Goal: Navigation & Orientation: Find specific page/section

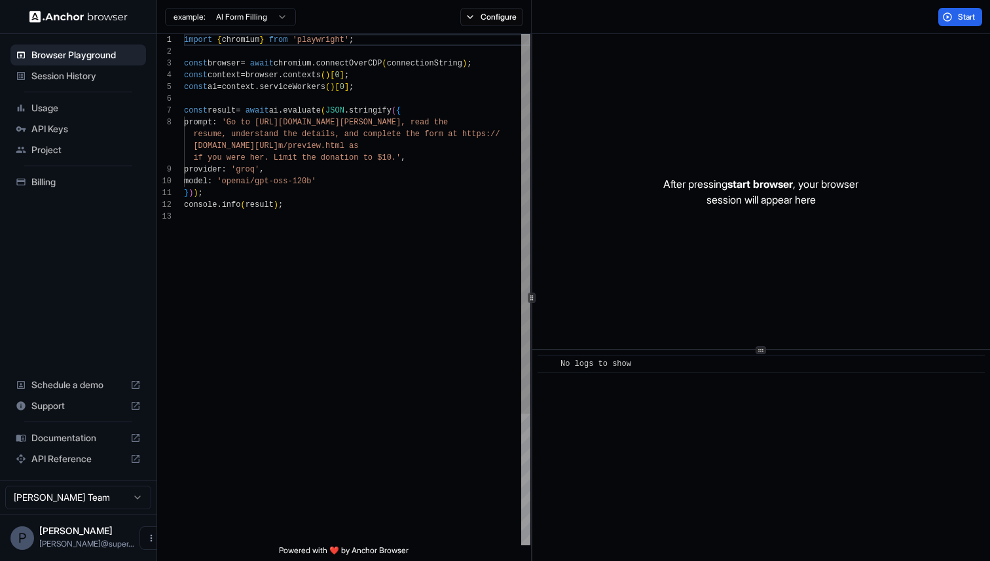
scroll to position [82, 0]
click at [307, 200] on div "import { chromium } from 'playwright' ; const browser = await chromium . connec…" at bounding box center [357, 378] width 346 height 688
click at [310, 110] on div "import { chromium } from 'playwright' ; const browser = await chromium . connec…" at bounding box center [357, 378] width 346 height 688
click at [310, 74] on div "import { chromium } from 'playwright' ; const browser = await chromium . connec…" at bounding box center [357, 378] width 346 height 688
click at [266, 88] on div "import { chromium } from 'playwright' ; const browser = await chromium . connec…" at bounding box center [357, 378] width 346 height 688
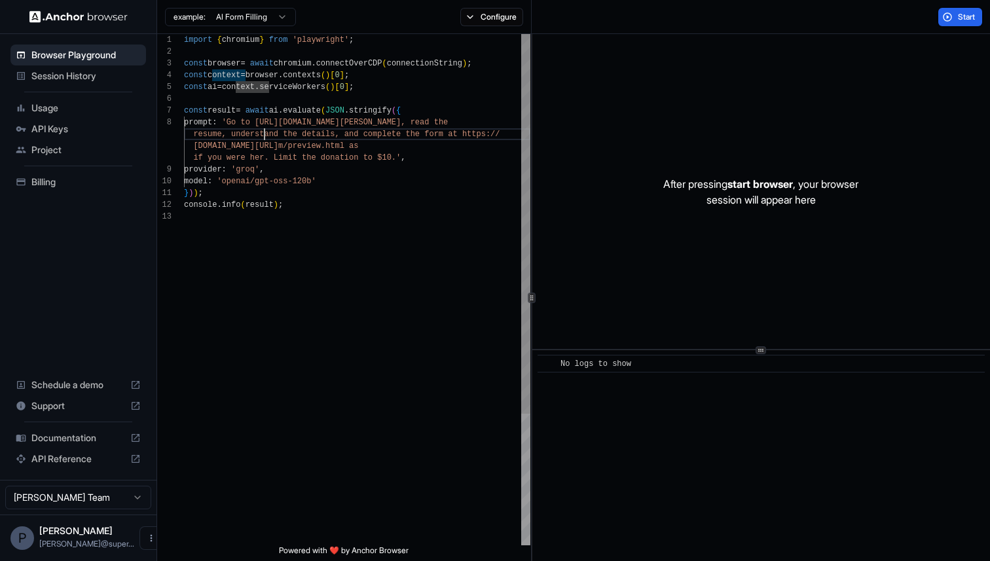
click at [266, 139] on div "import { chromium } from 'playwright' ; const browser = await chromium . connec…" at bounding box center [357, 378] width 346 height 688
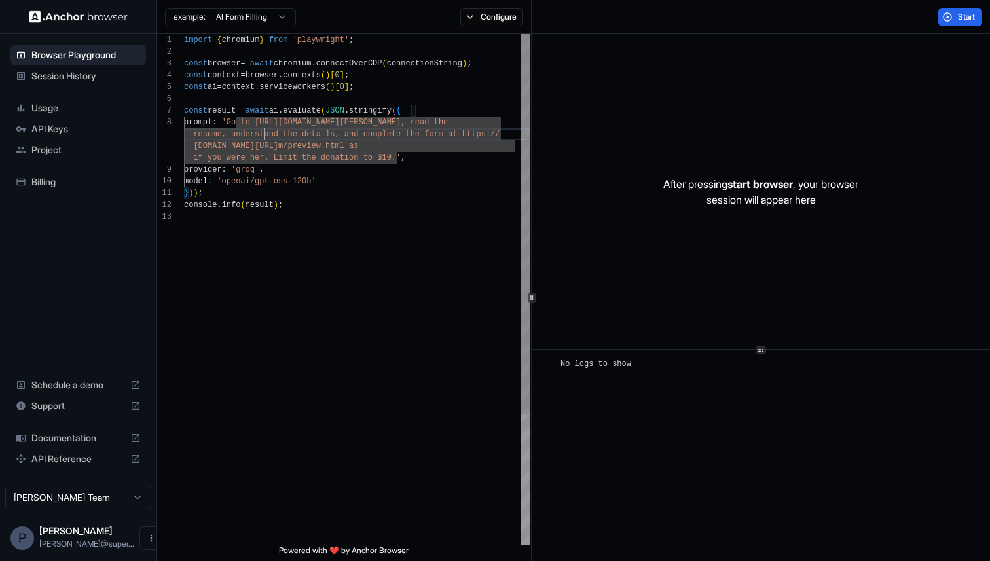
click at [262, 183] on div "import { chromium } from 'playwright' ; const browser = await chromium . connec…" at bounding box center [357, 378] width 346 height 688
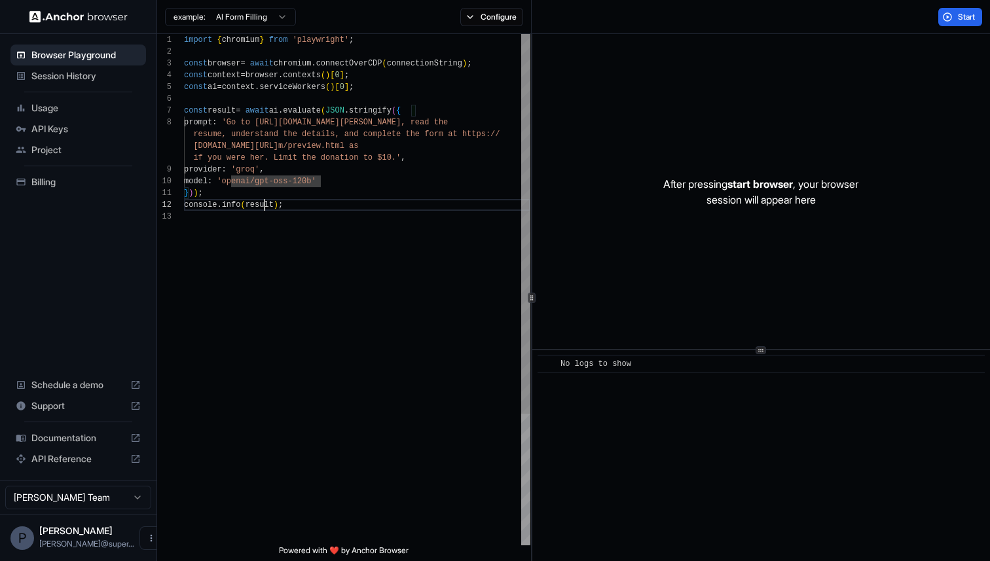
click at [263, 206] on div "import { chromium } from 'playwright' ; const browser = await chromium . connec…" at bounding box center [357, 378] width 346 height 688
drag, startPoint x: 264, startPoint y: 124, endPoint x: 448, endPoint y: 122, distance: 184.0
click at [448, 122] on div "import { chromium } from 'playwright' ; const browser = await chromium . connec…" at bounding box center [357, 378] width 346 height 688
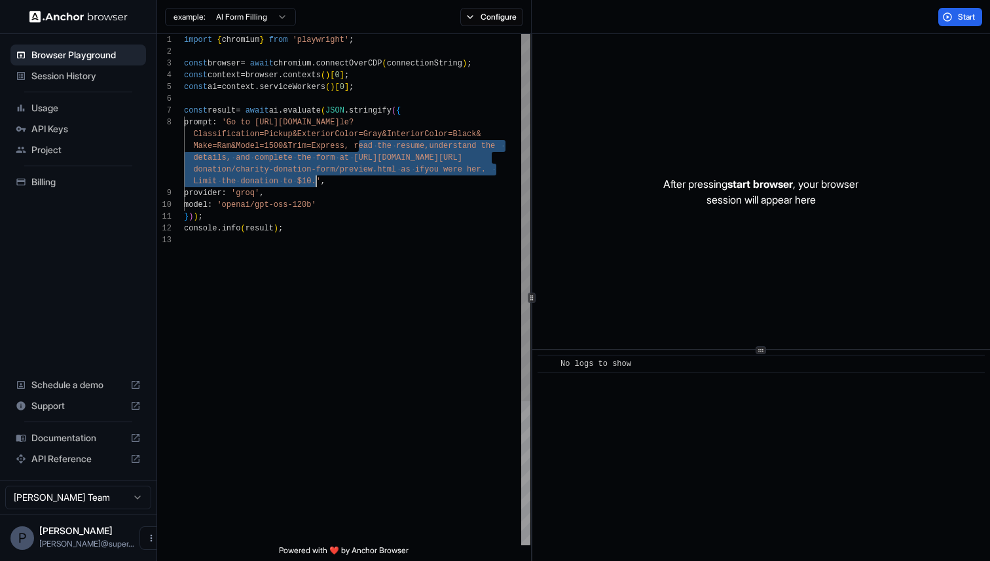
drag, startPoint x: 357, startPoint y: 147, endPoint x: 314, endPoint y: 180, distance: 54.1
click at [314, 180] on div "import { chromium } from 'playwright' ; const browser = await chromium . connec…" at bounding box center [357, 390] width 346 height 712
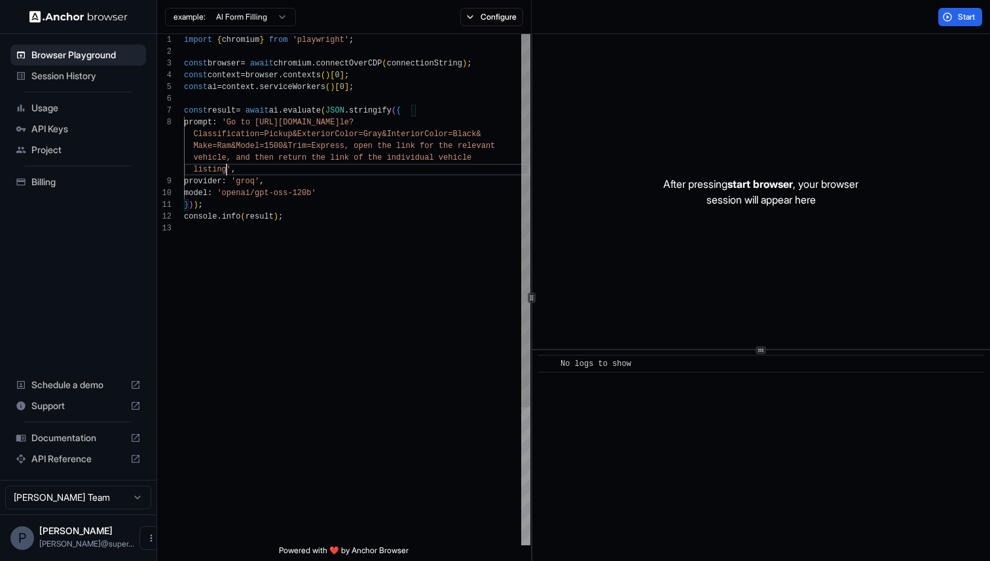
scroll to position [12, 0]
type textarea "**********"
click at [959, 14] on span "Start" at bounding box center [967, 17] width 18 height 10
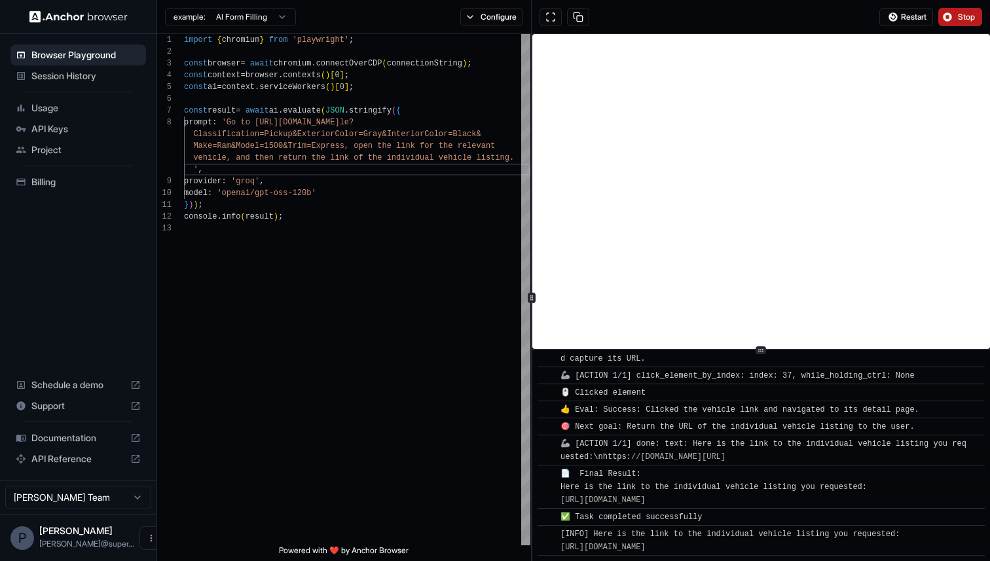
scroll to position [333, 0]
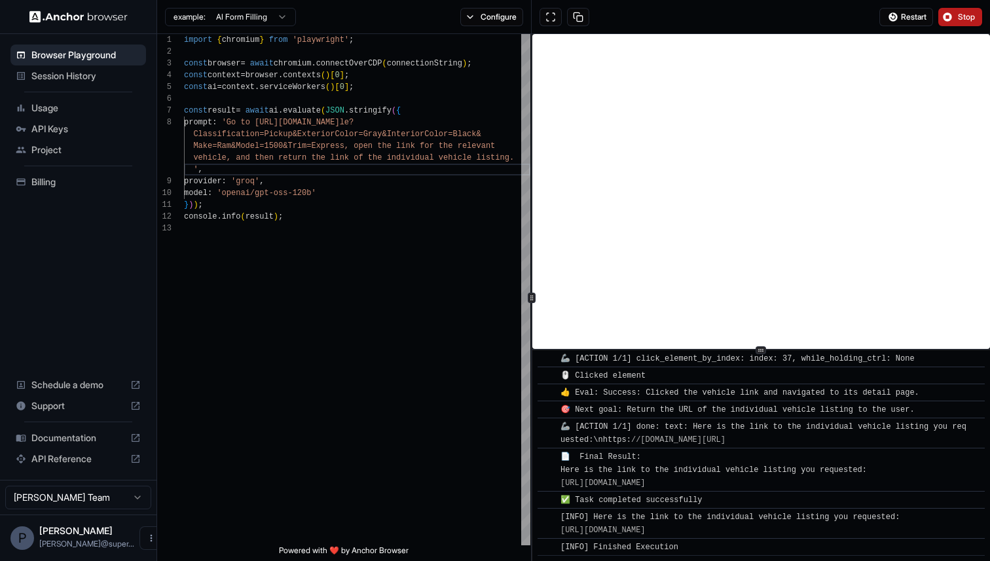
click at [57, 124] on span "API Keys" at bounding box center [85, 128] width 109 height 13
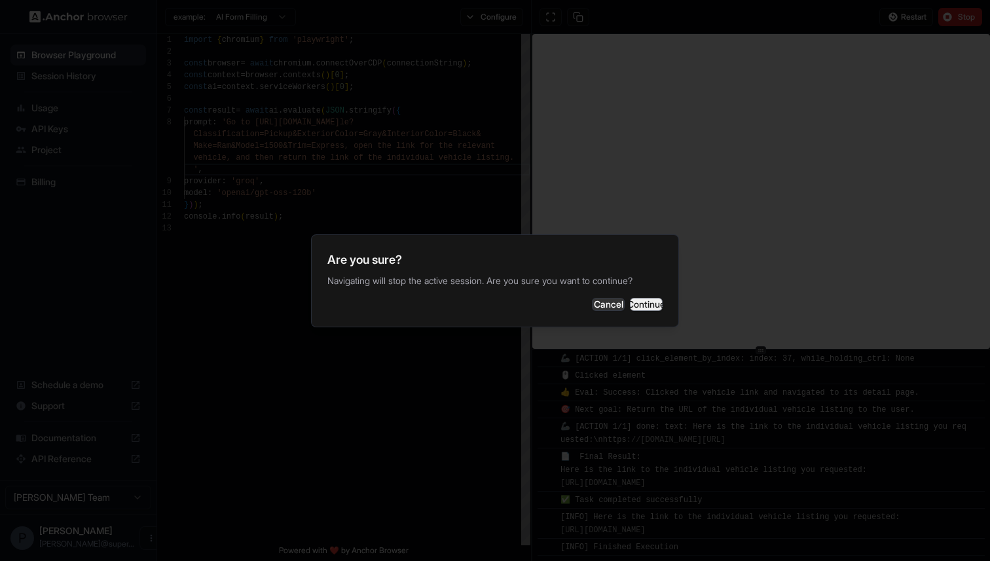
click at [630, 302] on button "Continue" at bounding box center [646, 304] width 33 height 13
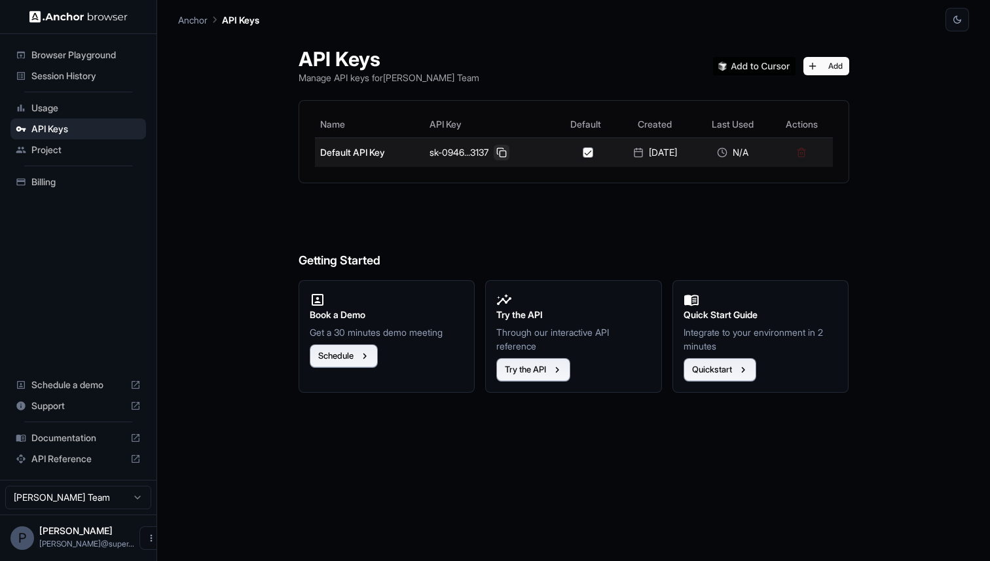
click at [494, 151] on button at bounding box center [502, 153] width 16 height 16
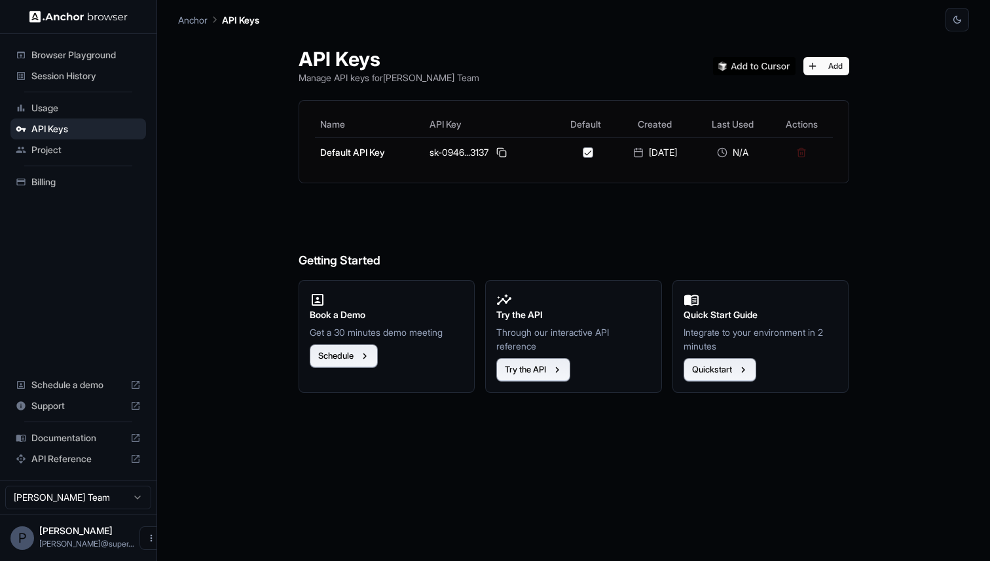
click at [47, 439] on span "Documentation" at bounding box center [78, 437] width 94 height 13
click at [67, 52] on span "Browser Playground" at bounding box center [85, 54] width 109 height 13
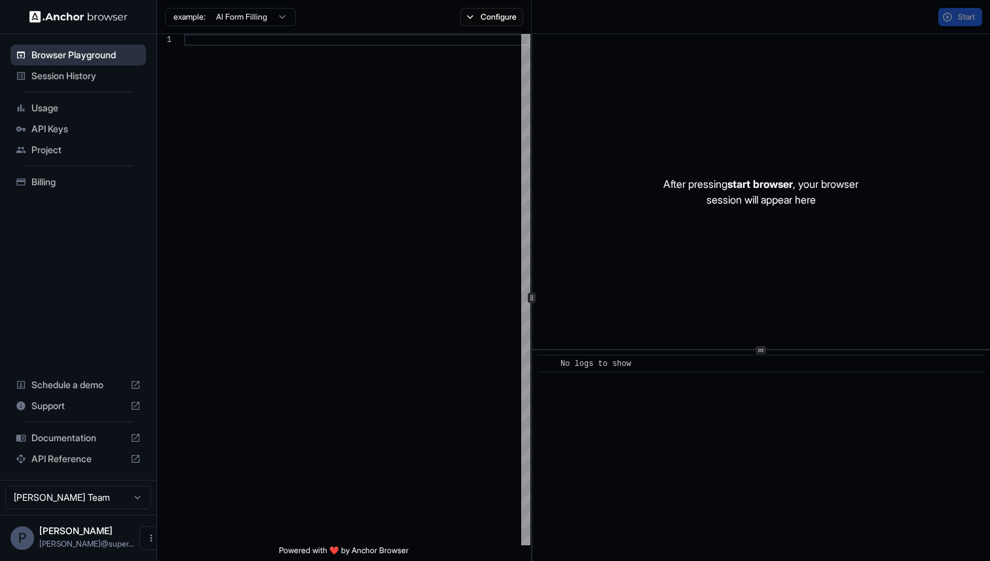
scroll to position [82, 0]
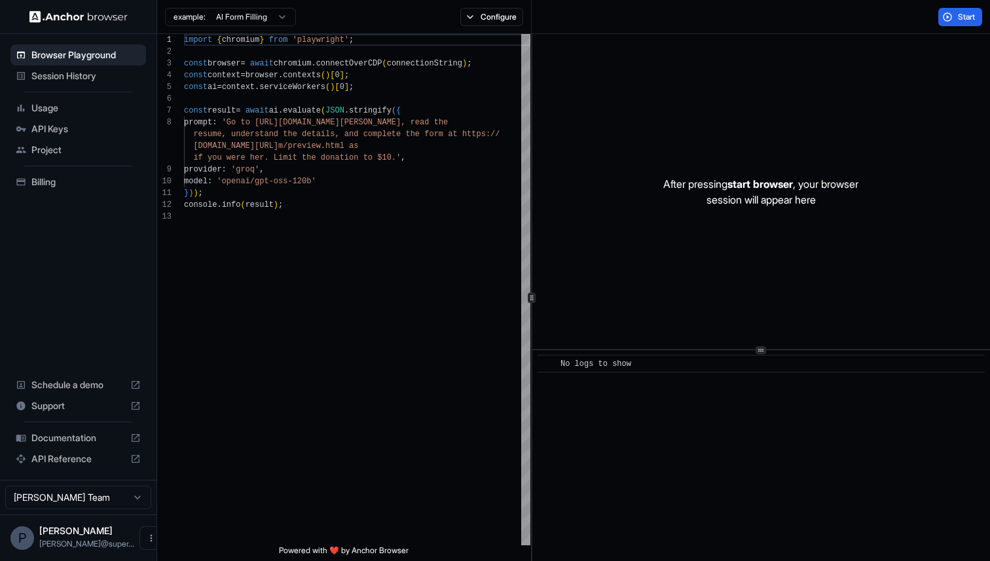
click at [56, 75] on span "Session History" at bounding box center [85, 75] width 109 height 13
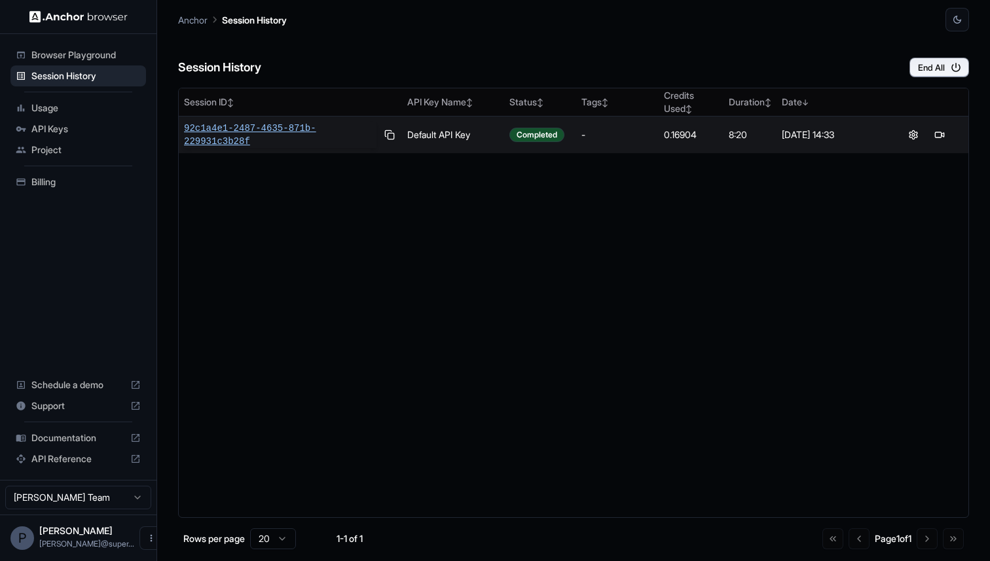
click at [308, 133] on span "92c1a4e1-2487-4635-871b-229931c3b28f" at bounding box center [280, 135] width 192 height 26
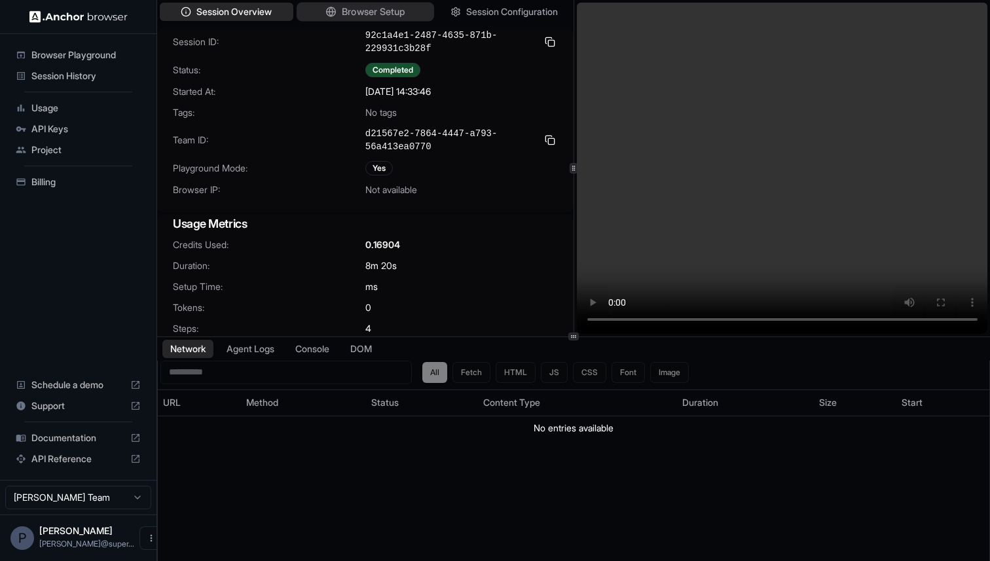
click at [390, 17] on span "Browser Setup" at bounding box center [374, 12] width 64 height 14
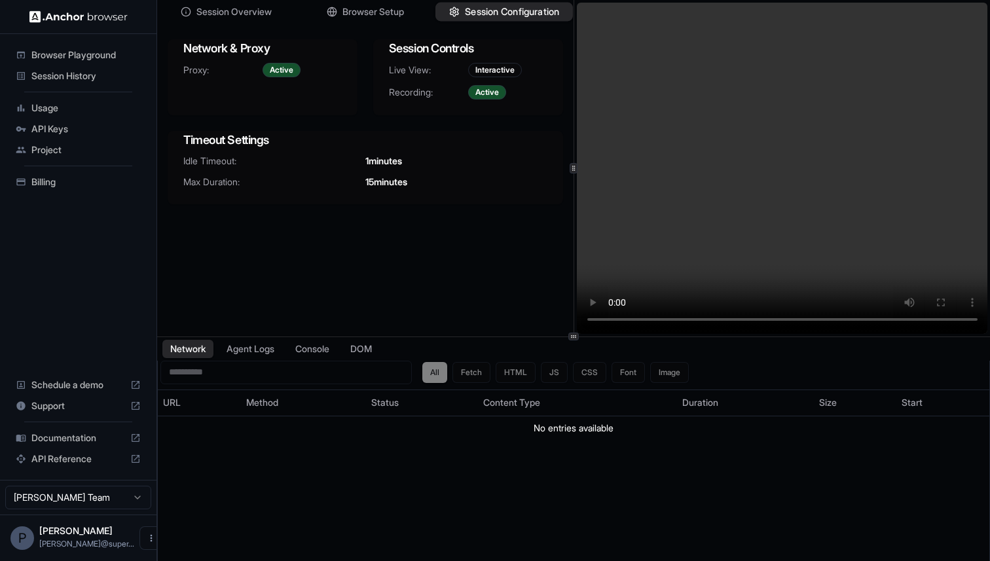
click at [476, 10] on span "Session Configuration" at bounding box center [512, 12] width 94 height 14
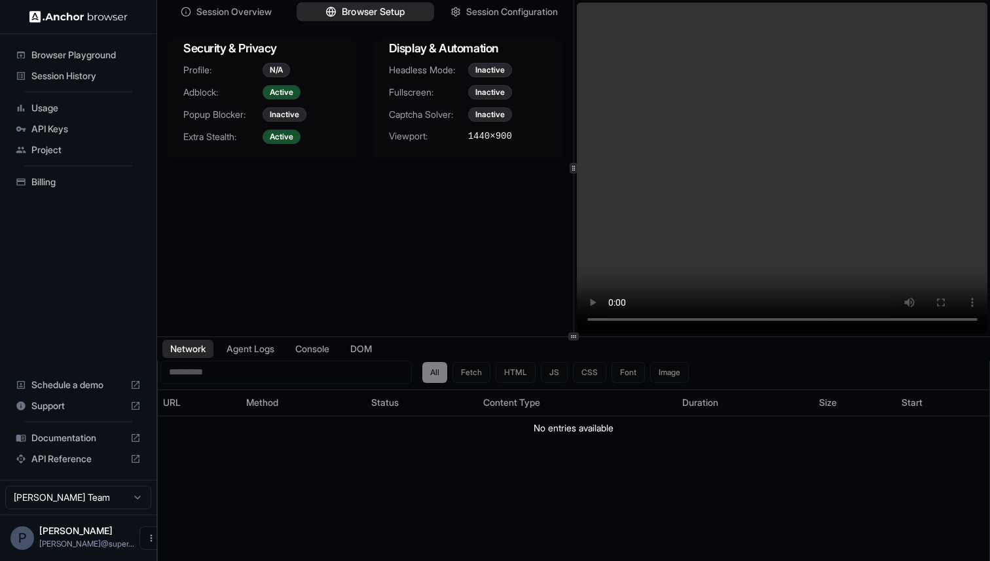
click at [372, 4] on button "Browser Setup" at bounding box center [365, 12] width 137 height 19
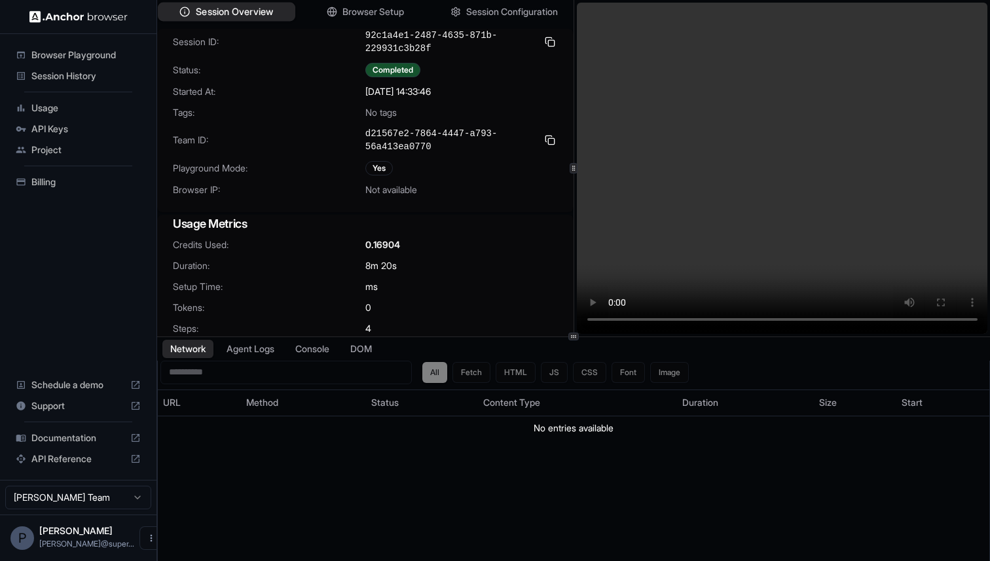
click at [240, 5] on span "Session Overview" at bounding box center [234, 12] width 77 height 14
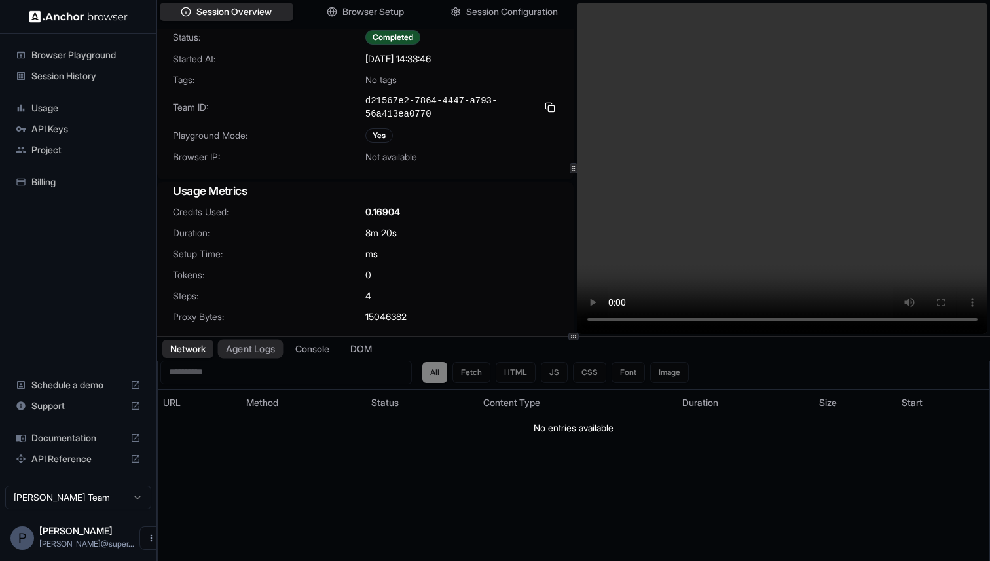
click at [246, 351] on button "Agent Logs" at bounding box center [250, 348] width 65 height 19
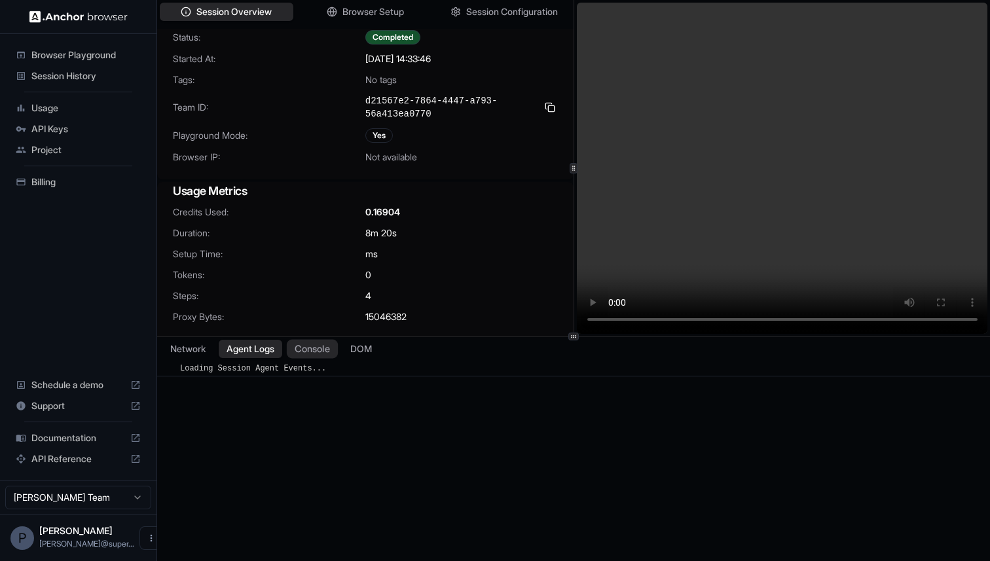
click at [311, 350] on button "Console" at bounding box center [312, 348] width 51 height 19
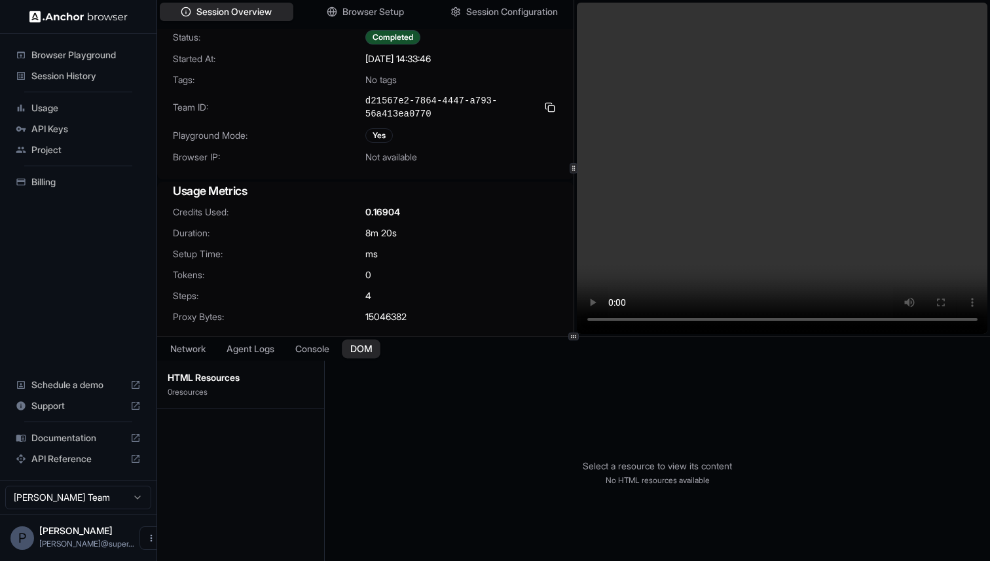
click at [365, 349] on button "DOM" at bounding box center [361, 348] width 39 height 19
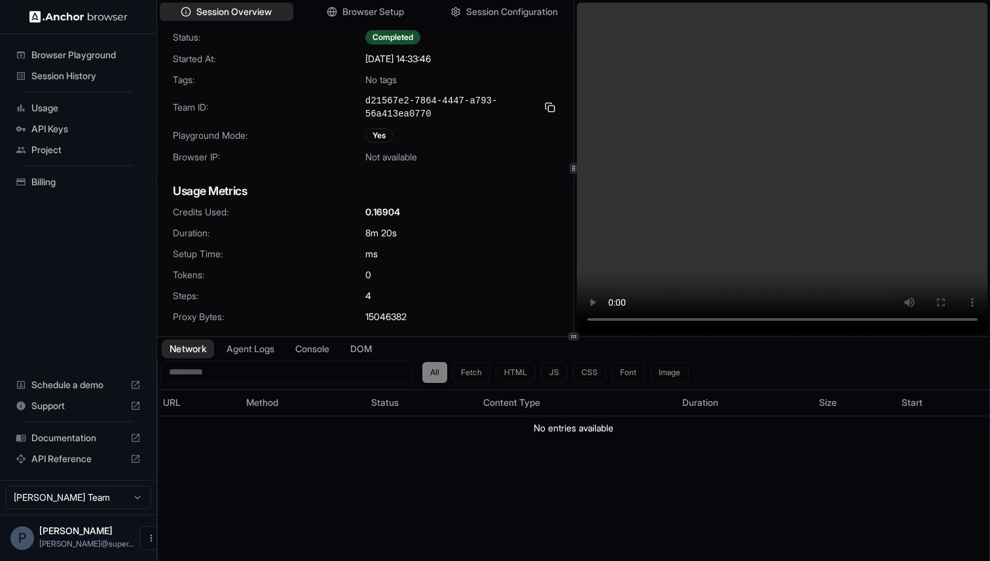
click at [189, 348] on button "Network" at bounding box center [188, 348] width 52 height 19
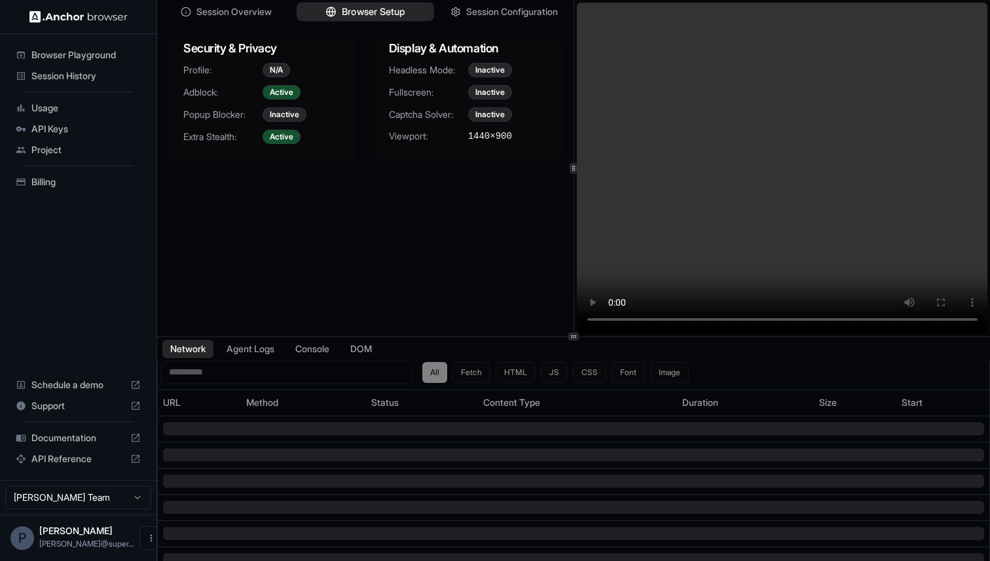
click at [343, 10] on span "Browser Setup" at bounding box center [374, 12] width 64 height 14
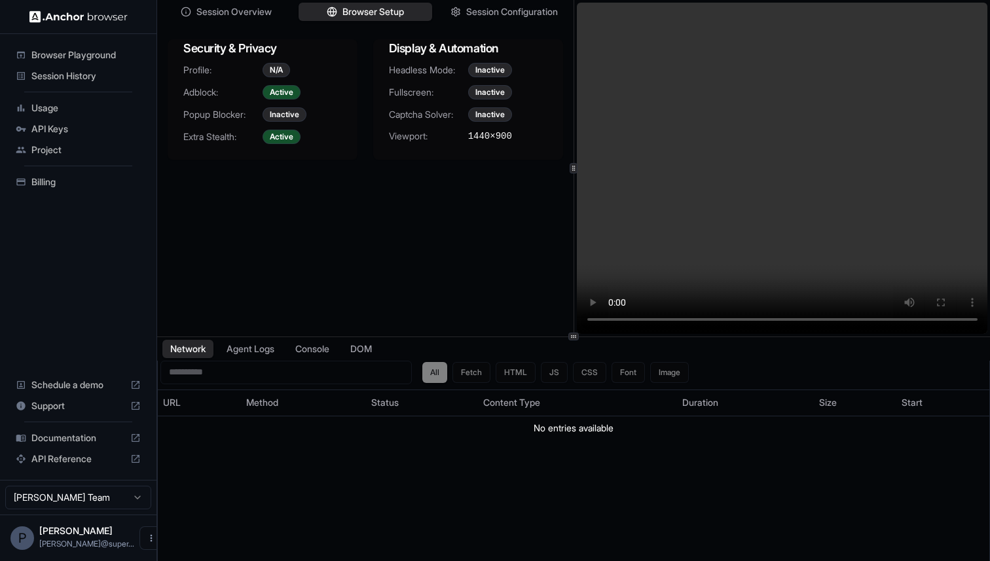
click at [52, 183] on span "Billing" at bounding box center [85, 181] width 109 height 13
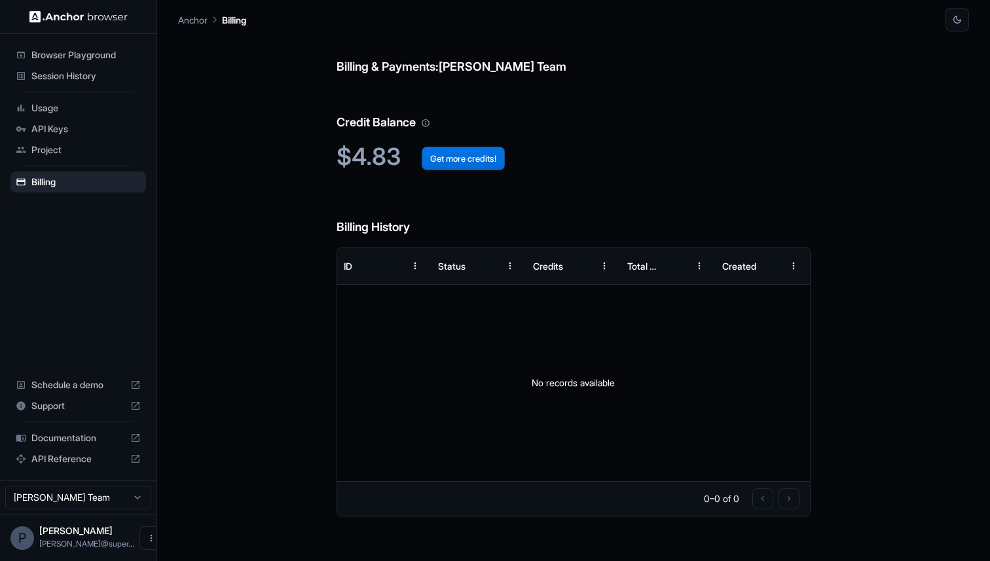
click at [476, 159] on button "Get more credits!" at bounding box center [463, 159] width 83 height 24
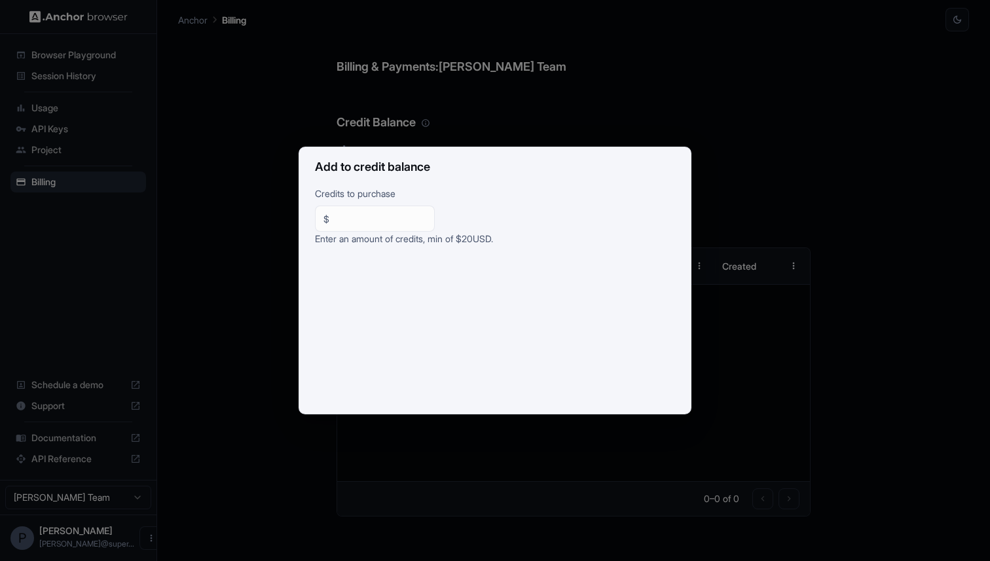
click at [517, 107] on div "Add to credit balance Credits to purchase $ ** ​ Enter an amount of credits, mi…" at bounding box center [495, 280] width 990 height 561
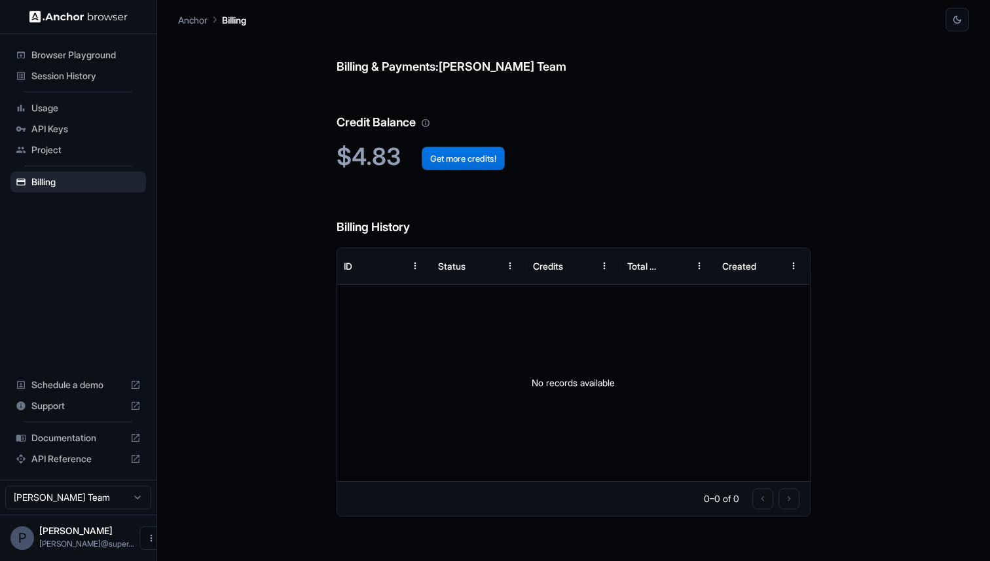
click at [460, 164] on button "Get more credits!" at bounding box center [463, 159] width 83 height 24
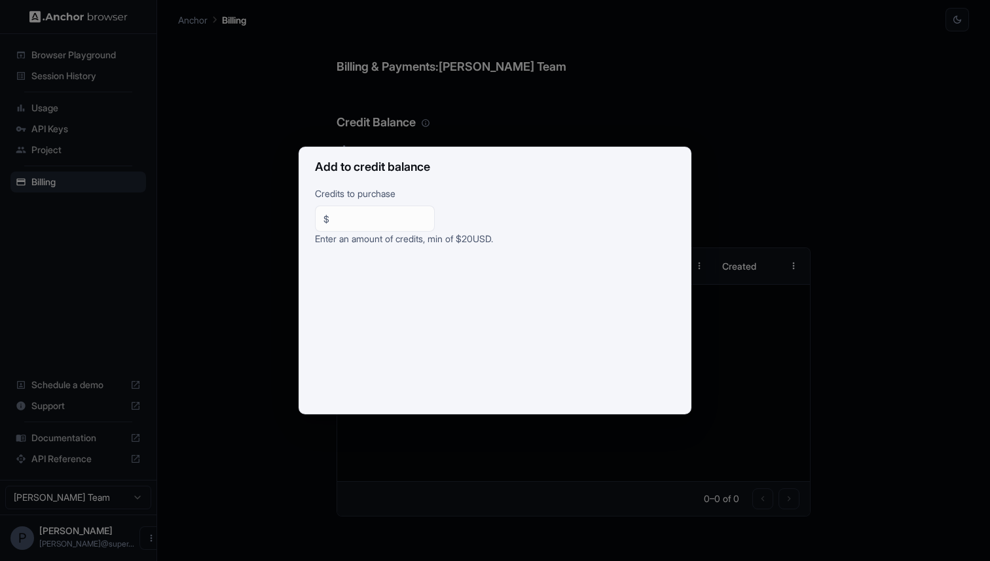
click at [585, 117] on div "Add to credit balance Credits to purchase $ ** ​ Enter an amount of credits, mi…" at bounding box center [495, 280] width 990 height 561
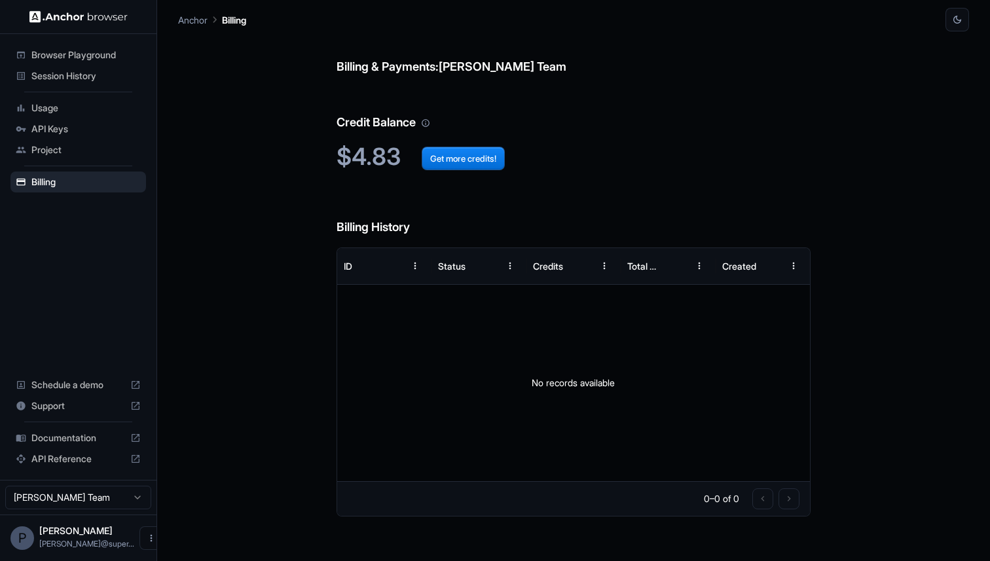
click at [46, 105] on span "Usage" at bounding box center [85, 107] width 109 height 13
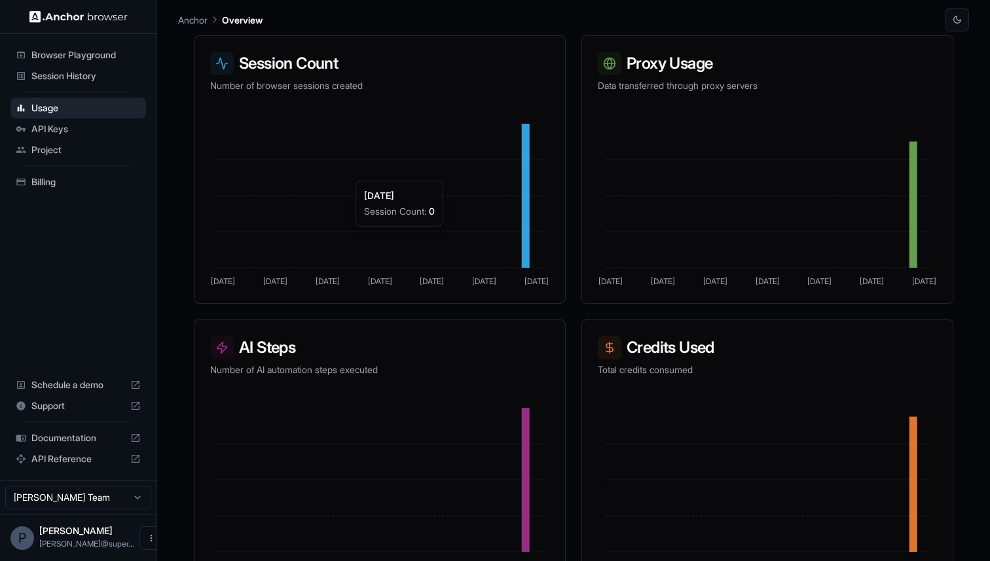
scroll to position [247, 0]
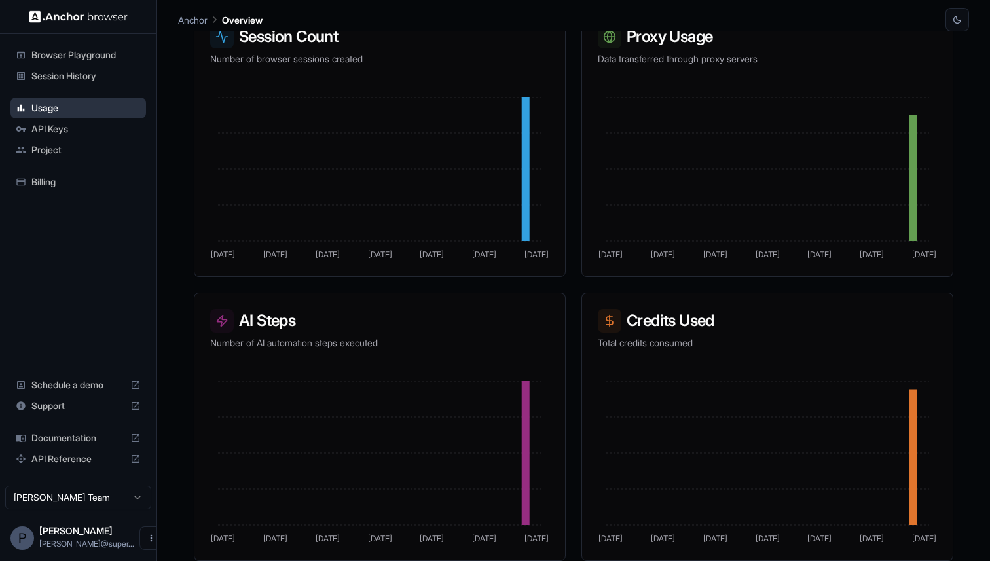
click at [73, 107] on span "Usage" at bounding box center [85, 107] width 109 height 13
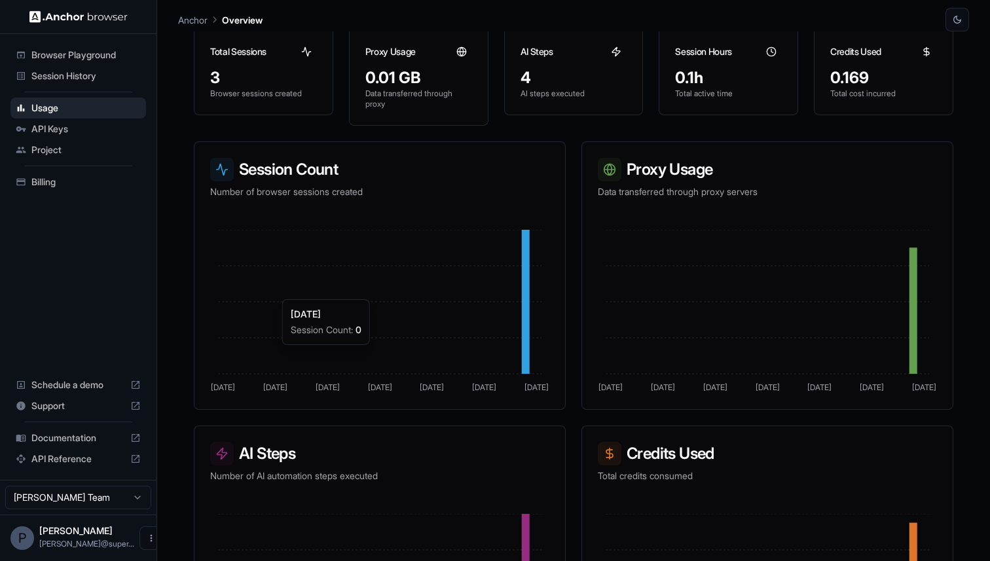
scroll to position [0, 0]
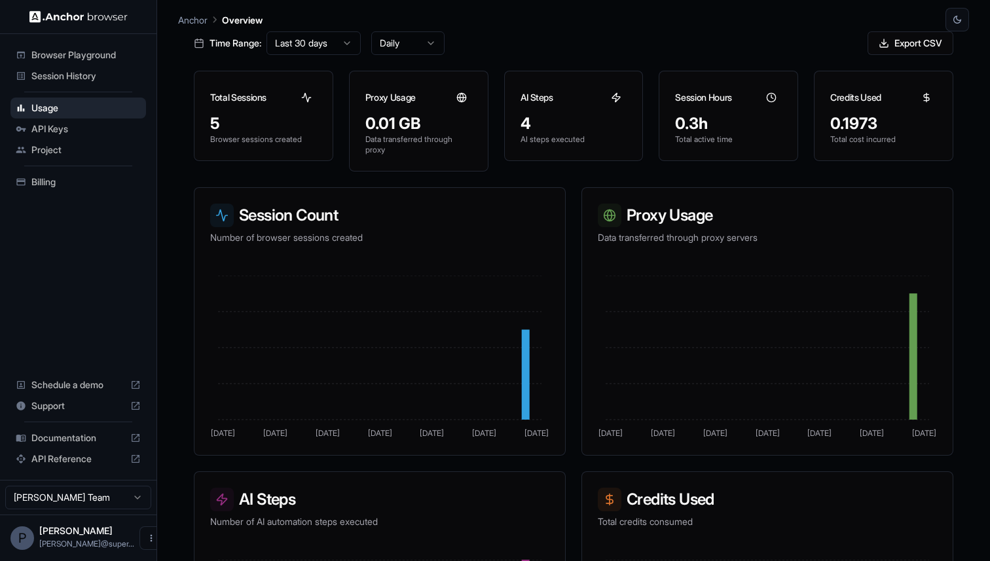
scroll to position [69, 0]
click at [76, 72] on span "Session History" at bounding box center [85, 75] width 109 height 13
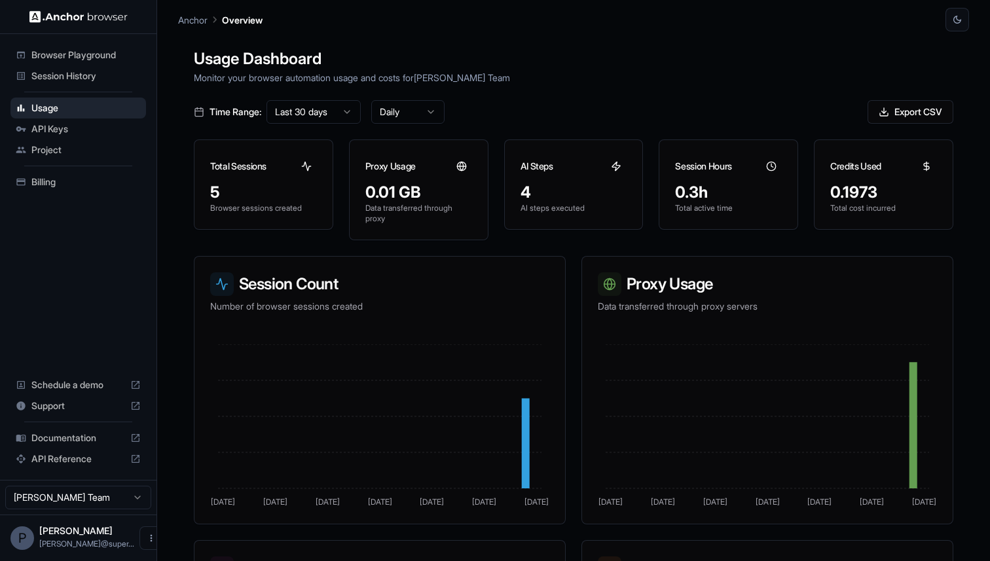
click at [57, 72] on span "Session History" at bounding box center [85, 75] width 109 height 13
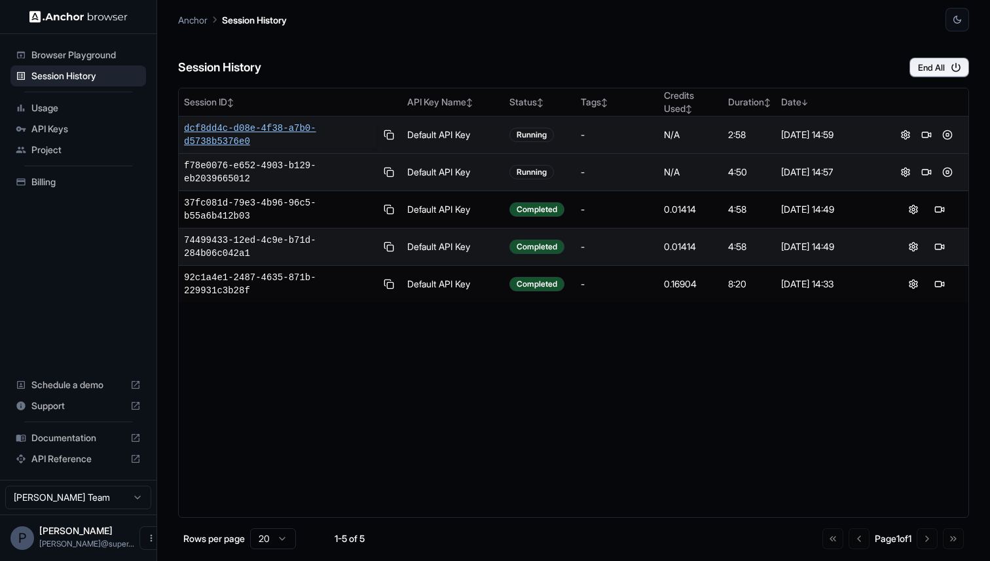
click at [343, 126] on span "dcf8dd4c-d08e-4f38-a7b0-d5738b5376e0" at bounding box center [280, 135] width 192 height 26
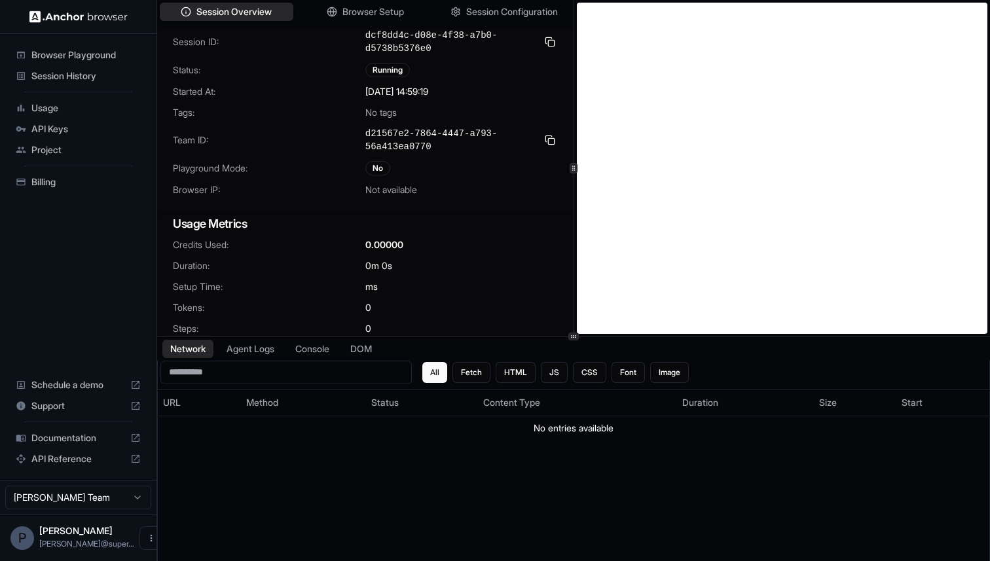
click at [66, 71] on span "Session History" at bounding box center [85, 75] width 109 height 13
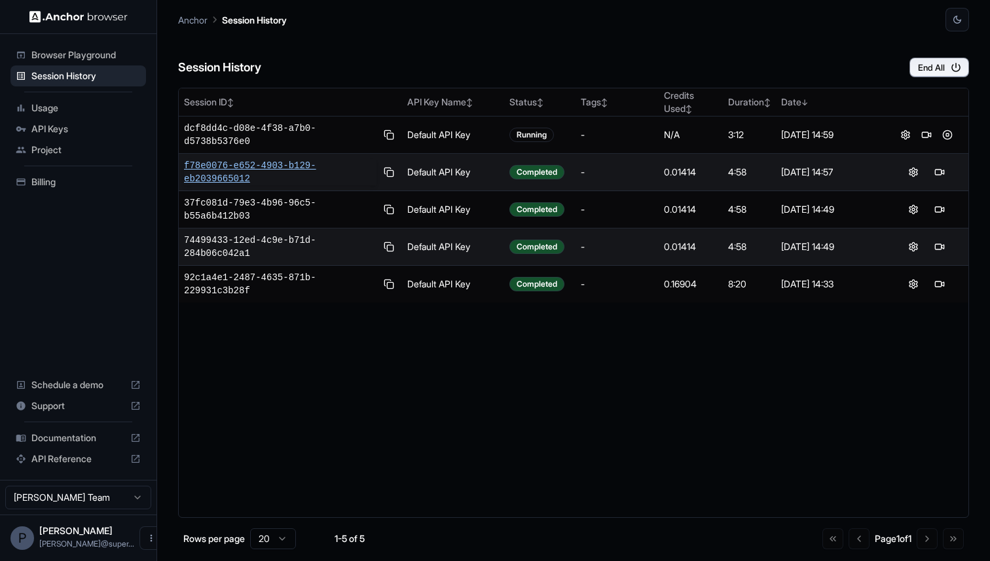
click at [324, 166] on span "f78e0076-e652-4903-b129-eb2039665012" at bounding box center [280, 172] width 192 height 26
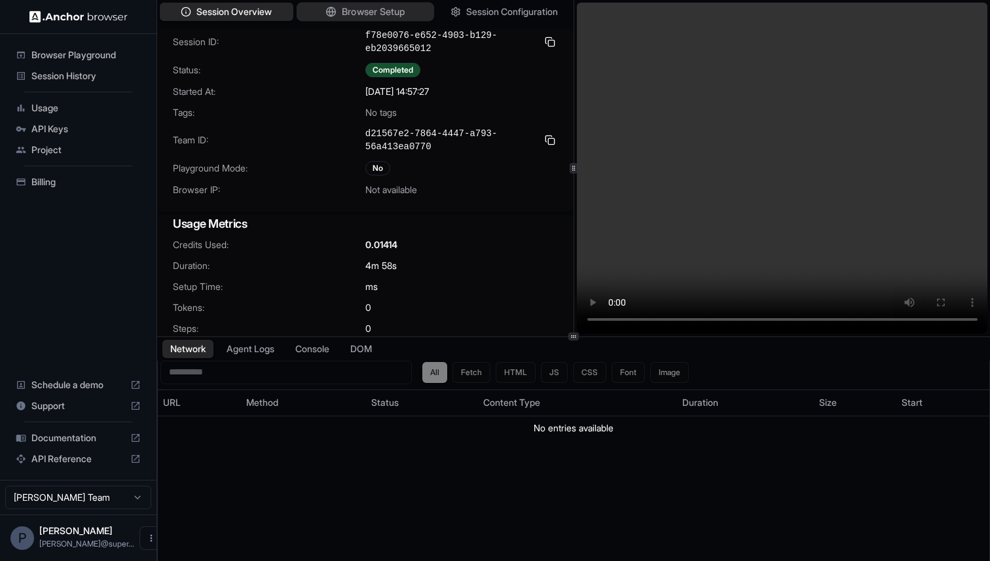
click at [356, 12] on span "Browser Setup" at bounding box center [374, 12] width 64 height 14
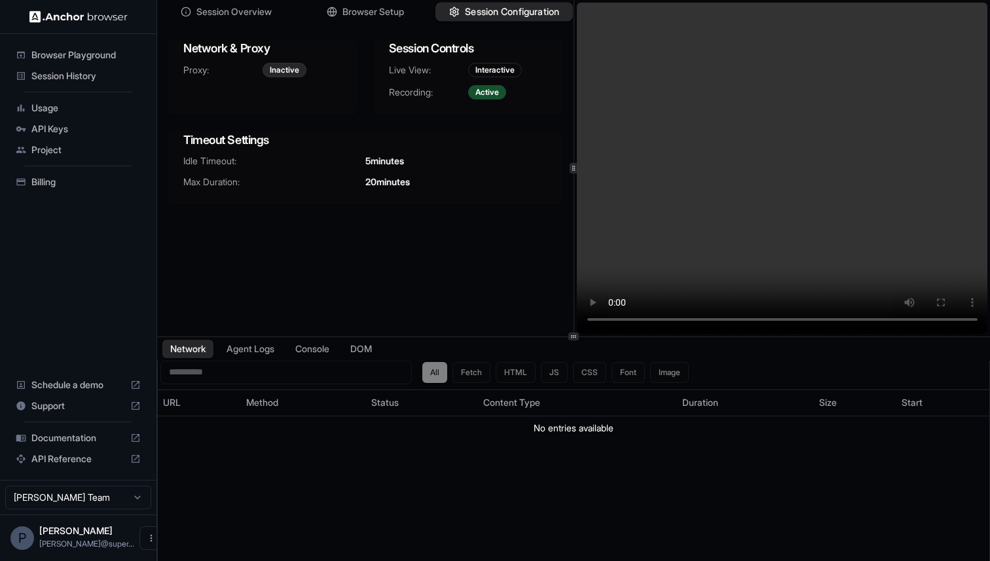
click at [473, 7] on span "Session Configuration" at bounding box center [512, 12] width 94 height 14
click at [262, 346] on button "Agent Logs" at bounding box center [250, 348] width 65 height 19
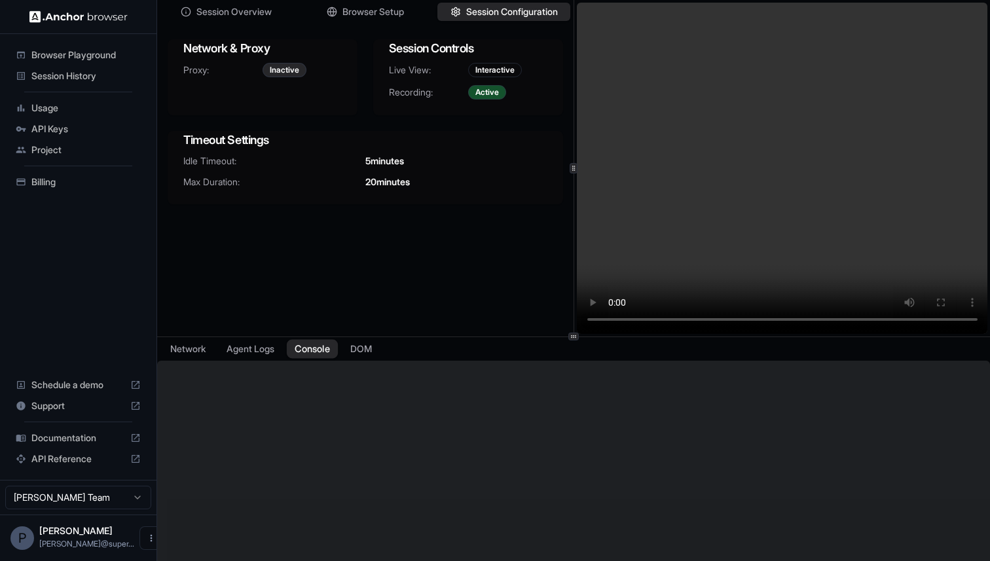
click at [304, 345] on button "Console" at bounding box center [312, 348] width 51 height 19
click at [257, 348] on button "Agent Logs" at bounding box center [250, 348] width 65 height 19
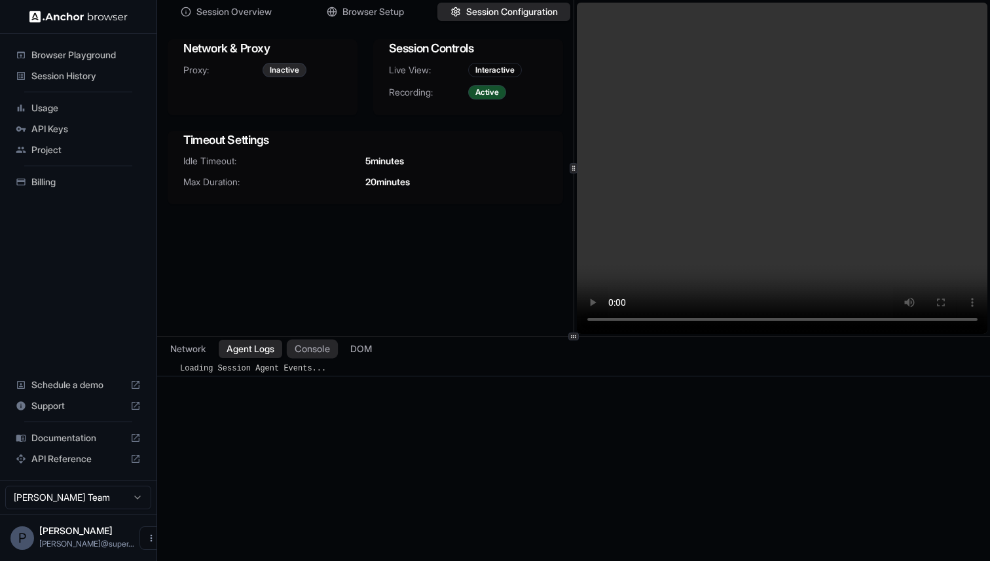
click at [315, 352] on button "Console" at bounding box center [312, 348] width 51 height 19
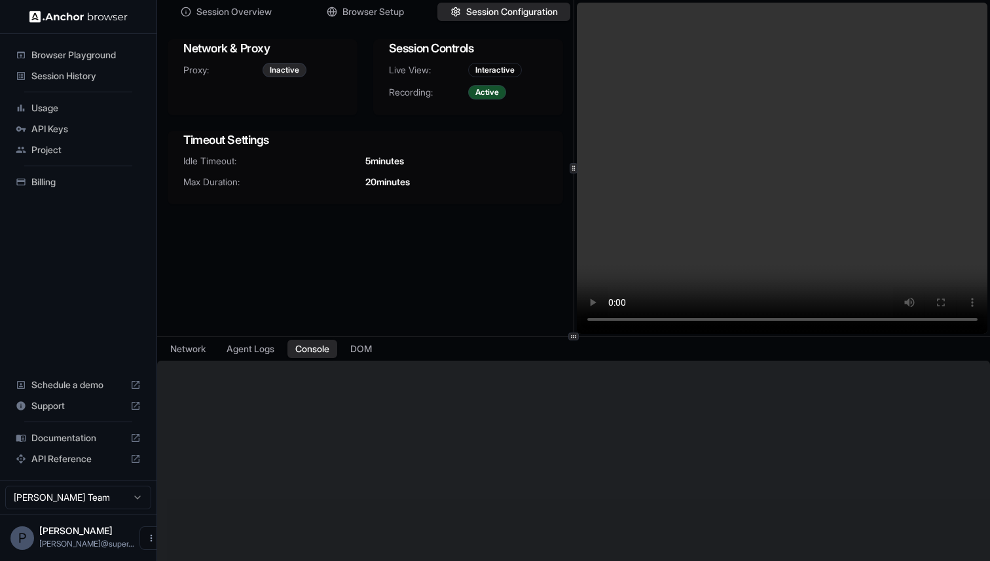
click at [90, 58] on span "Browser Playground" at bounding box center [85, 54] width 109 height 13
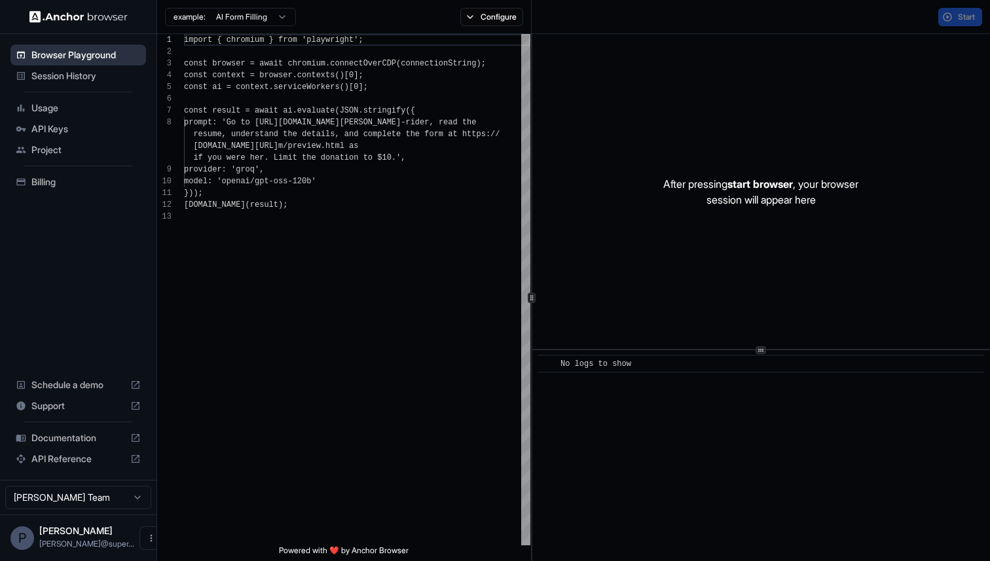
scroll to position [82, 0]
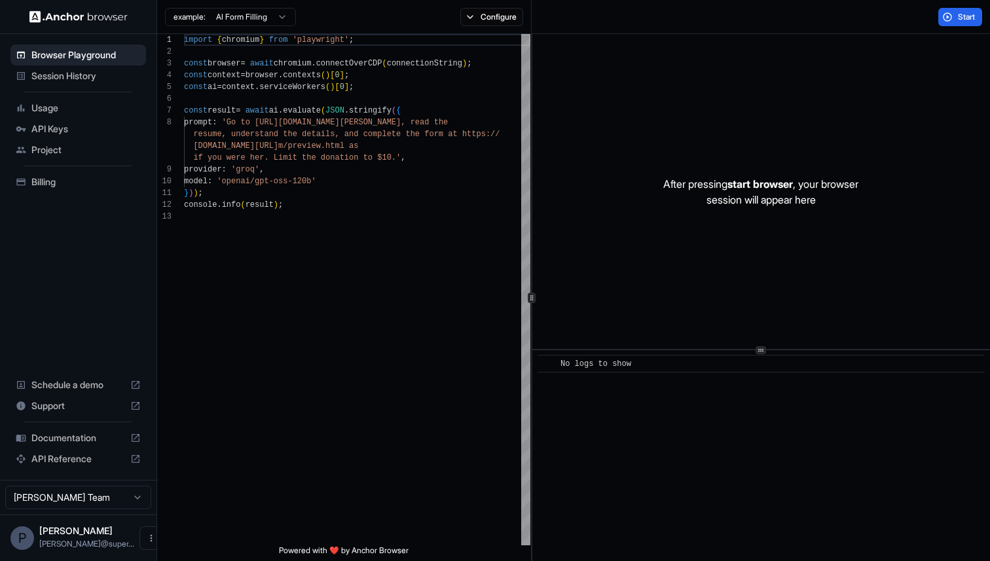
click at [86, 67] on div "Session History" at bounding box center [78, 75] width 136 height 21
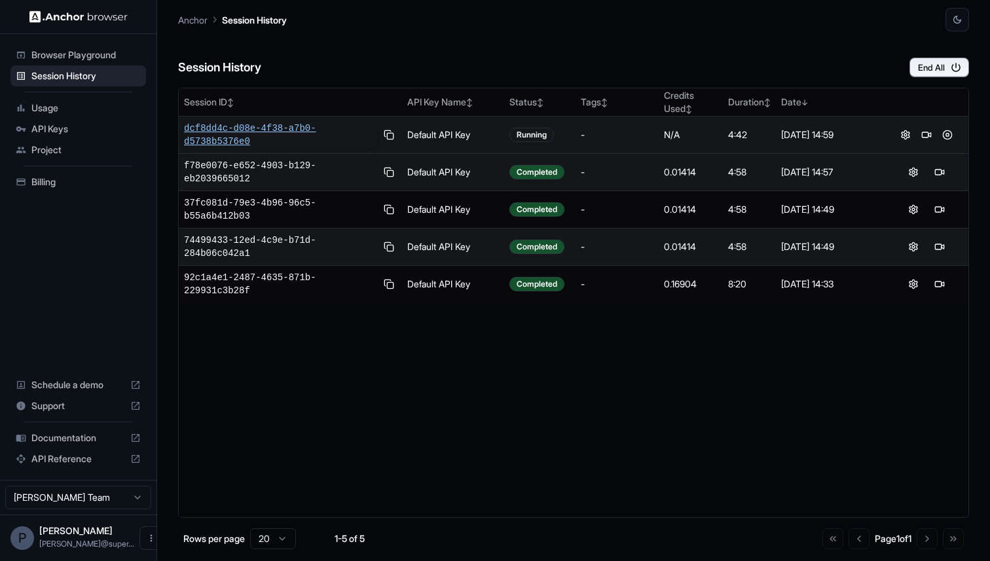
click at [253, 125] on span "dcf8dd4c-d08e-4f38-a7b0-d5738b5376e0" at bounding box center [280, 135] width 192 height 26
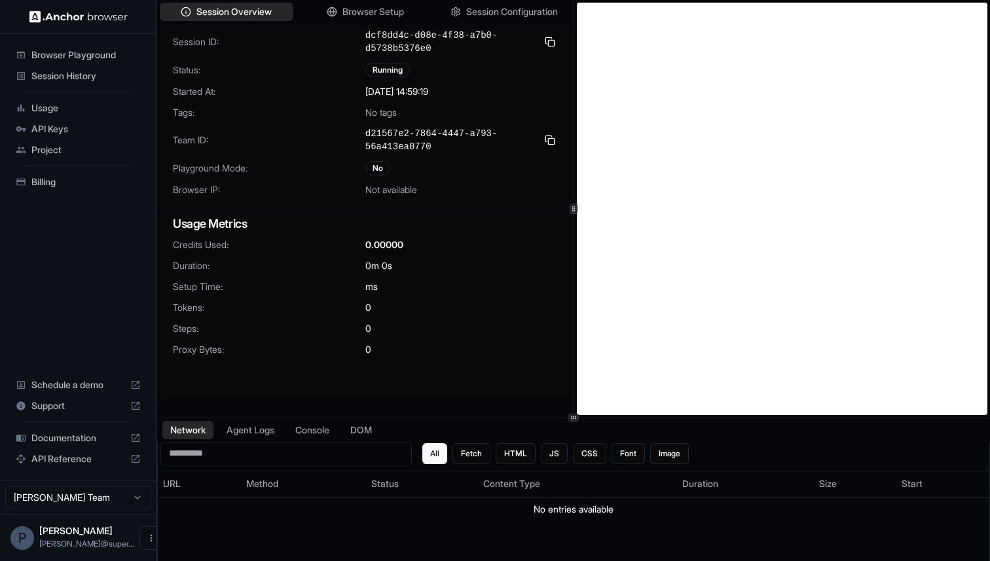
click at [559, 418] on div at bounding box center [573, 418] width 833 height 1
click at [256, 422] on button "Agent Logs" at bounding box center [250, 429] width 65 height 19
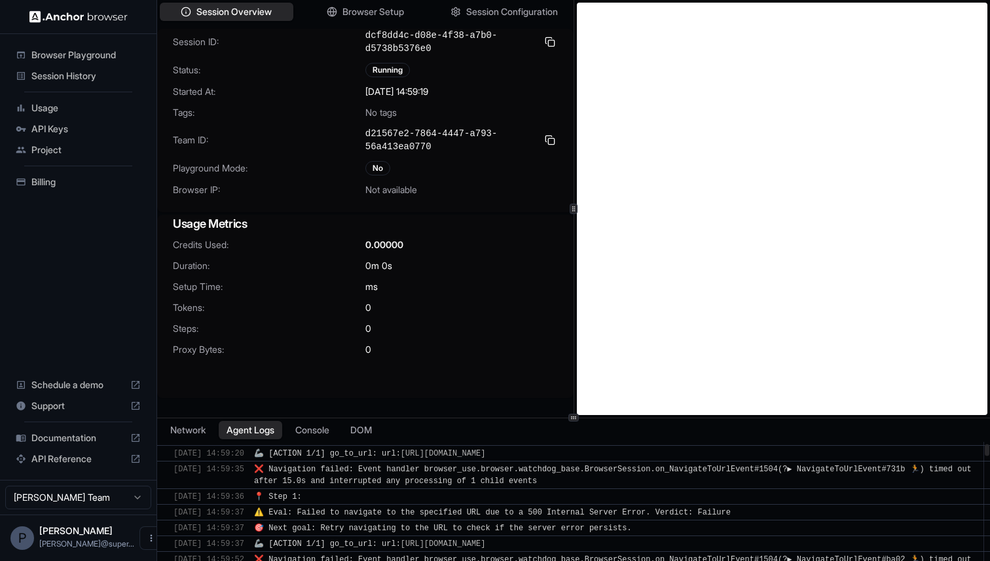
scroll to position [59, 0]
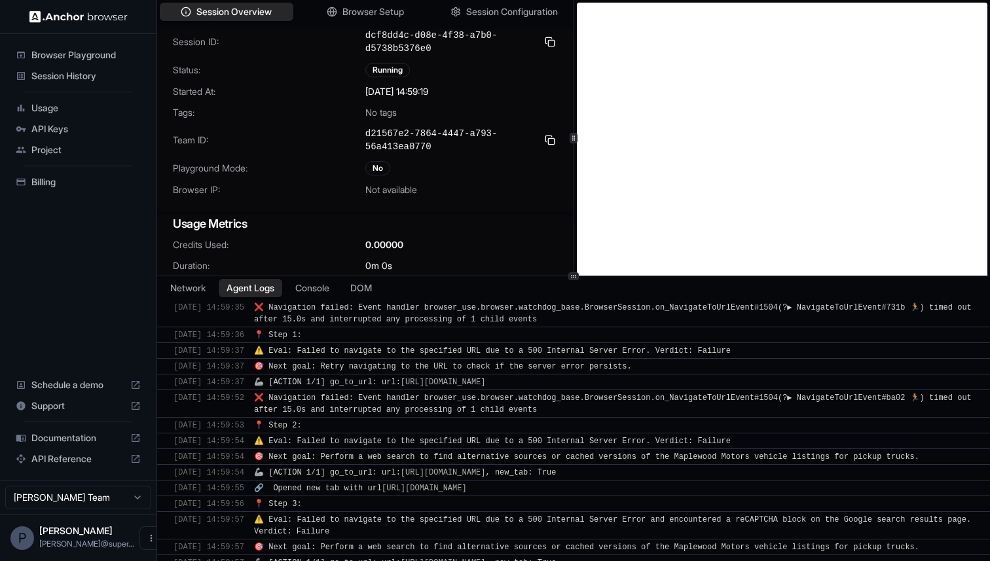
click at [577, 275] on div at bounding box center [573, 276] width 10 height 8
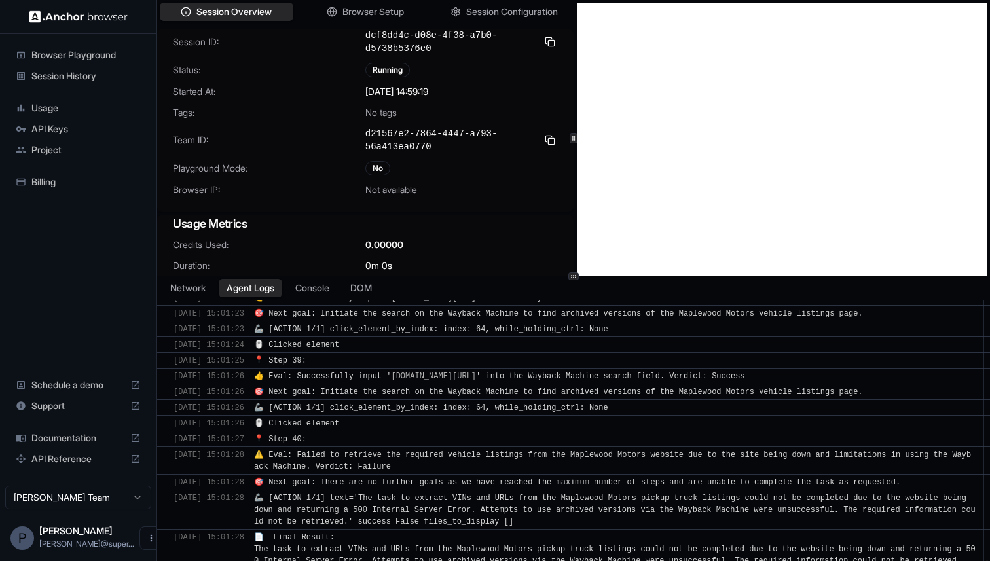
scroll to position [3187, 0]
click at [86, 75] on span "Session History" at bounding box center [85, 75] width 109 height 13
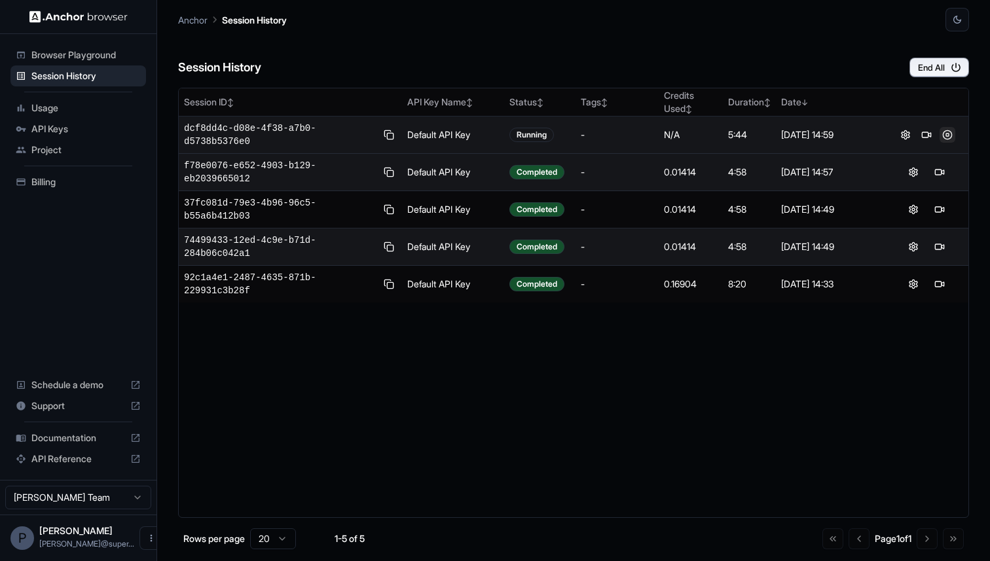
click at [946, 137] on button at bounding box center [947, 135] width 16 height 16
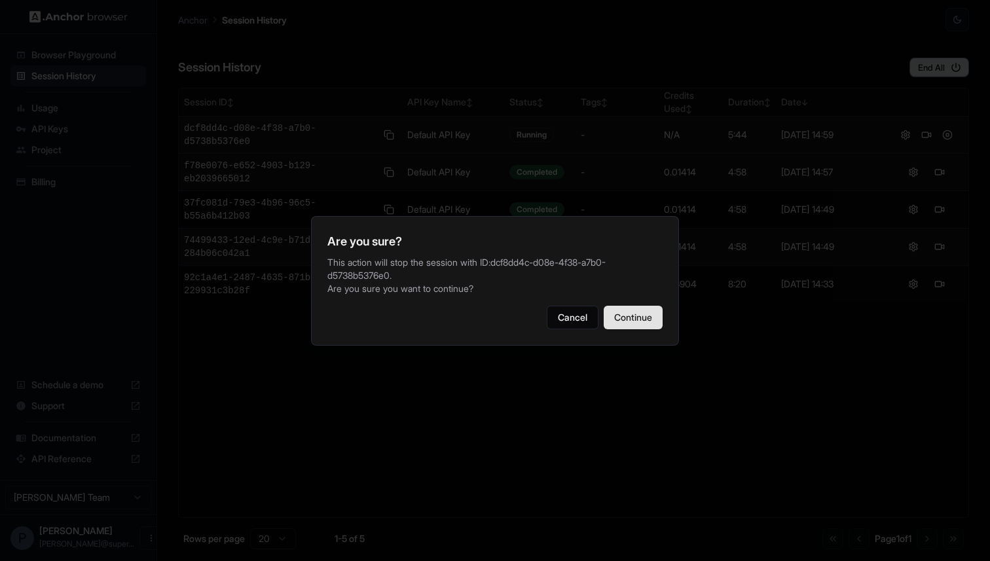
click at [628, 319] on button "Continue" at bounding box center [633, 318] width 59 height 24
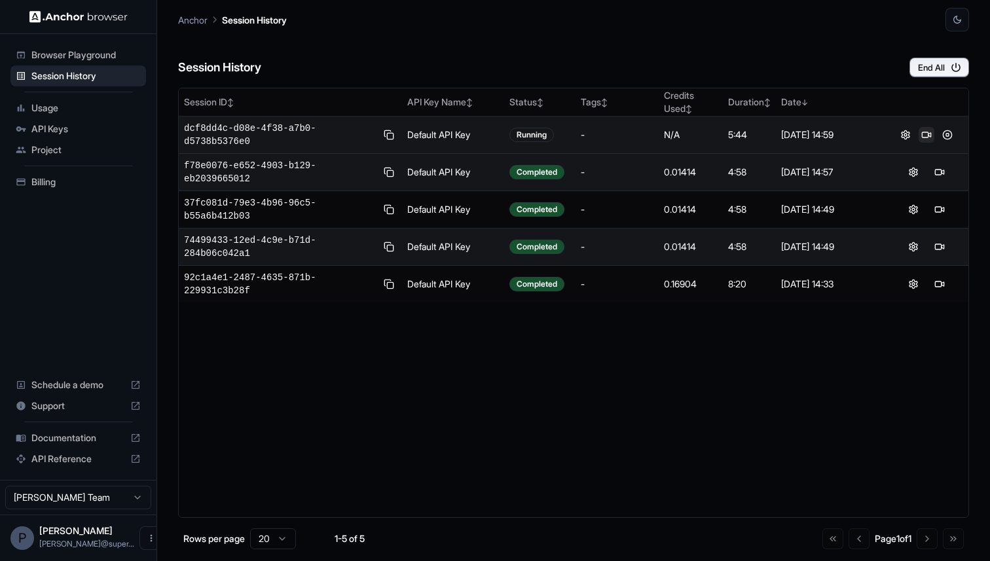
click at [922, 136] on button at bounding box center [926, 135] width 16 height 16
click at [280, 130] on span "dcf8dd4c-d08e-4f38-a7b0-d5738b5376e0" at bounding box center [280, 135] width 192 height 26
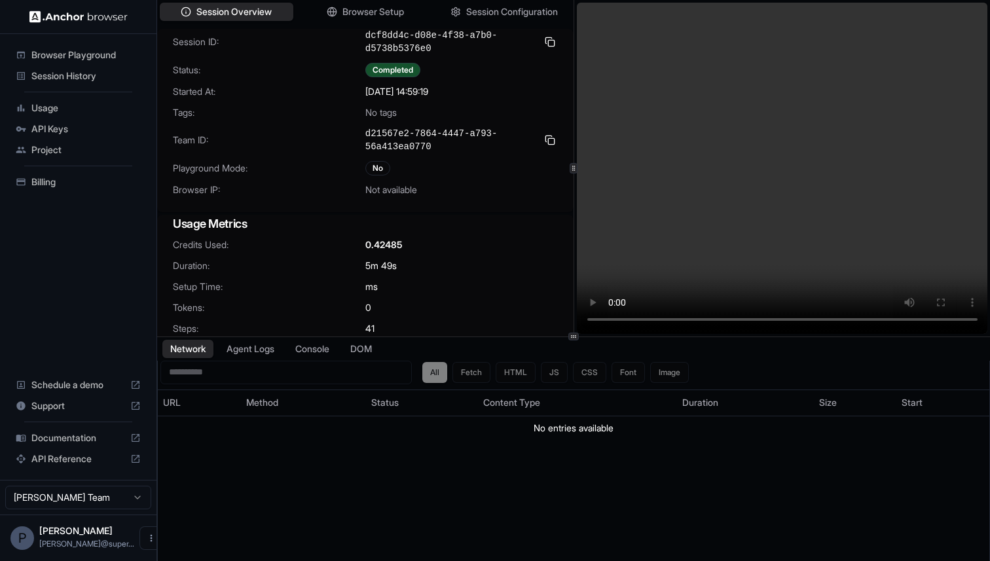
click at [687, 201] on video at bounding box center [782, 168] width 411 height 331
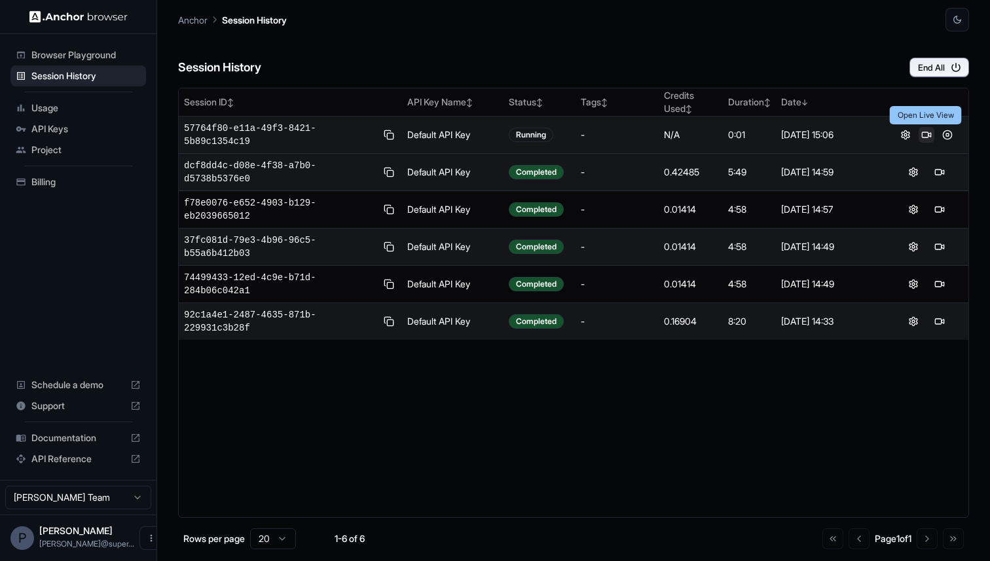
click at [922, 136] on button at bounding box center [926, 135] width 16 height 16
click at [945, 66] on button "End All" at bounding box center [939, 68] width 60 height 20
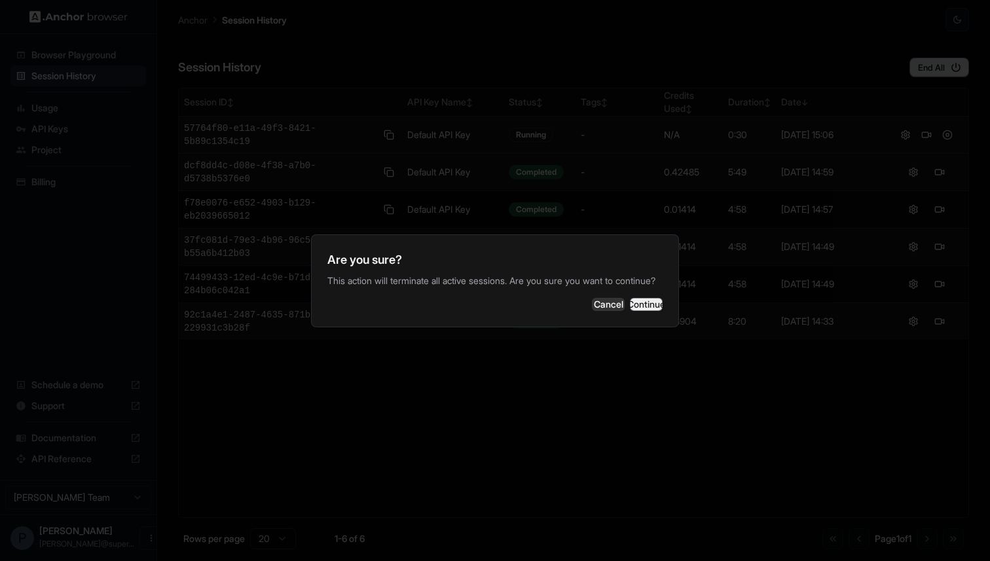
click at [649, 308] on button "Continue" at bounding box center [646, 304] width 33 height 13
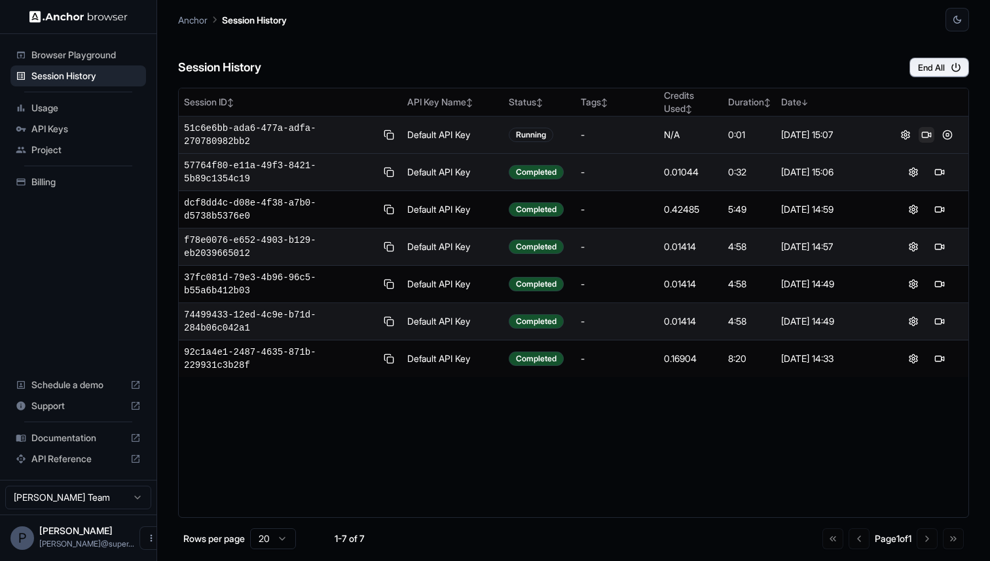
click at [924, 140] on button at bounding box center [926, 135] width 16 height 16
click at [933, 64] on button "End All" at bounding box center [939, 68] width 60 height 20
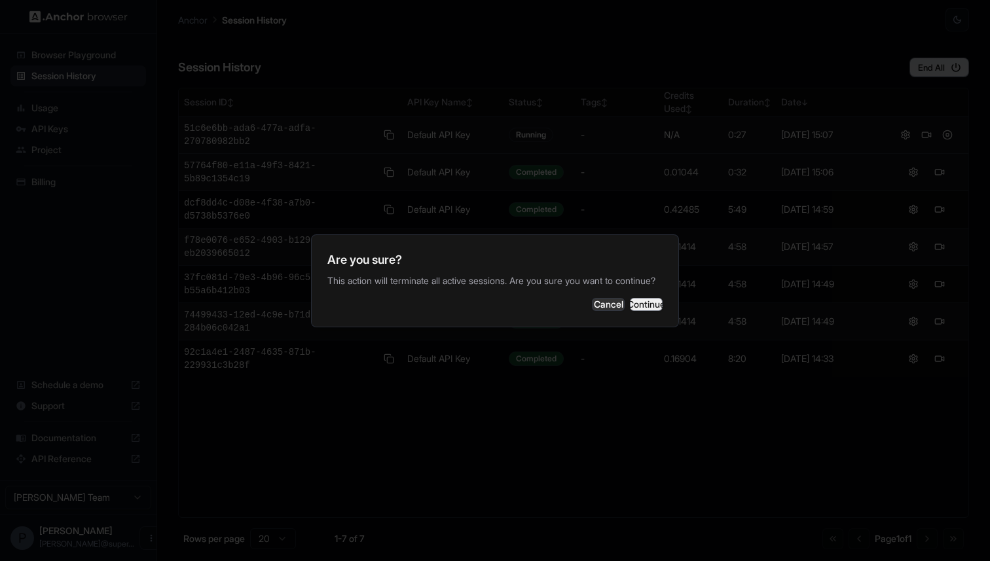
click at [642, 306] on button "Continue" at bounding box center [646, 304] width 33 height 13
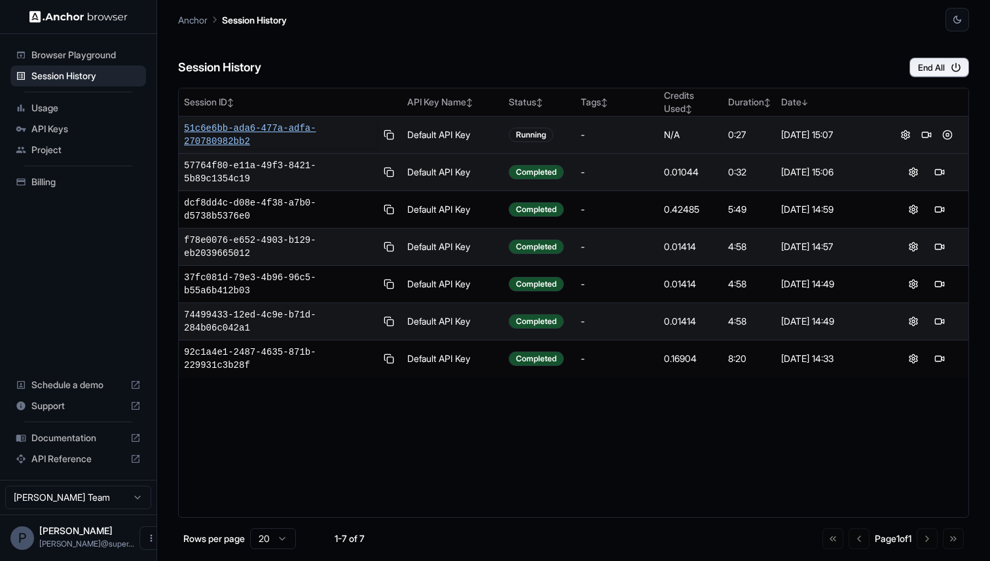
click at [282, 125] on span "51c6e6bb-ada6-477a-adfa-270780982bb2" at bounding box center [280, 135] width 192 height 26
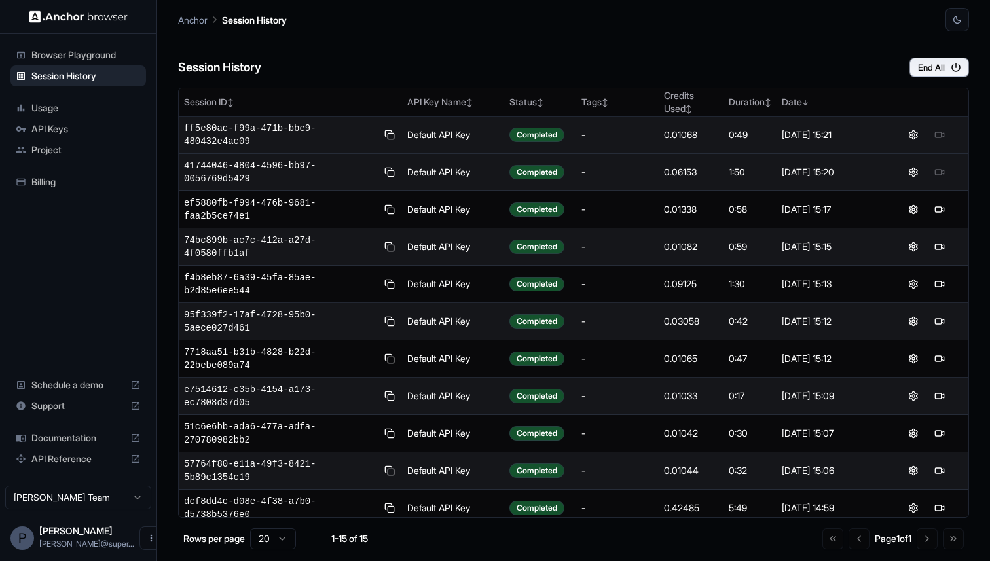
click at [67, 442] on span "Documentation" at bounding box center [78, 437] width 94 height 13
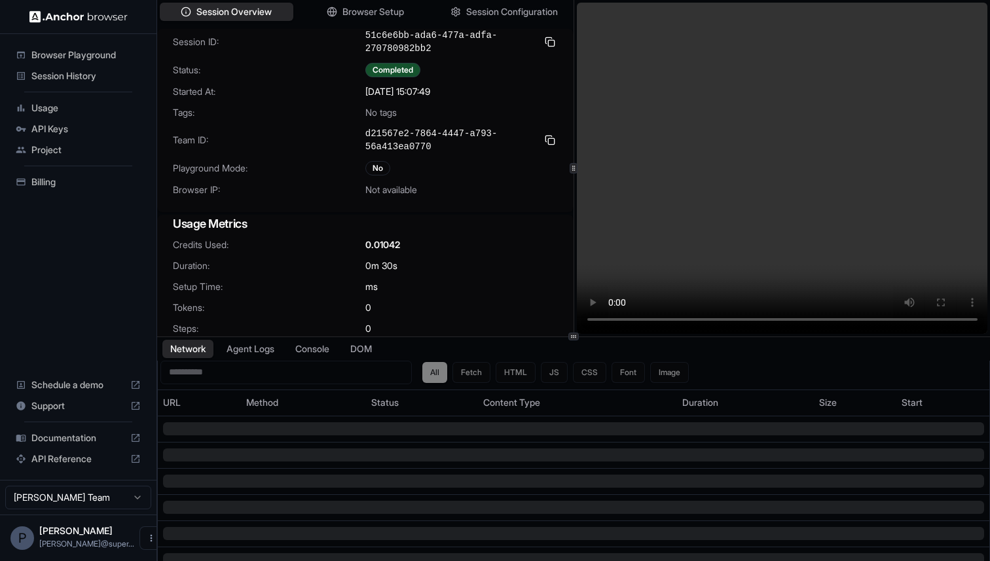
scroll to position [33, 0]
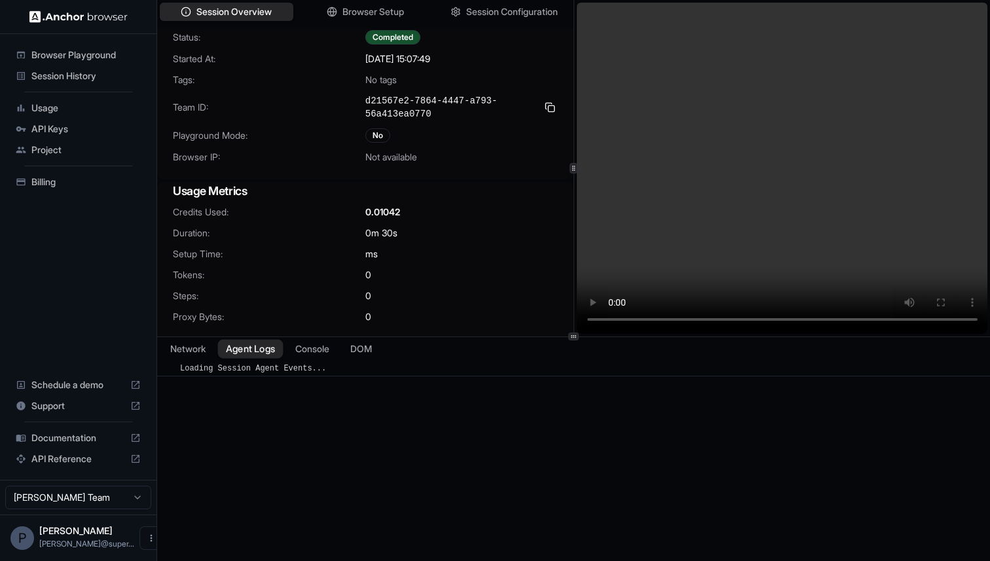
click at [263, 344] on button "Agent Logs" at bounding box center [250, 348] width 65 height 19
click at [308, 346] on button "Console" at bounding box center [312, 348] width 51 height 19
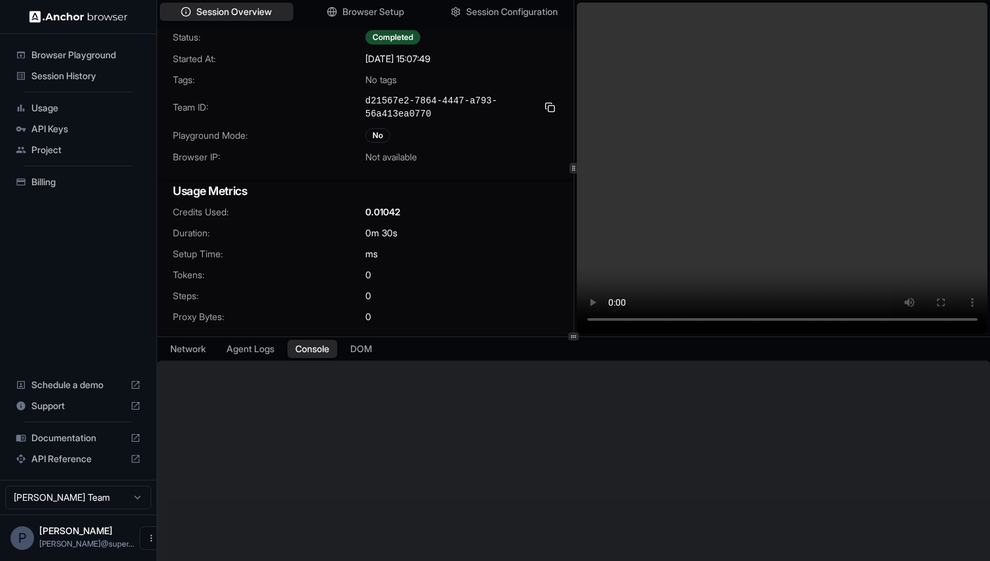
click at [62, 57] on span "Browser Playground" at bounding box center [85, 54] width 109 height 13
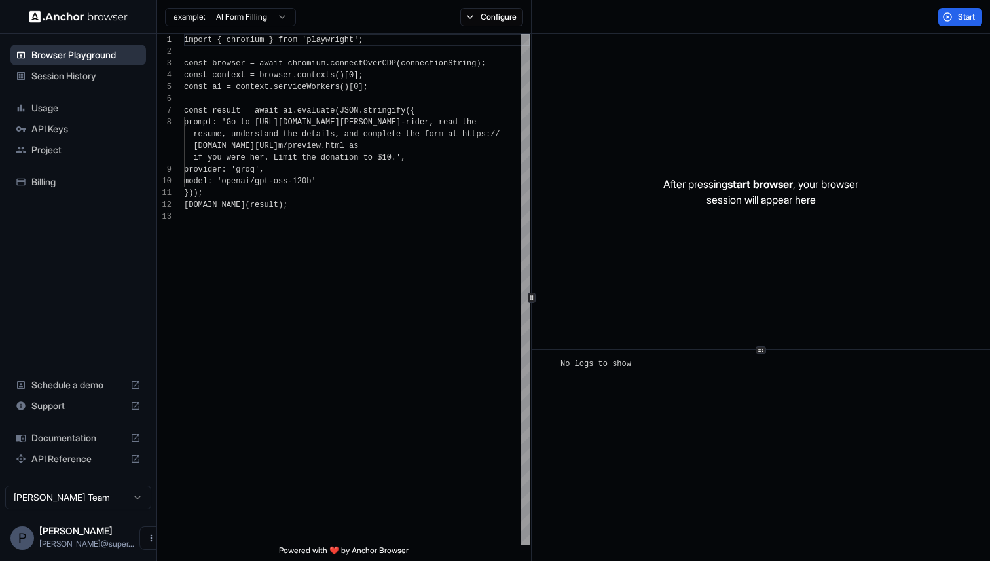
scroll to position [82, 0]
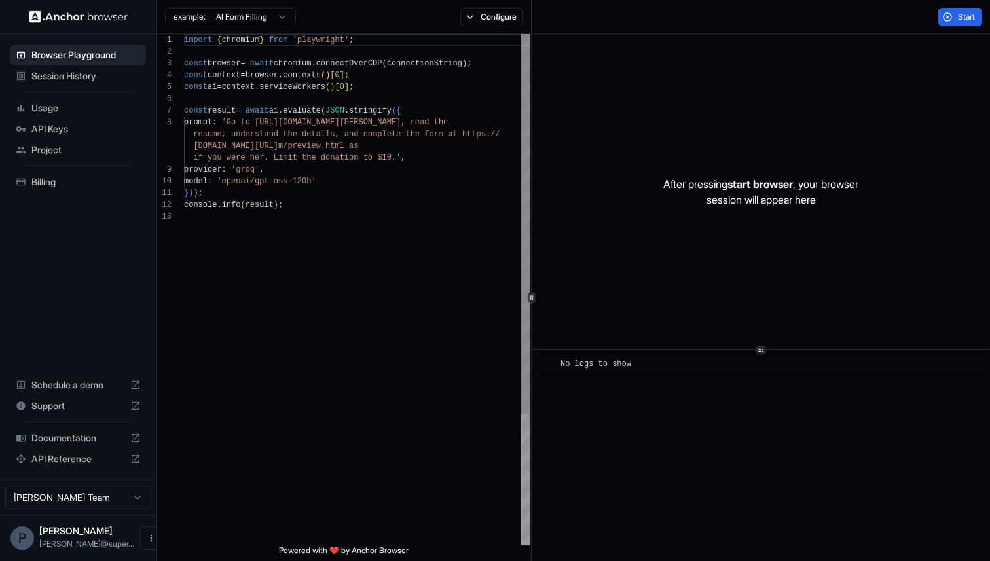
click at [332, 164] on div "import { chromium } from 'playwright' ; const browser = await chromium . connec…" at bounding box center [357, 378] width 346 height 688
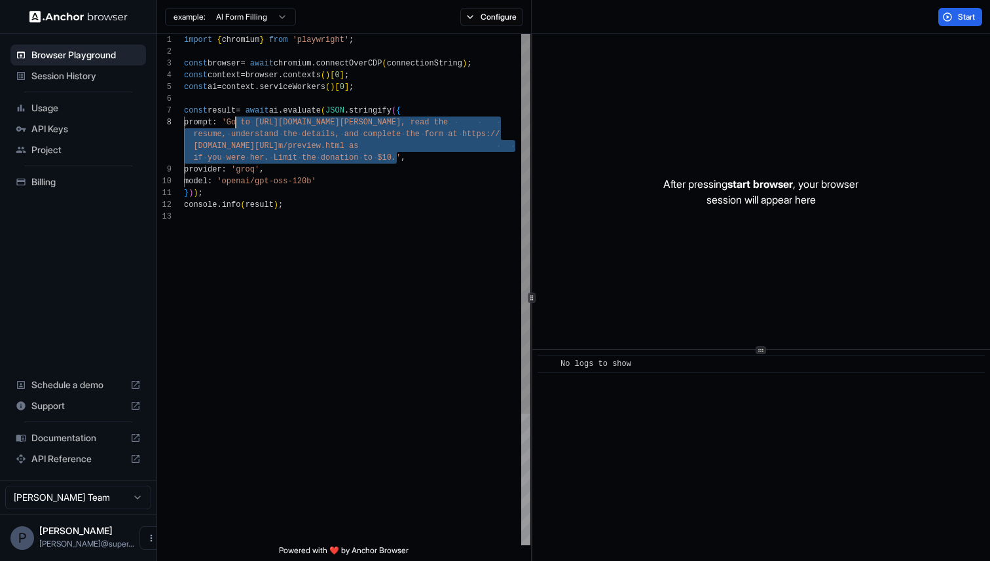
drag, startPoint x: 395, startPoint y: 157, endPoint x: 236, endPoint y: 125, distance: 162.3
click at [236, 125] on div "import { chromium } from 'playwright' ; const browser = await chromium . connec…" at bounding box center [357, 378] width 346 height 688
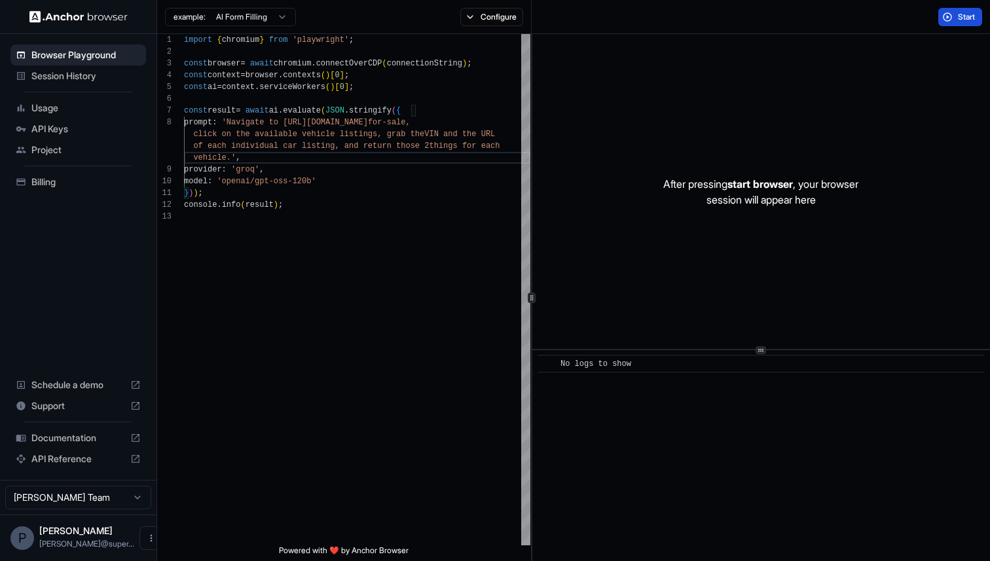
click at [968, 14] on span "Start" at bounding box center [967, 17] width 18 height 10
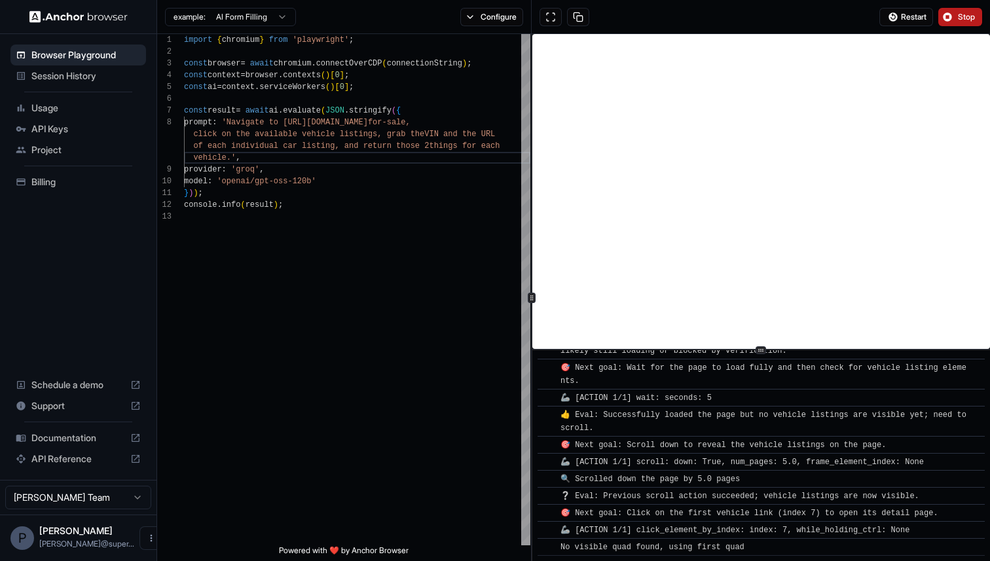
scroll to position [181, 0]
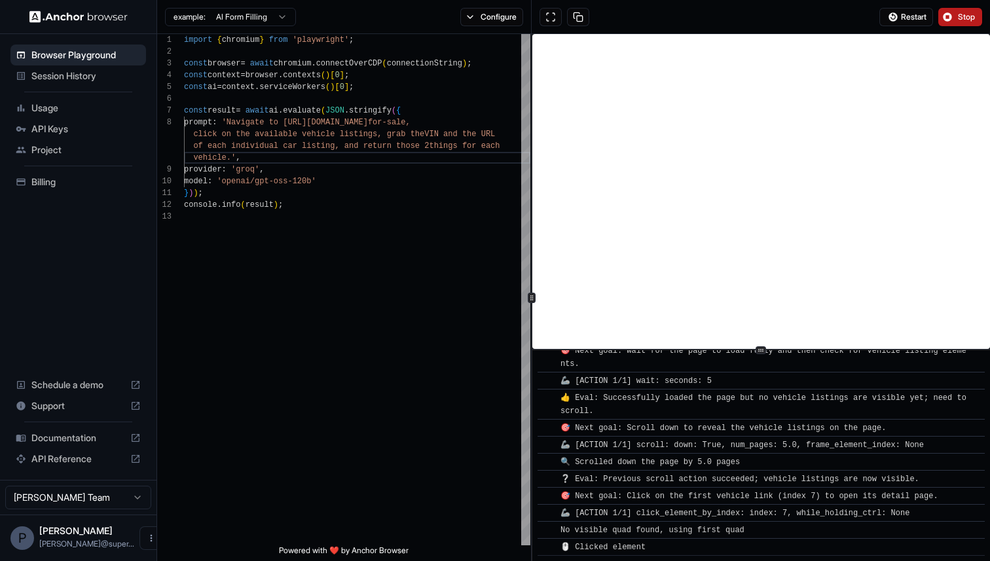
click at [953, 12] on button "Stop" at bounding box center [960, 17] width 44 height 18
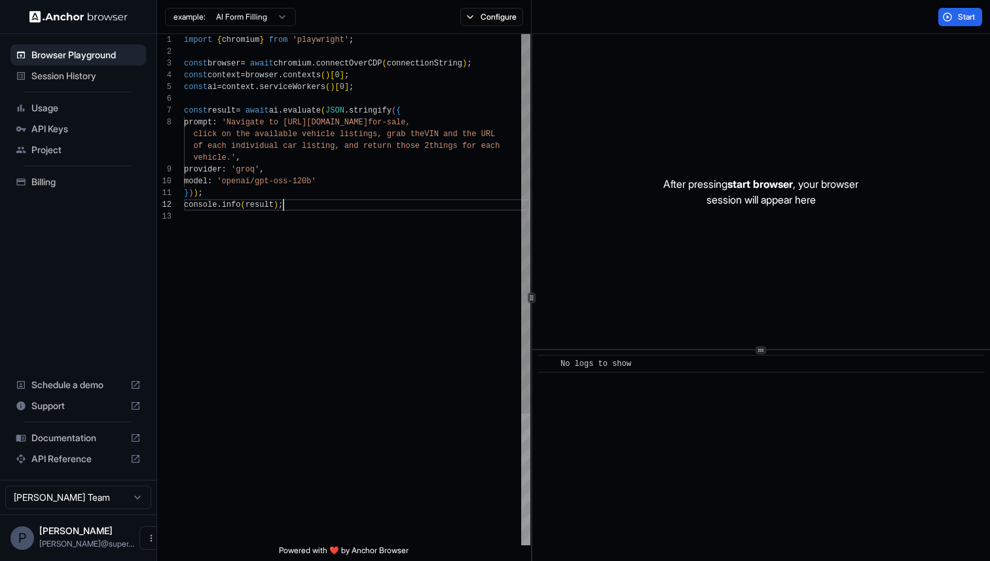
scroll to position [0, 0]
type textarea "**********"
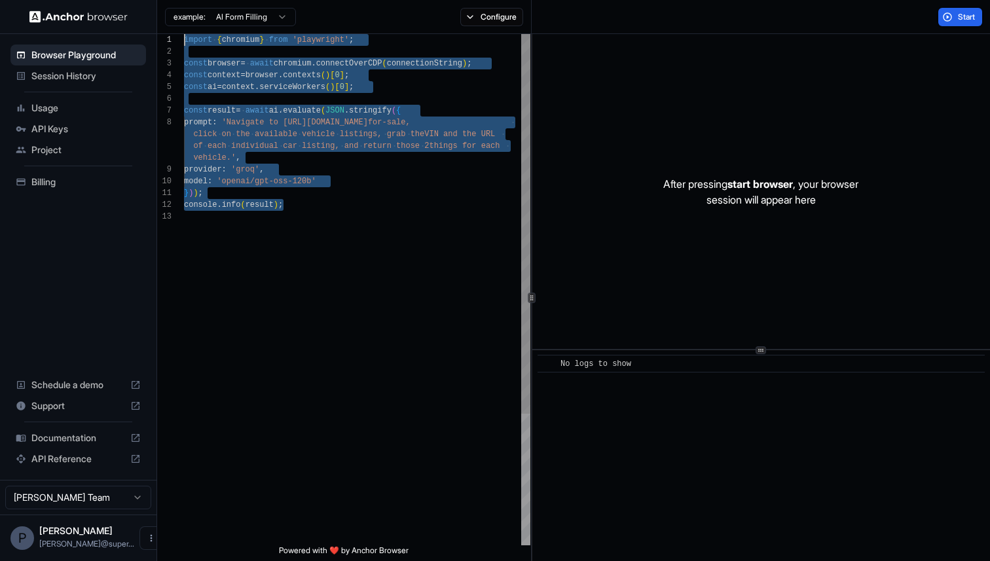
drag, startPoint x: 291, startPoint y: 208, endPoint x: 168, endPoint y: 36, distance: 211.5
click at [184, 36] on div "import { chromium } from 'playwright' ; const browser = await chromium . connec…" at bounding box center [357, 378] width 346 height 688
click at [484, 22] on button "Configure" at bounding box center [492, 17] width 64 height 18
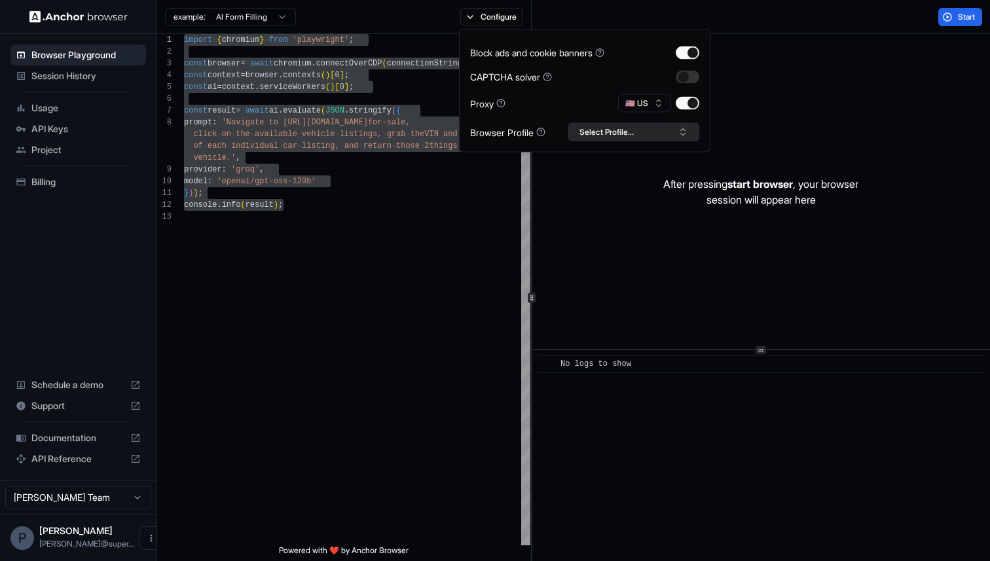
click at [614, 135] on button "Select Profile..." at bounding box center [633, 132] width 131 height 18
click at [280, 18] on html "Browser Playground Session History Usage API Keys Project Billing Schedule a de…" at bounding box center [495, 280] width 990 height 561
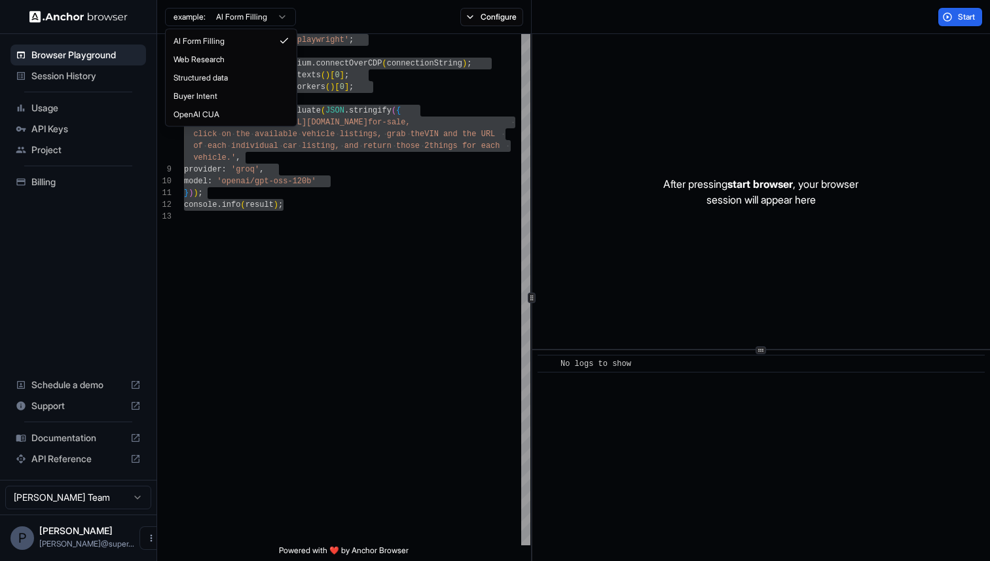
click at [340, 14] on html "Browser Playground Session History Usage API Keys Project Billing Schedule a de…" at bounding box center [495, 280] width 990 height 561
click at [262, 14] on html "Browser Playground Session History Usage API Keys Project Billing Schedule a de…" at bounding box center [495, 280] width 990 height 561
click at [361, 272] on html "Browser Playground Session History Usage API Keys Project Billing Schedule a de…" at bounding box center [495, 280] width 990 height 561
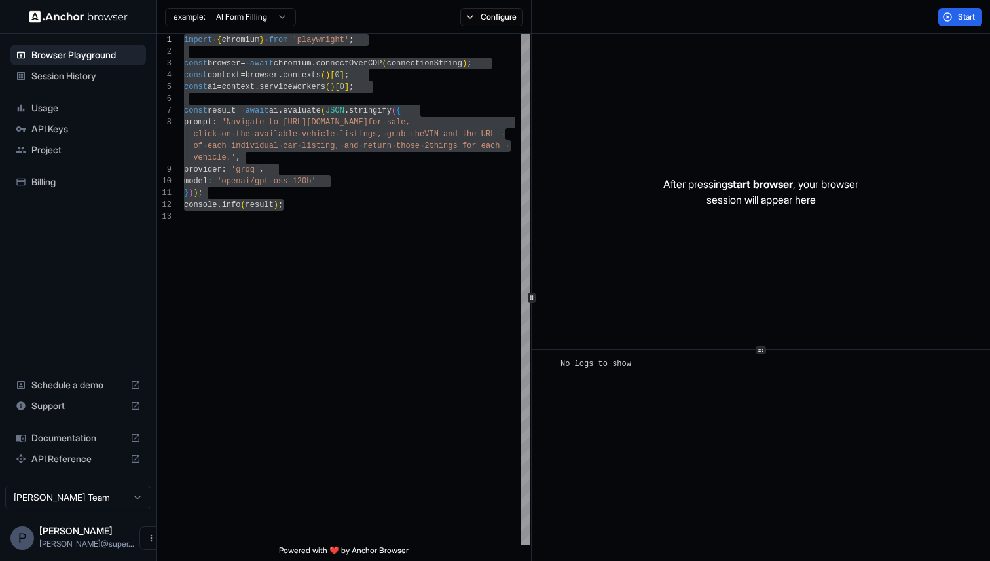
click at [65, 74] on span "Session History" at bounding box center [85, 75] width 109 height 13
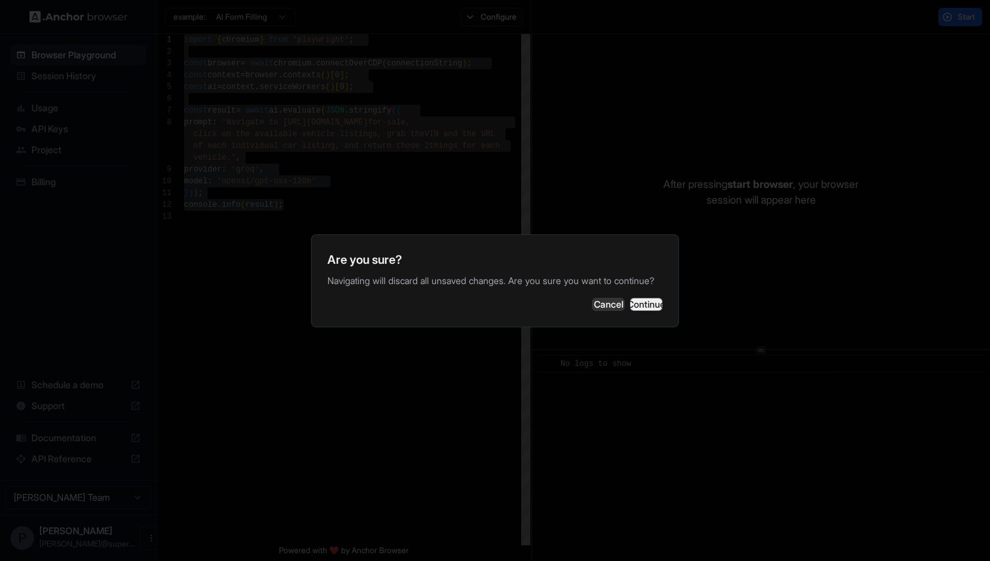
click at [630, 323] on div "Are you sure? Navigating will discard all unsaved changes. Are you sure you wan…" at bounding box center [495, 280] width 368 height 93
click at [630, 311] on button "Continue" at bounding box center [646, 304] width 33 height 13
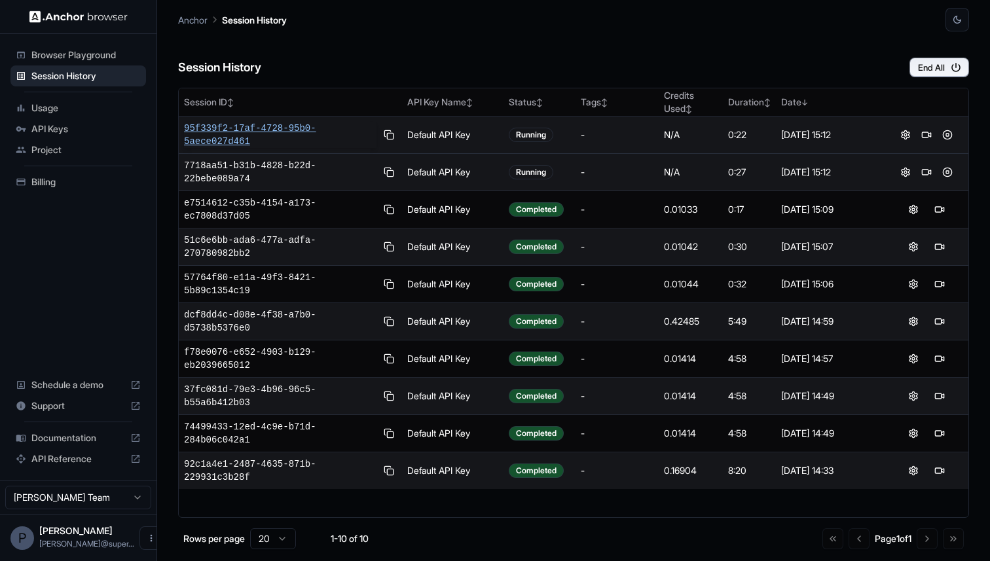
click at [285, 135] on span "95f339f2-17af-4728-95b0-5aece027d461" at bounding box center [280, 135] width 192 height 26
click at [265, 160] on span "7718aa51-b31b-4828-b22d-22bebe089a74" at bounding box center [280, 172] width 192 height 26
click at [943, 64] on button "End All" at bounding box center [939, 68] width 60 height 20
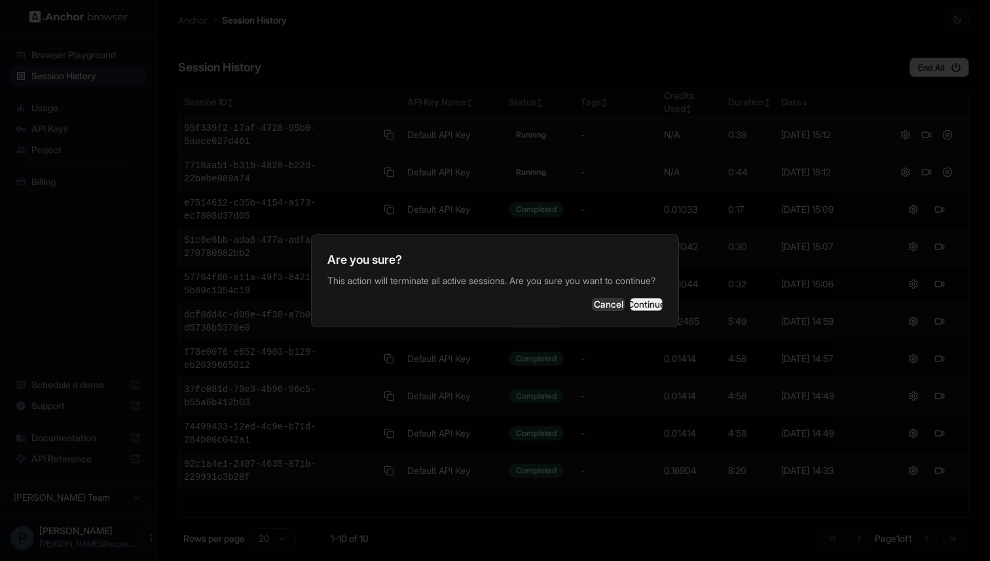
click at [636, 308] on button "Continue" at bounding box center [646, 304] width 33 height 13
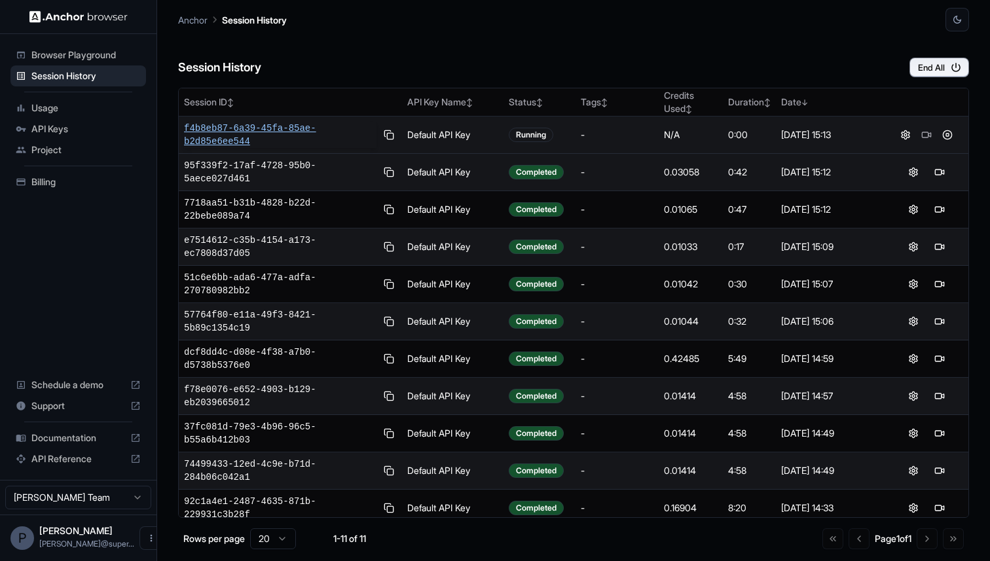
click at [267, 130] on span "f4b8eb87-6a39-45fa-85ae-b2d85e6ee544" at bounding box center [280, 135] width 192 height 26
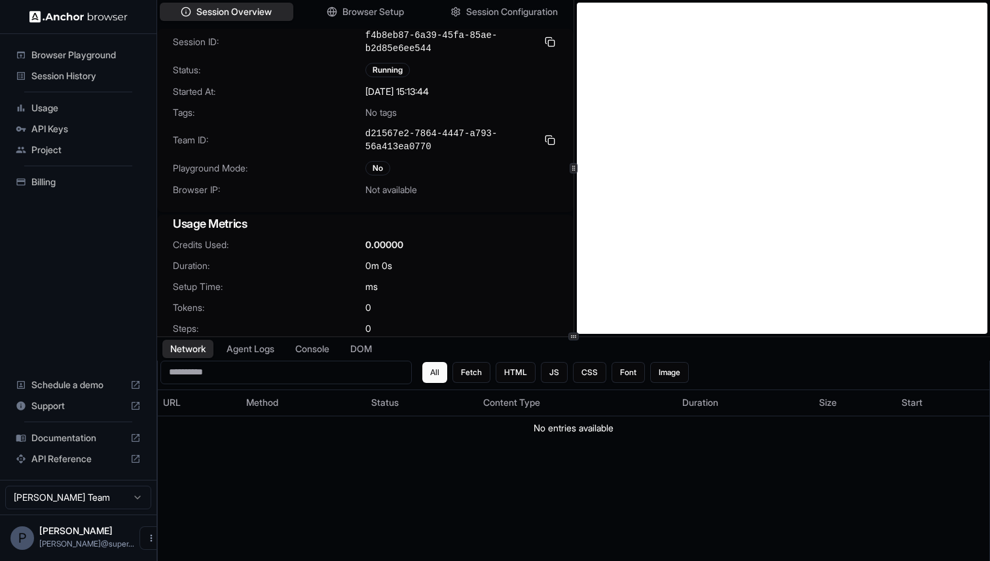
click at [73, 79] on span "Session History" at bounding box center [85, 75] width 109 height 13
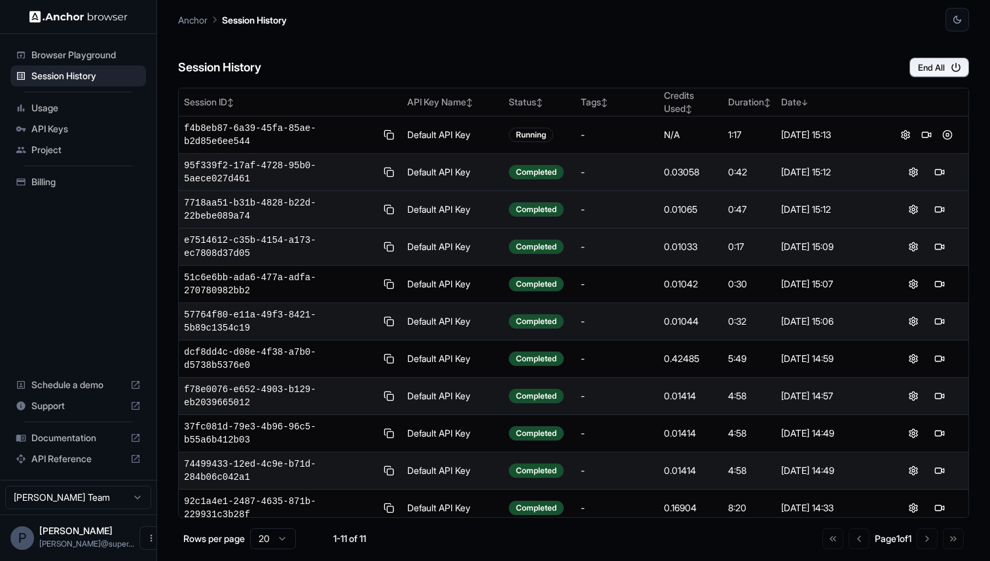
scroll to position [1, 0]
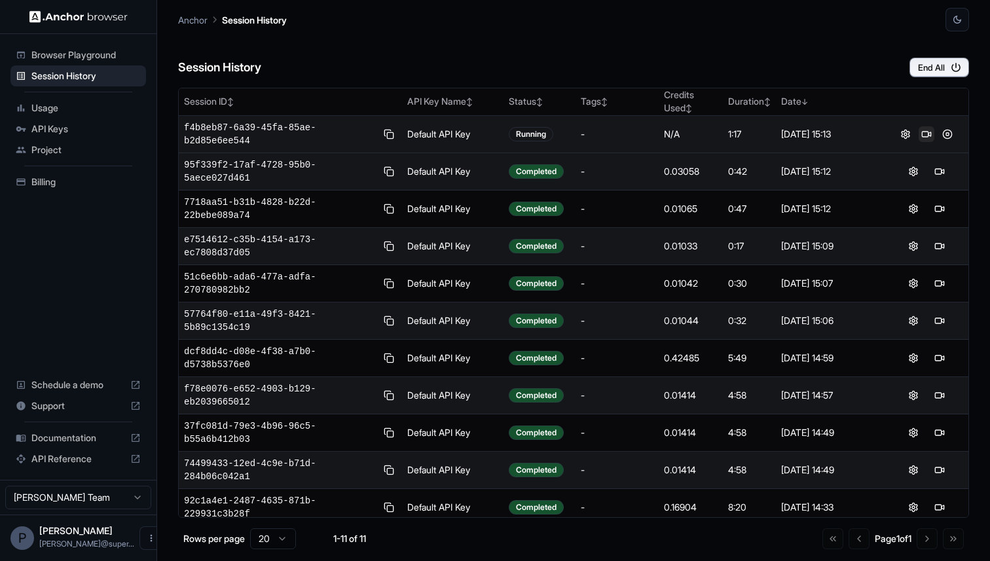
click at [925, 135] on button at bounding box center [926, 134] width 16 height 16
click at [950, 136] on button at bounding box center [947, 134] width 16 height 16
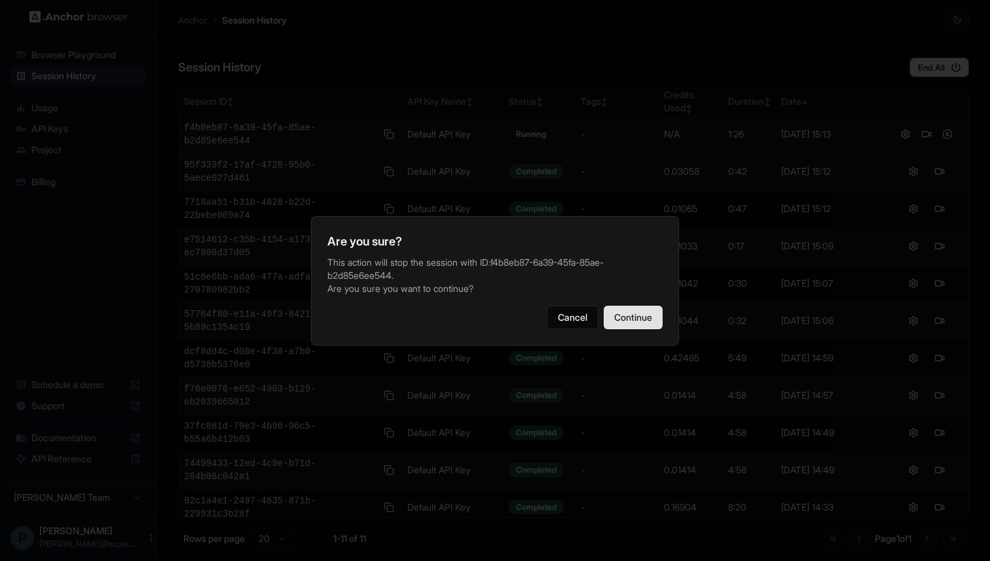
click at [615, 324] on button "Continue" at bounding box center [633, 318] width 59 height 24
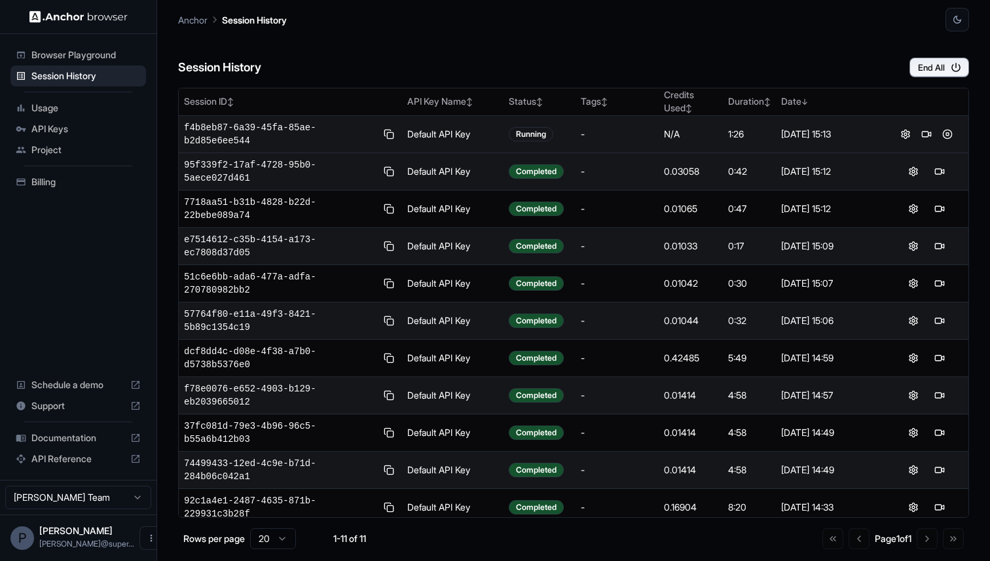
scroll to position [1, 0]
click at [248, 128] on span "74bc899b-ac7c-412a-a27d-4f0580ffb1af" at bounding box center [280, 133] width 192 height 26
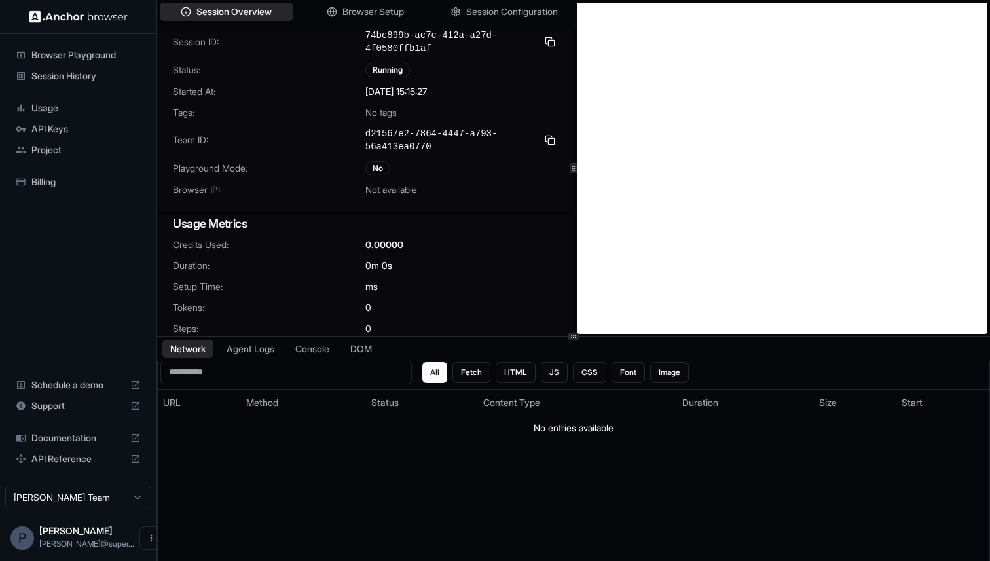
click at [82, 56] on span "Browser Playground" at bounding box center [85, 54] width 109 height 13
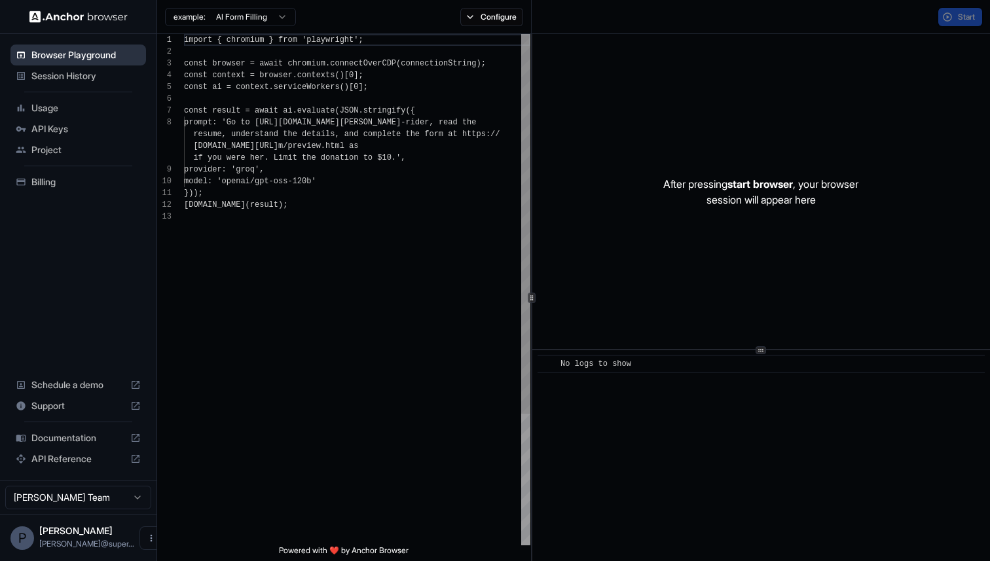
scroll to position [82, 0]
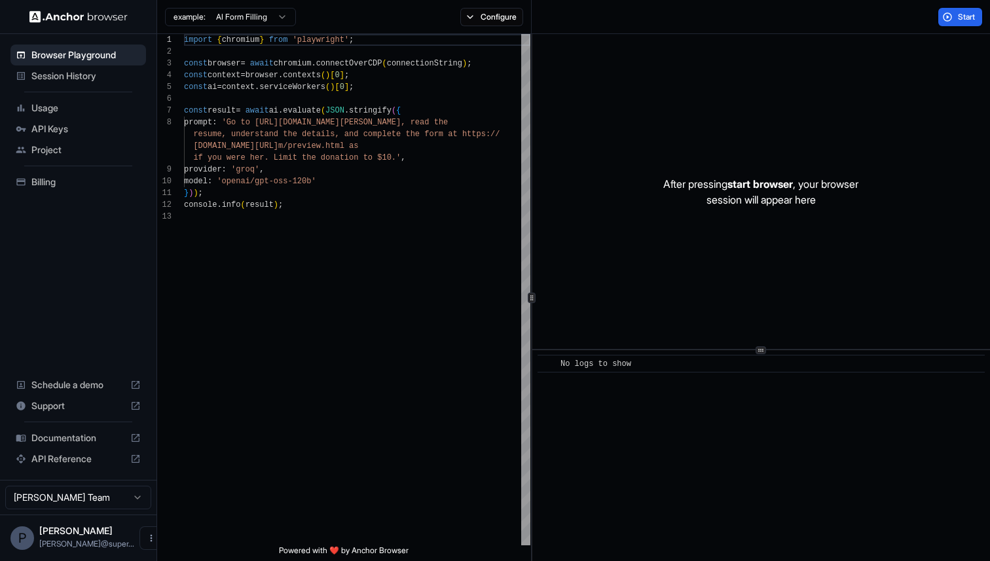
click at [63, 103] on span "Usage" at bounding box center [85, 107] width 109 height 13
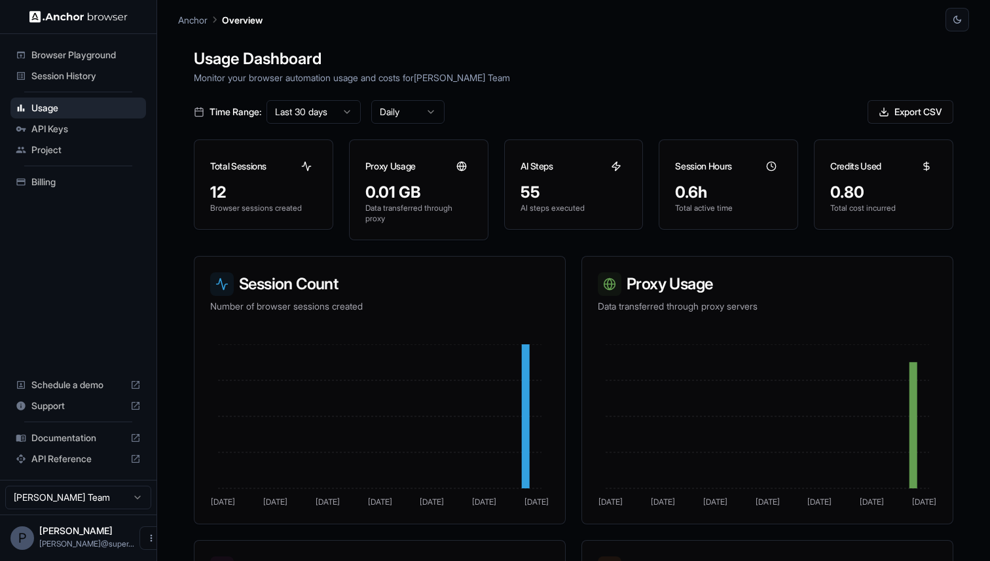
click at [61, 81] on span "Session History" at bounding box center [85, 75] width 109 height 13
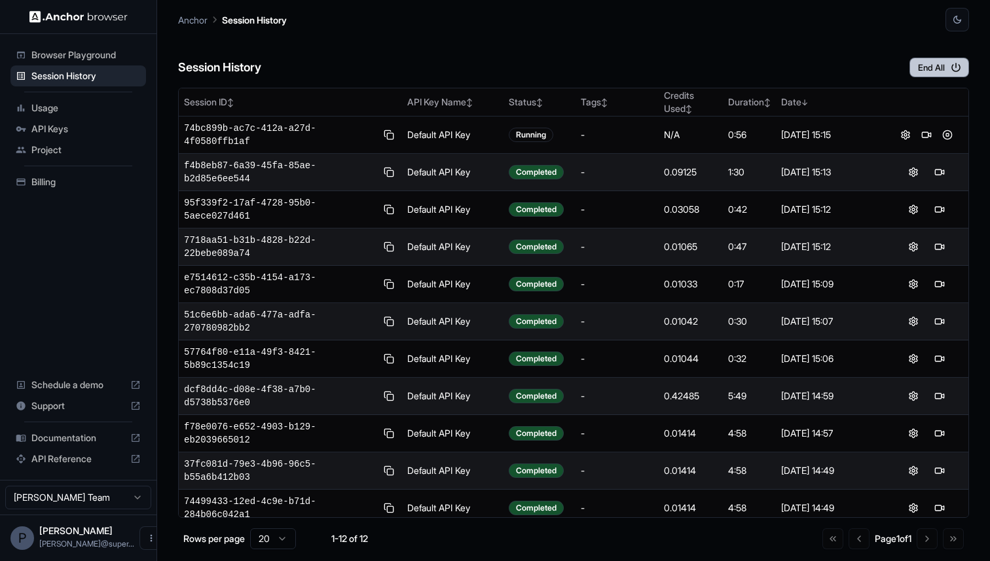
click at [941, 63] on button "End All" at bounding box center [939, 68] width 60 height 20
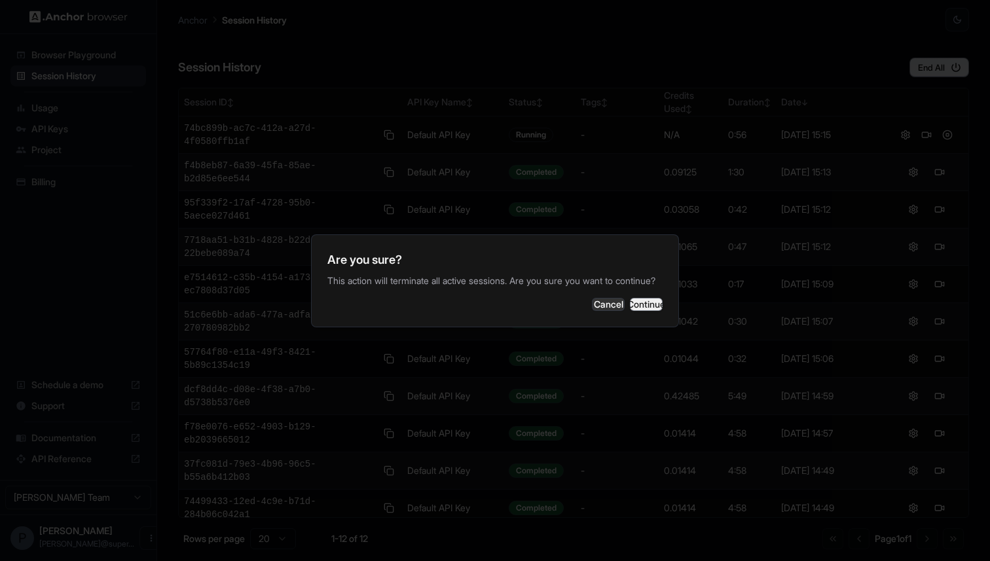
click at [643, 311] on button "Continue" at bounding box center [646, 304] width 33 height 13
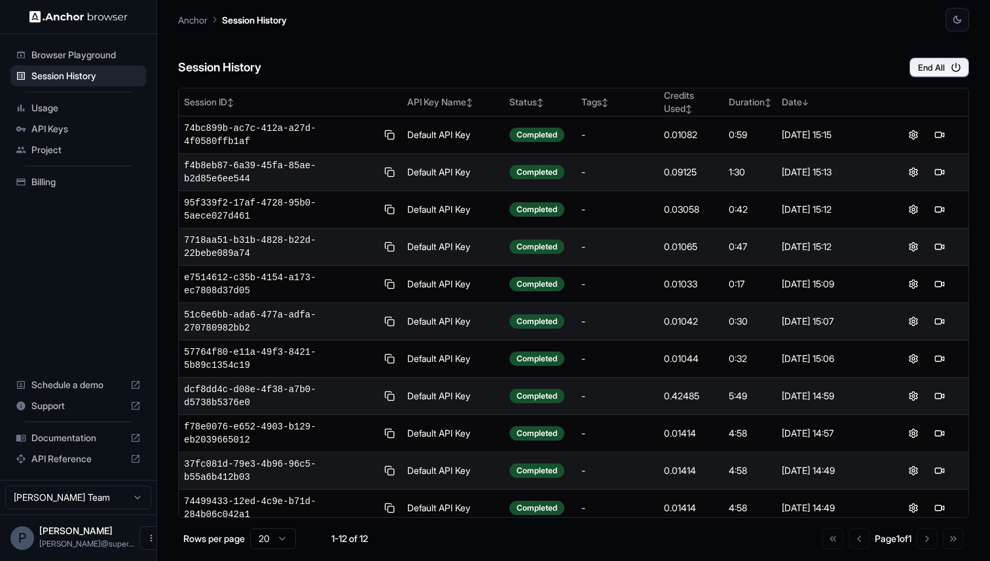
click at [96, 56] on span "Browser Playground" at bounding box center [85, 54] width 109 height 13
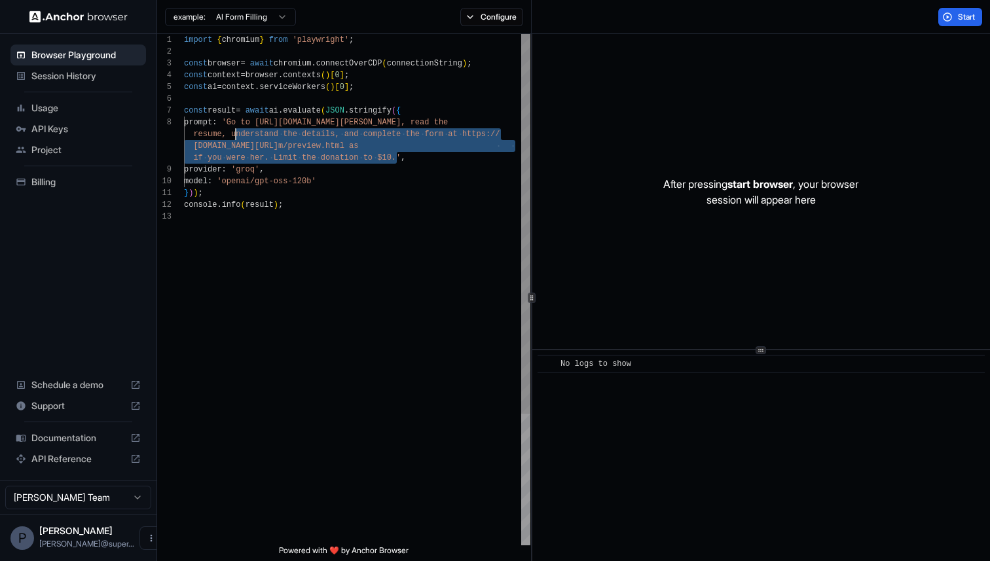
scroll to position [82, 0]
drag, startPoint x: 397, startPoint y: 158, endPoint x: 235, endPoint y: 125, distance: 165.8
click at [235, 125] on div "import { chromium } from 'playwright' ; const browser = await chromium . connec…" at bounding box center [357, 378] width 346 height 688
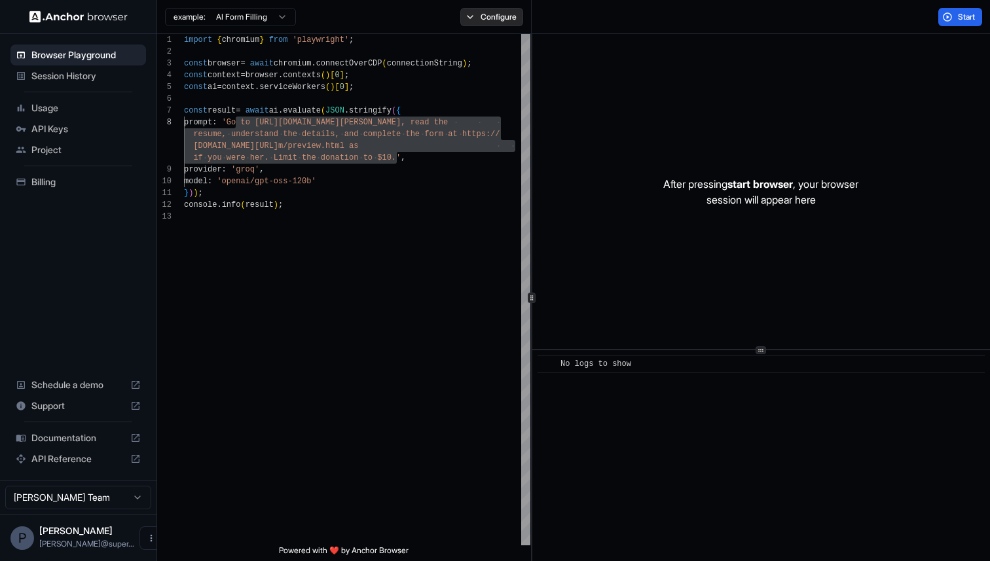
click at [482, 15] on button "Configure" at bounding box center [492, 17] width 64 height 18
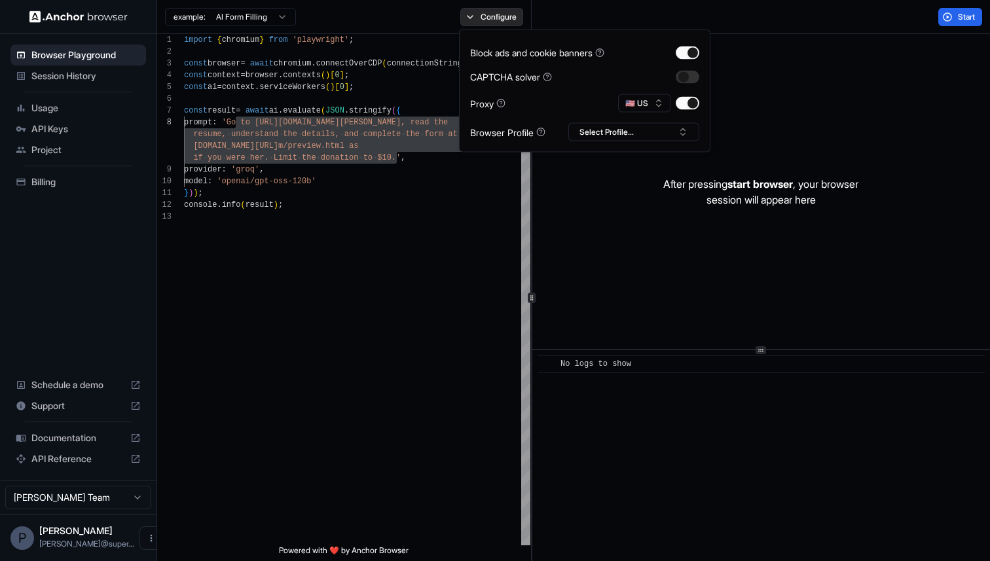
click at [482, 15] on button "Configure" at bounding box center [492, 17] width 64 height 18
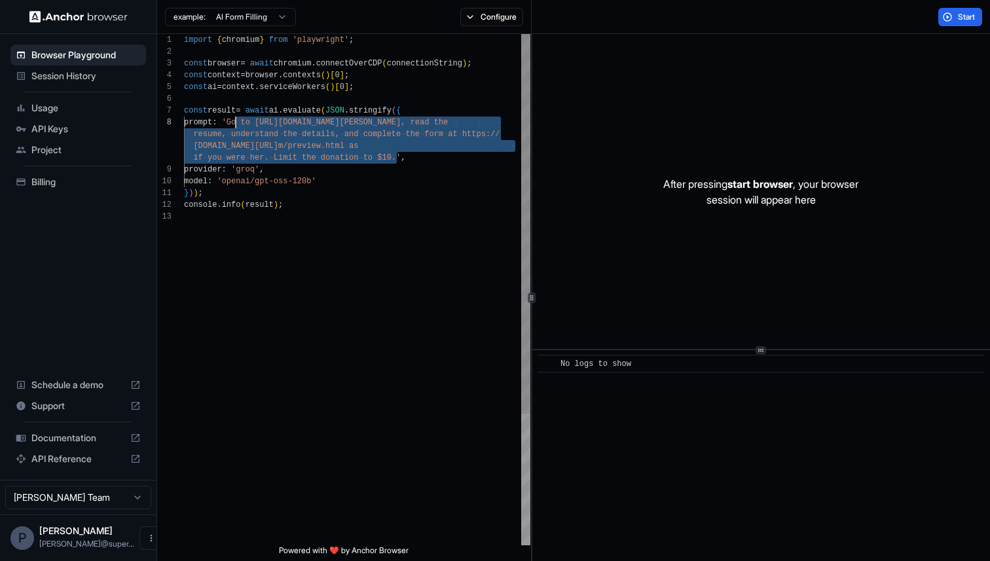
click at [308, 153] on div "provider : 'groq' , model : 'openai/gpt-oss-120b' } ) ) ; console . info ( resu…" at bounding box center [357, 378] width 346 height 688
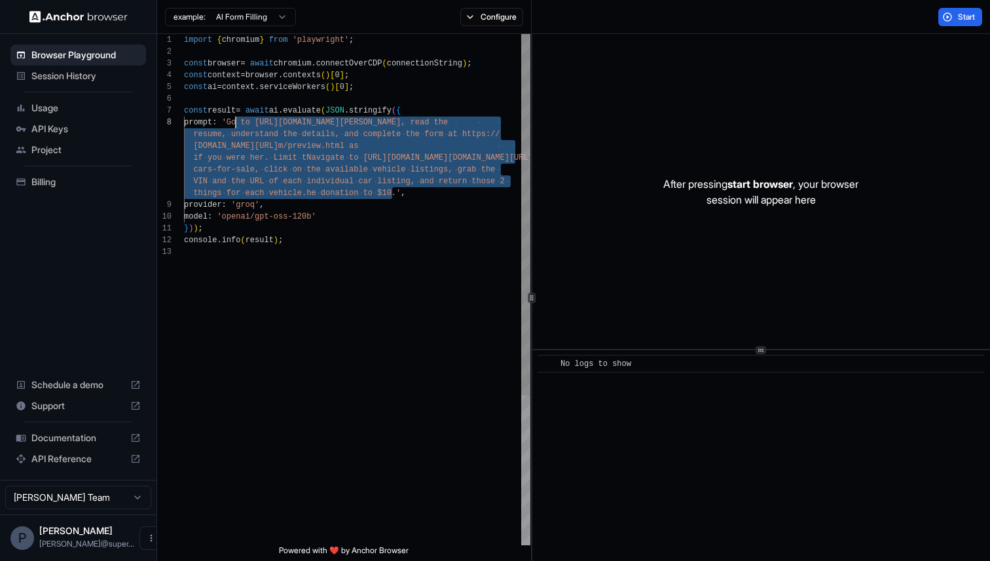
drag, startPoint x: 394, startPoint y: 193, endPoint x: 234, endPoint y: 125, distance: 174.2
click at [234, 125] on div "provider : 'groq' , model : 'openai/gpt-oss-120b' const browser = await chromiu…" at bounding box center [357, 395] width 346 height 723
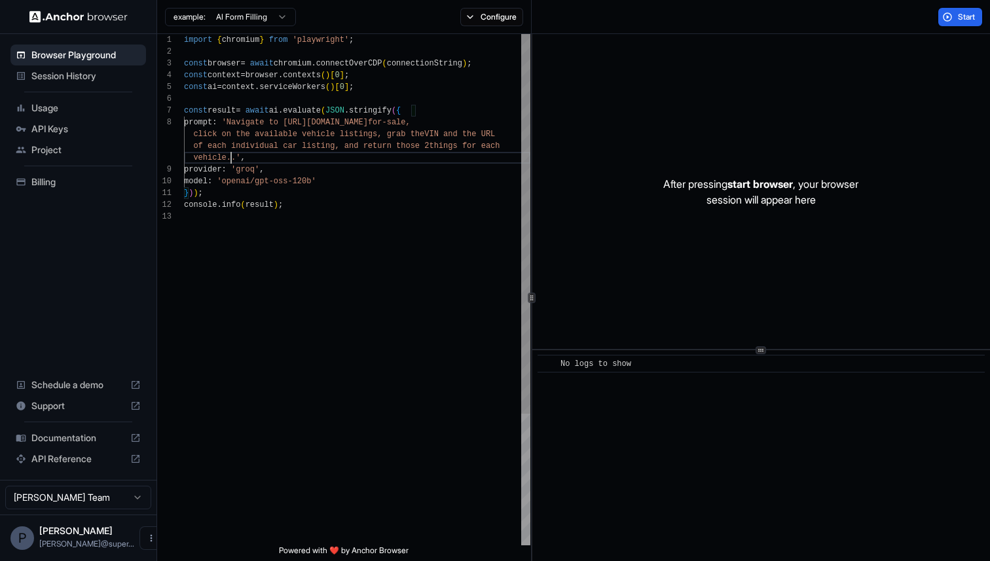
type textarea "**********"
click at [952, 15] on button "Start" at bounding box center [960, 17] width 44 height 18
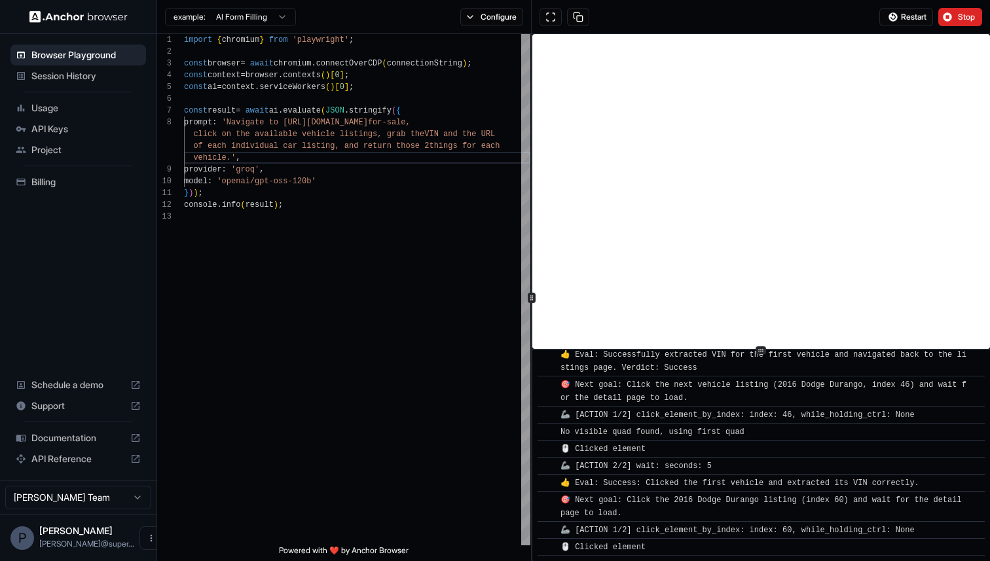
scroll to position [727, 0]
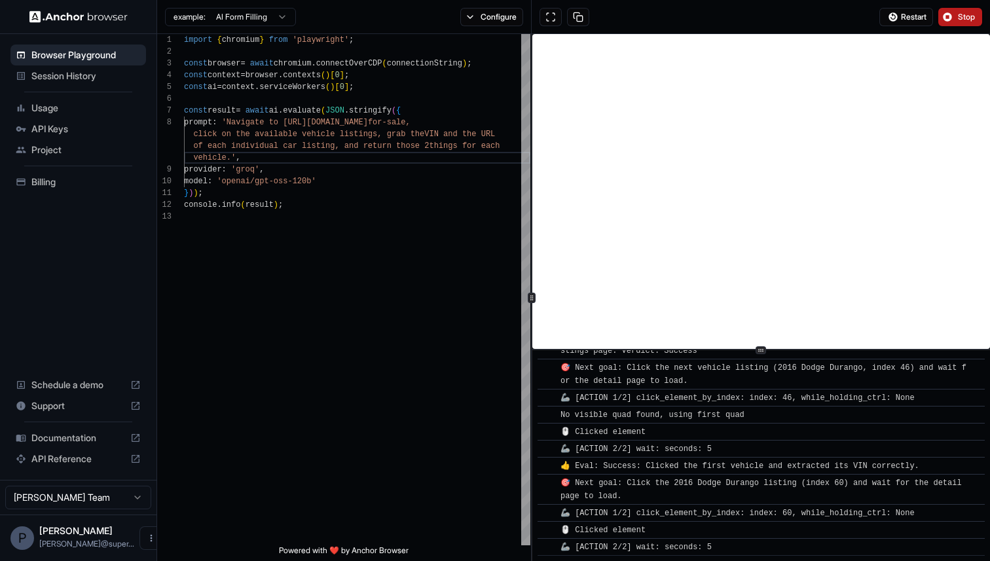
click at [966, 18] on span "Stop" at bounding box center [967, 17] width 18 height 10
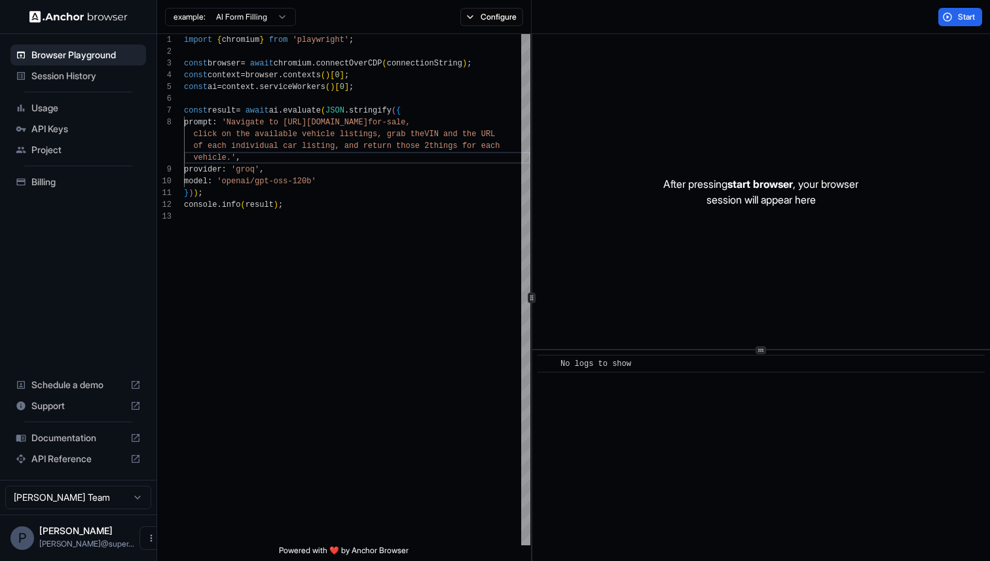
click at [81, 69] on span "Session History" at bounding box center [85, 75] width 109 height 13
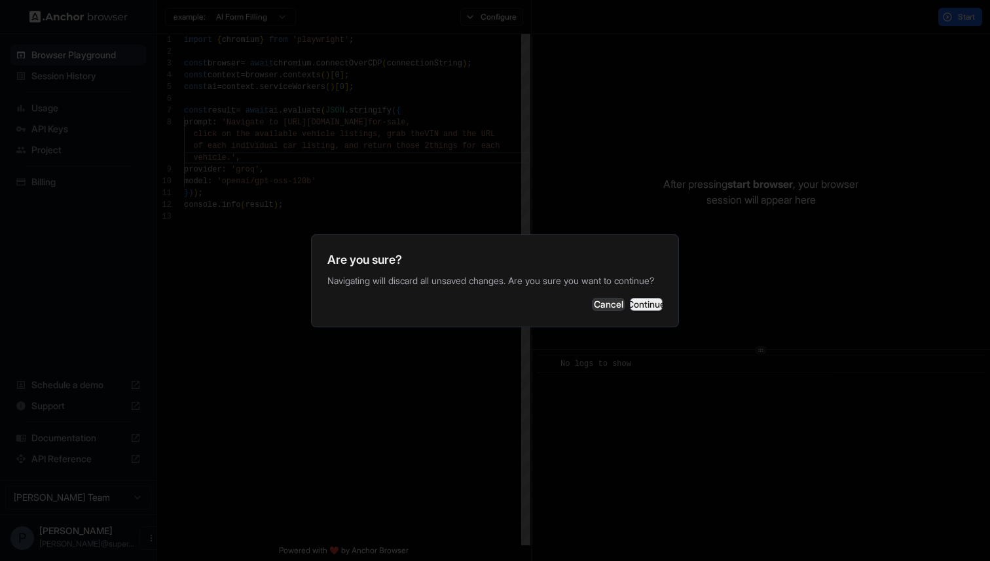
click at [630, 311] on button "Continue" at bounding box center [646, 304] width 33 height 13
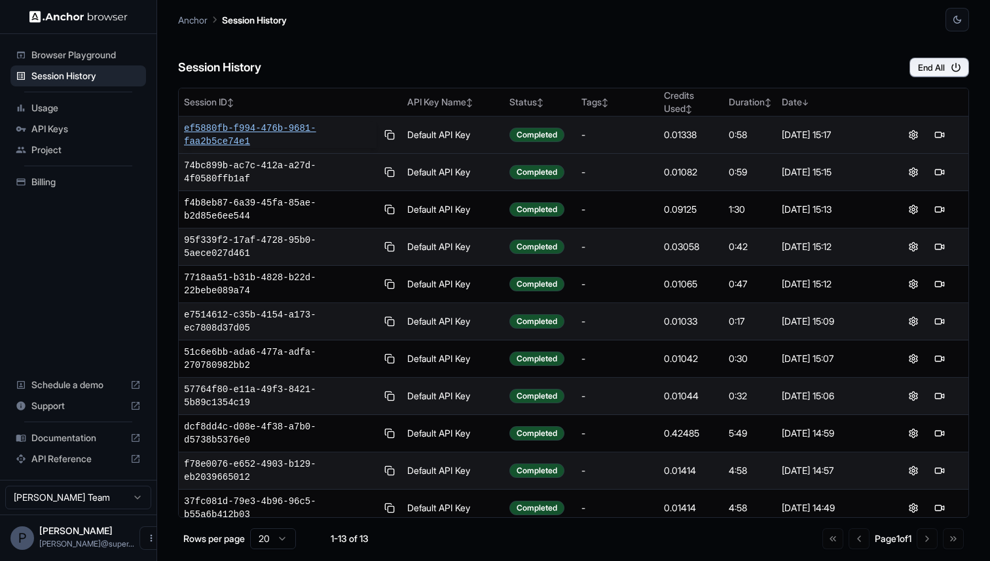
click at [259, 130] on span "ef5880fb-f994-476b-9681-faa2b5ce74e1" at bounding box center [280, 135] width 192 height 26
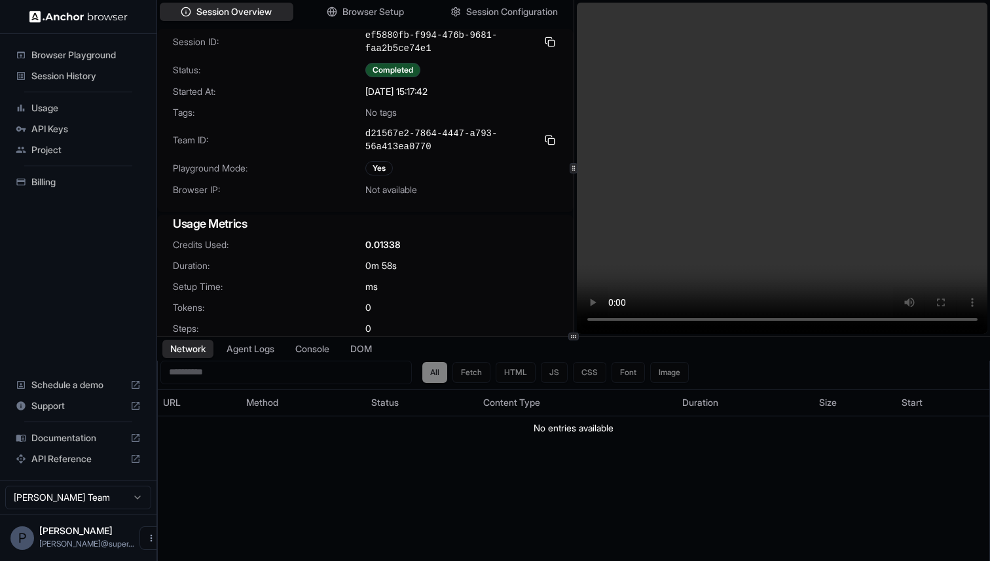
scroll to position [33, 0]
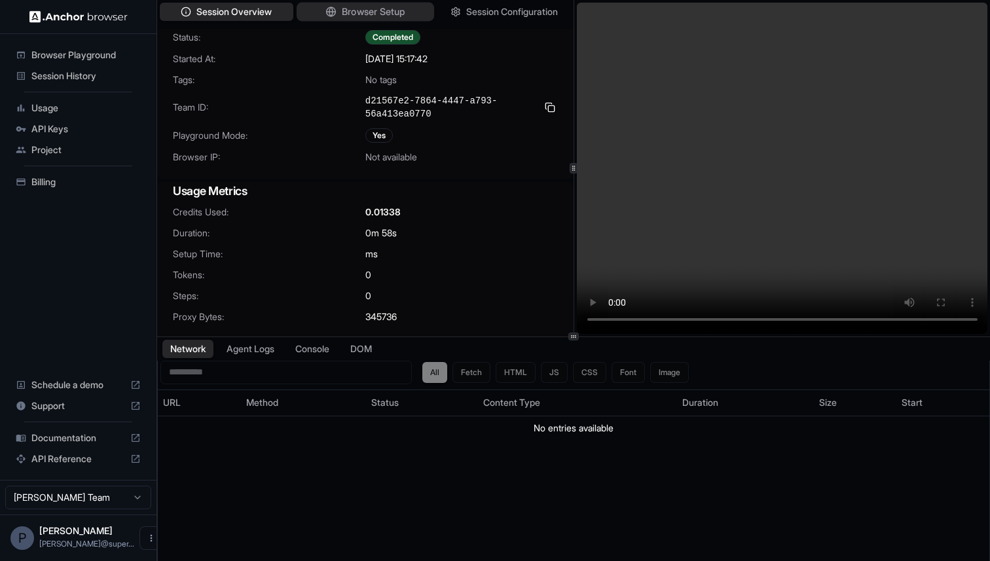
click at [339, 15] on button "Browser Setup" at bounding box center [365, 12] width 137 height 19
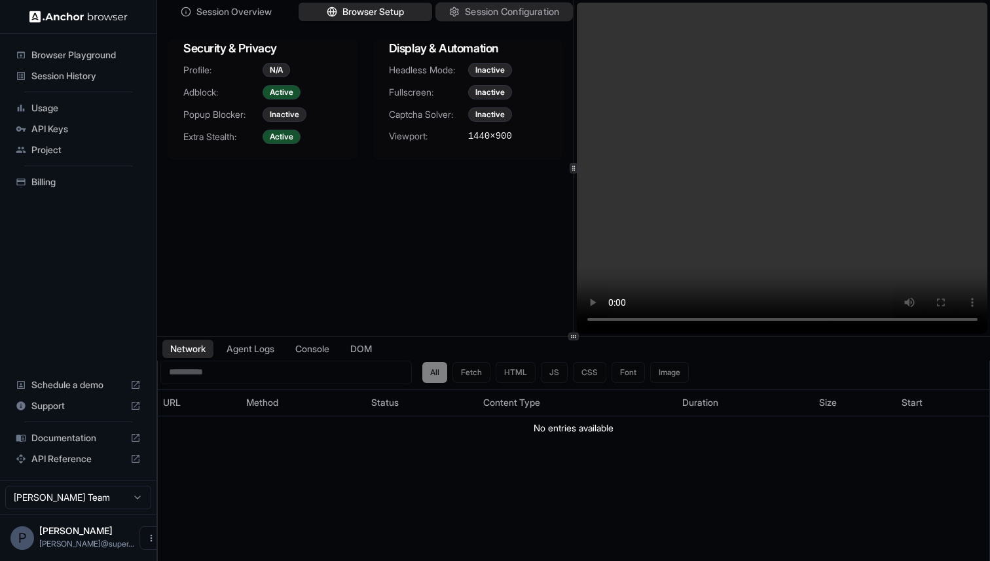
click at [497, 14] on span "Session Configuration" at bounding box center [512, 12] width 94 height 14
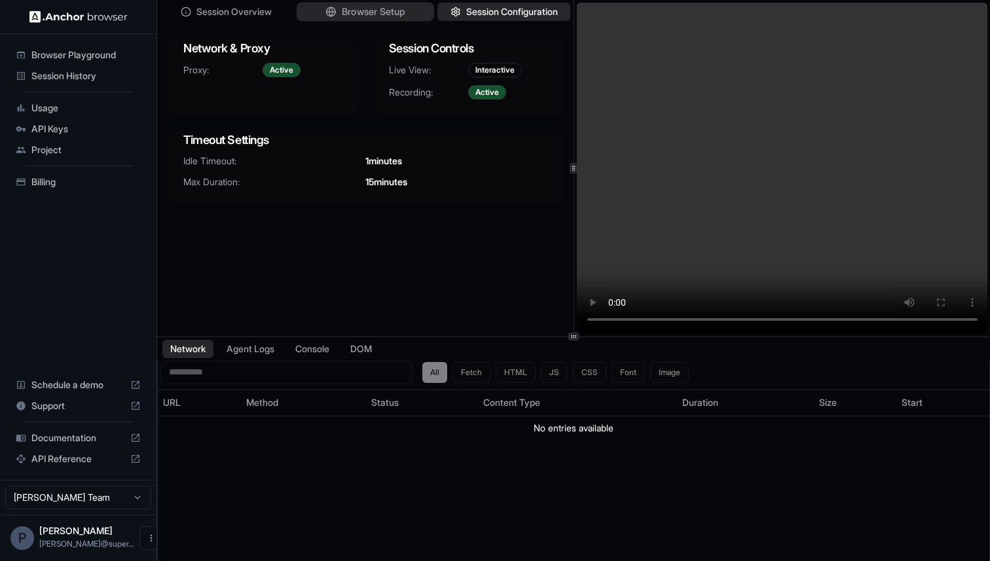
click at [369, 11] on span "Browser Setup" at bounding box center [374, 12] width 64 height 14
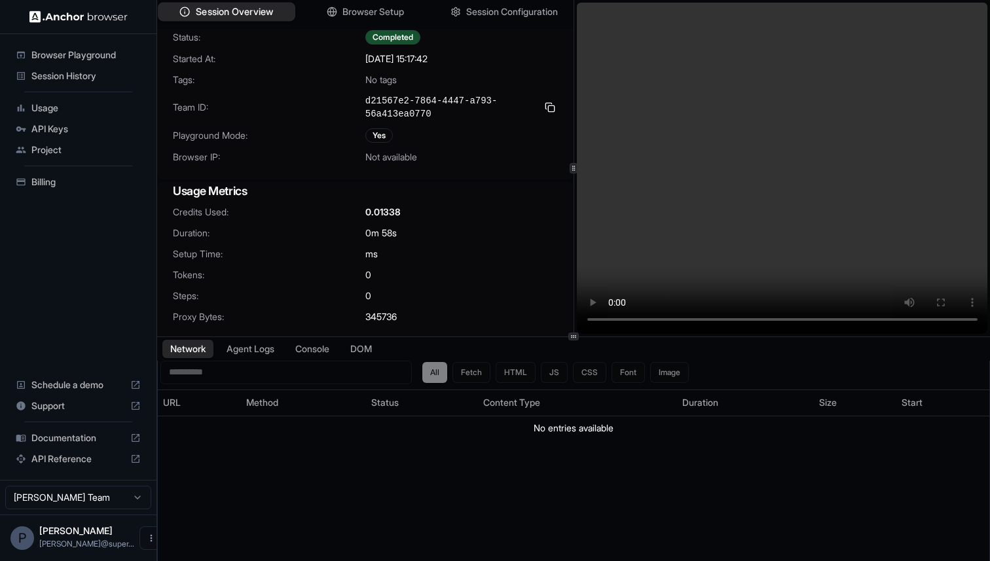
click at [235, 10] on span "Session Overview" at bounding box center [234, 12] width 77 height 14
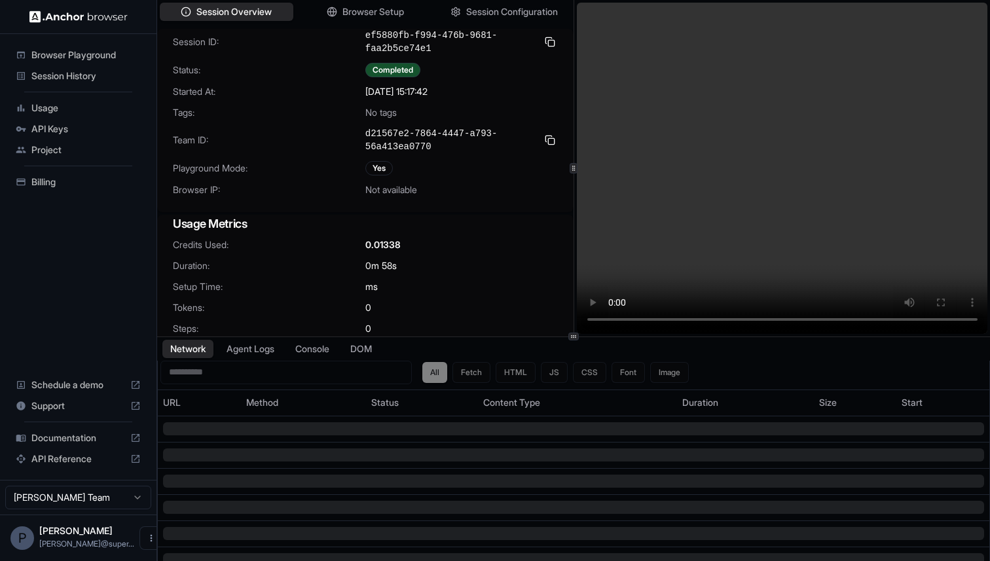
click at [75, 81] on span "Session History" at bounding box center [85, 75] width 109 height 13
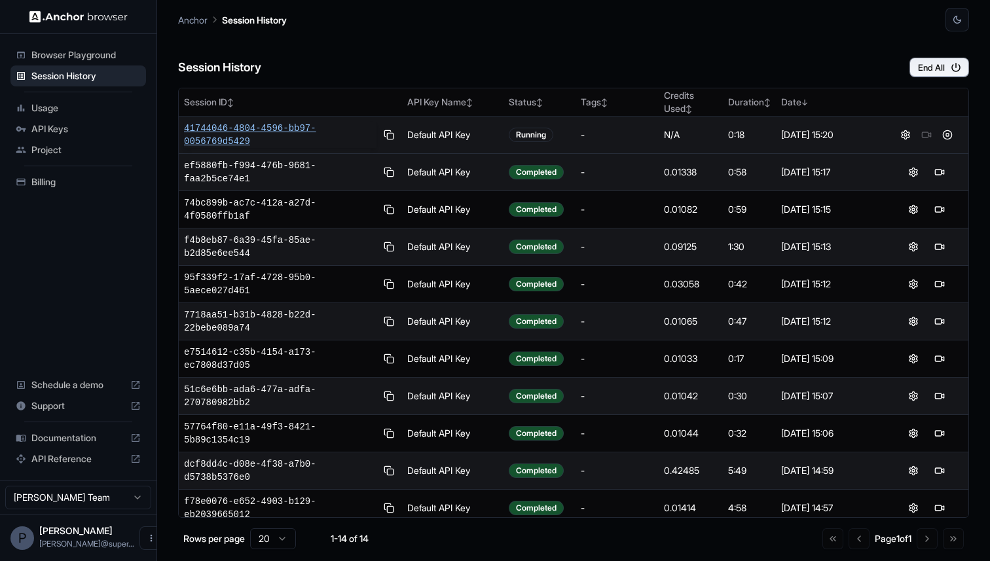
click at [251, 128] on span "41744046-4804-4596-bb97-0056769d5429" at bounding box center [280, 135] width 192 height 26
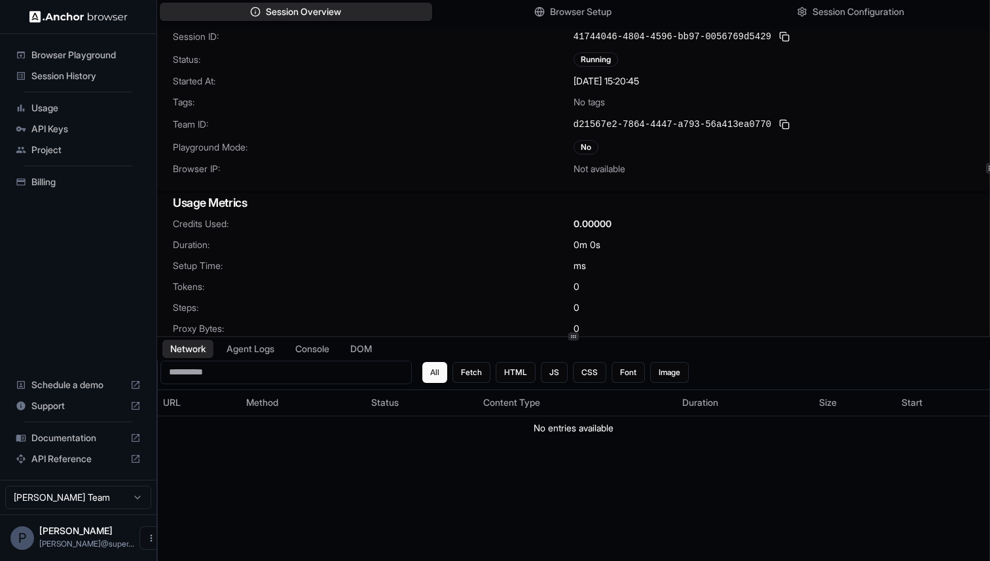
click at [78, 82] on div "Session History" at bounding box center [78, 75] width 136 height 21
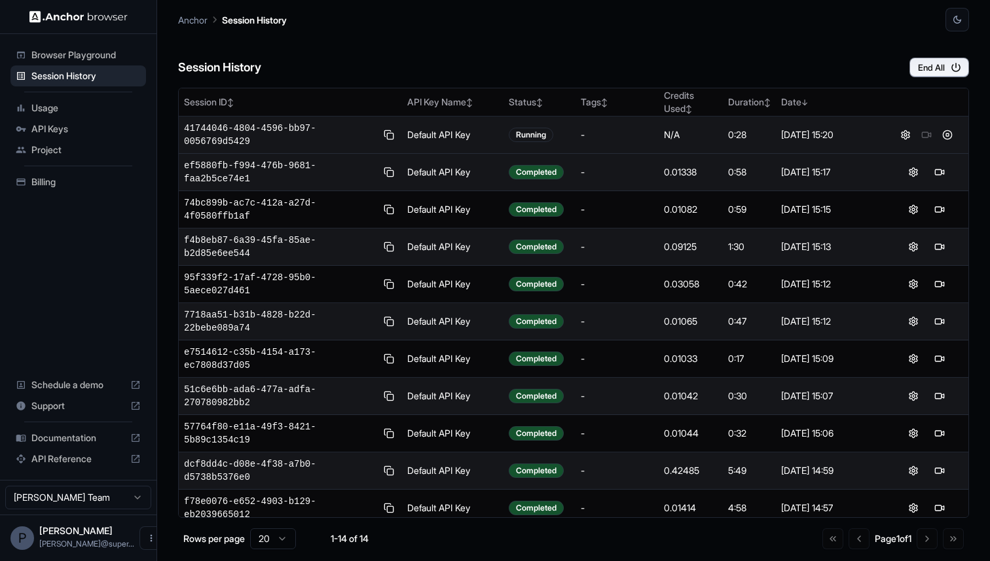
click at [926, 135] on div at bounding box center [926, 135] width 74 height 16
click at [906, 136] on button at bounding box center [906, 135] width 16 height 16
click at [293, 131] on span "41744046-4804-4596-bb97-0056769d5429" at bounding box center [280, 135] width 192 height 26
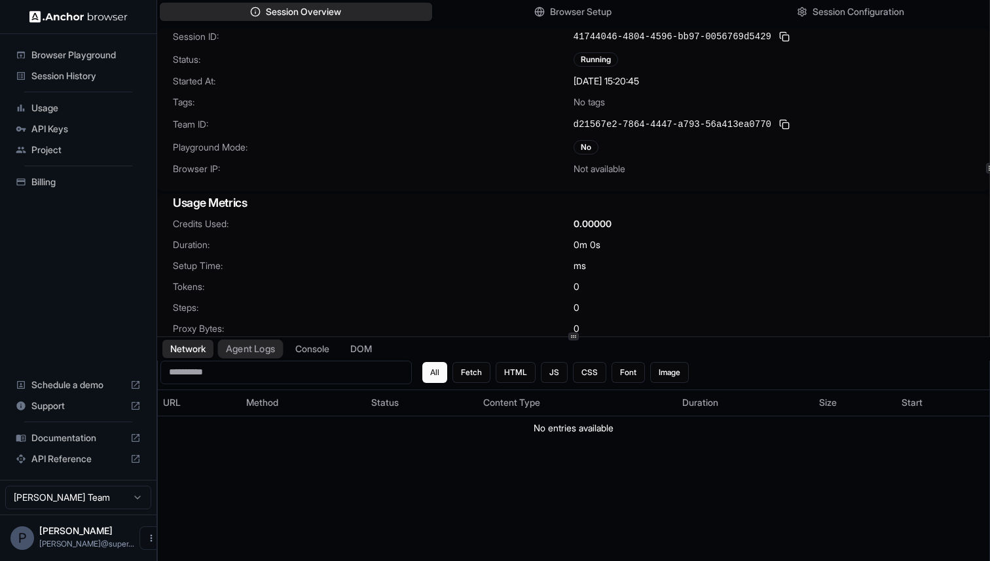
click at [255, 356] on button "Agent Logs" at bounding box center [250, 348] width 65 height 19
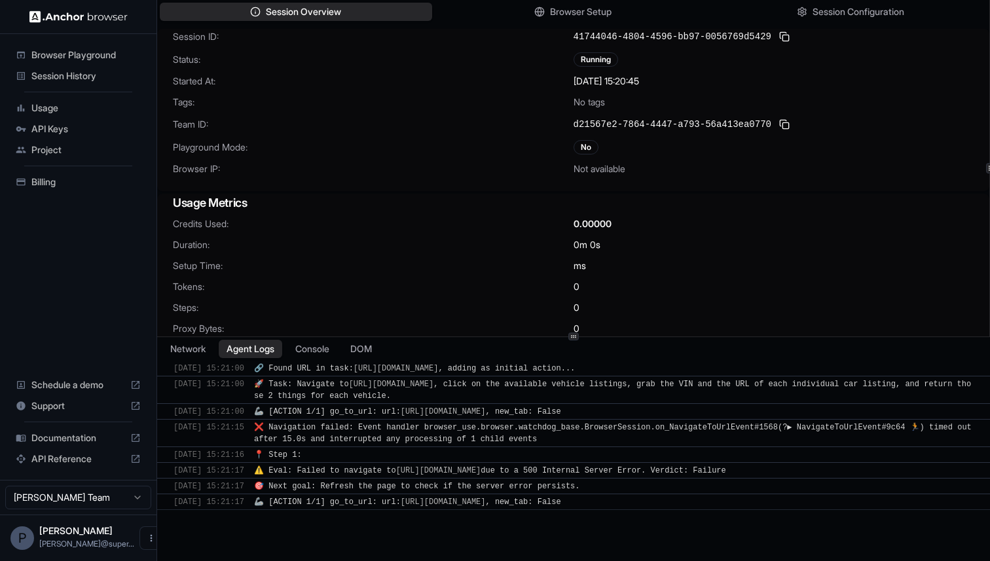
click at [73, 74] on span "Session History" at bounding box center [85, 75] width 109 height 13
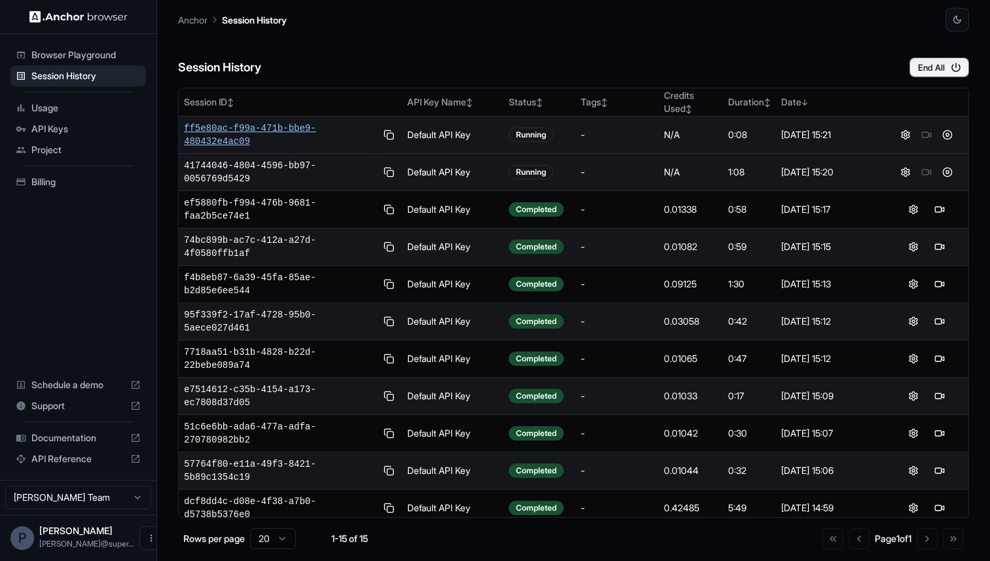
click at [271, 130] on span "ff5e80ac-f99a-471b-bbe9-480432e4ac09" at bounding box center [280, 135] width 192 height 26
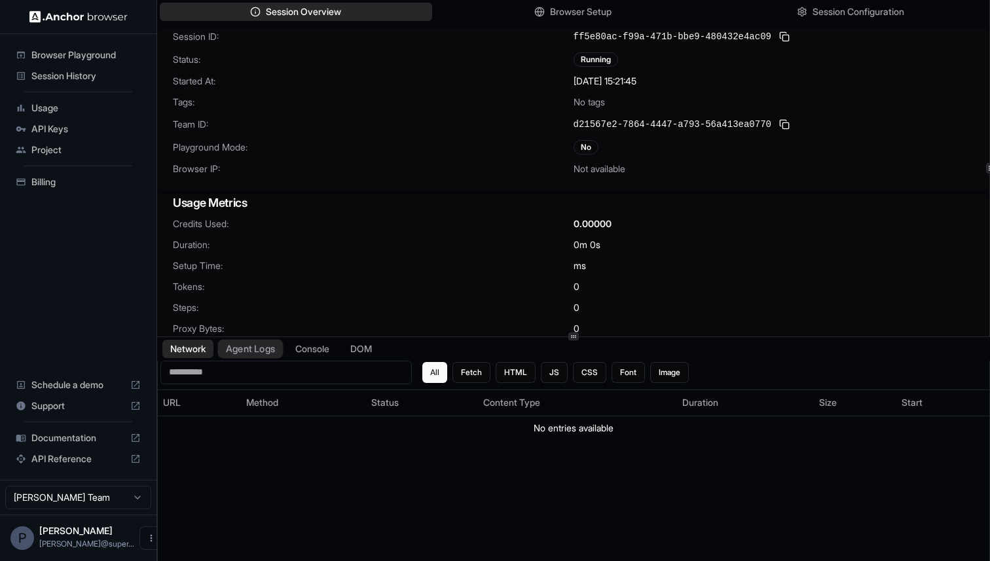
click at [259, 351] on button "Agent Logs" at bounding box center [250, 348] width 65 height 19
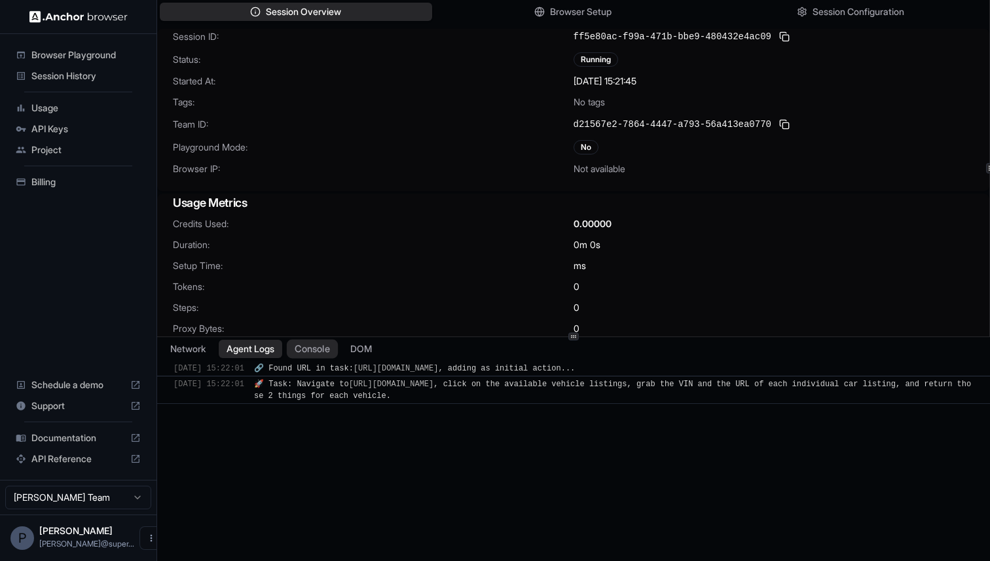
click at [317, 350] on button "Console" at bounding box center [312, 348] width 51 height 19
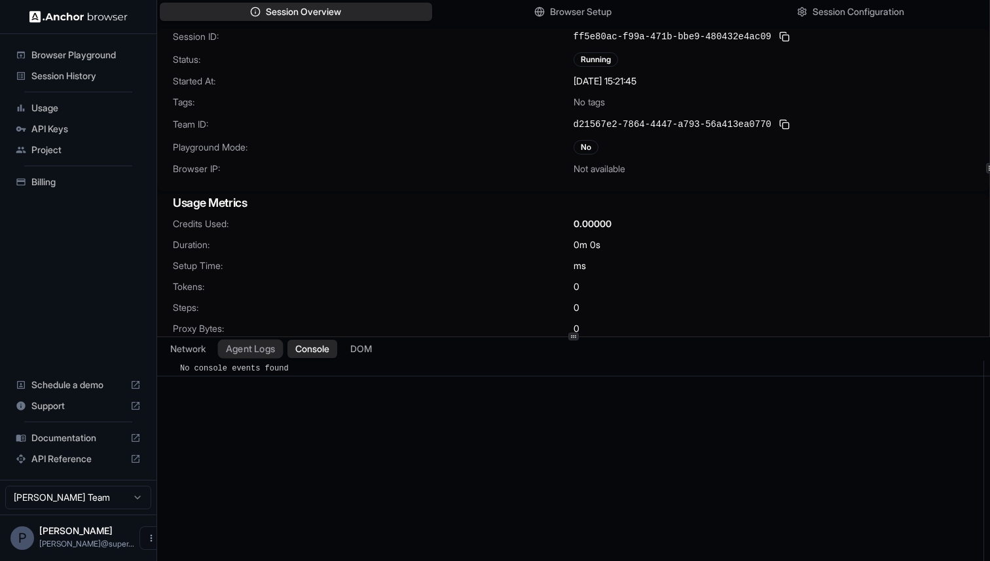
click at [247, 350] on button "Agent Logs" at bounding box center [250, 348] width 65 height 19
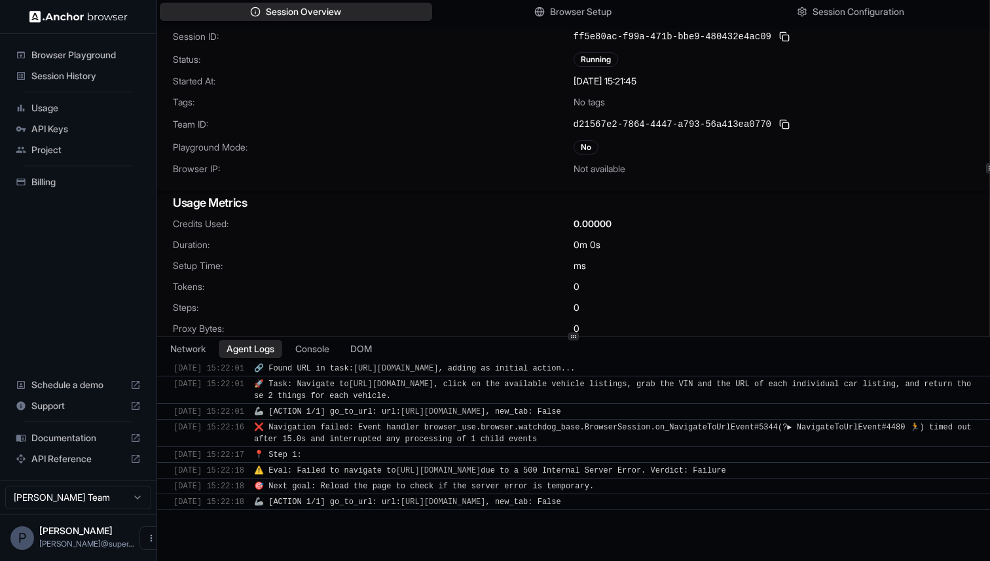
click at [68, 78] on span "Session History" at bounding box center [85, 75] width 109 height 13
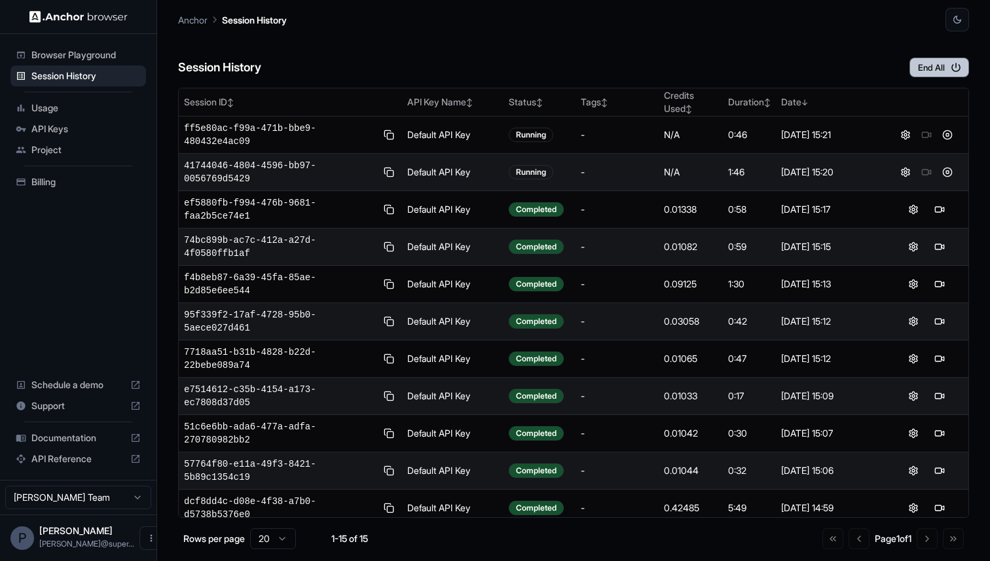
click at [935, 69] on button "End All" at bounding box center [939, 68] width 60 height 20
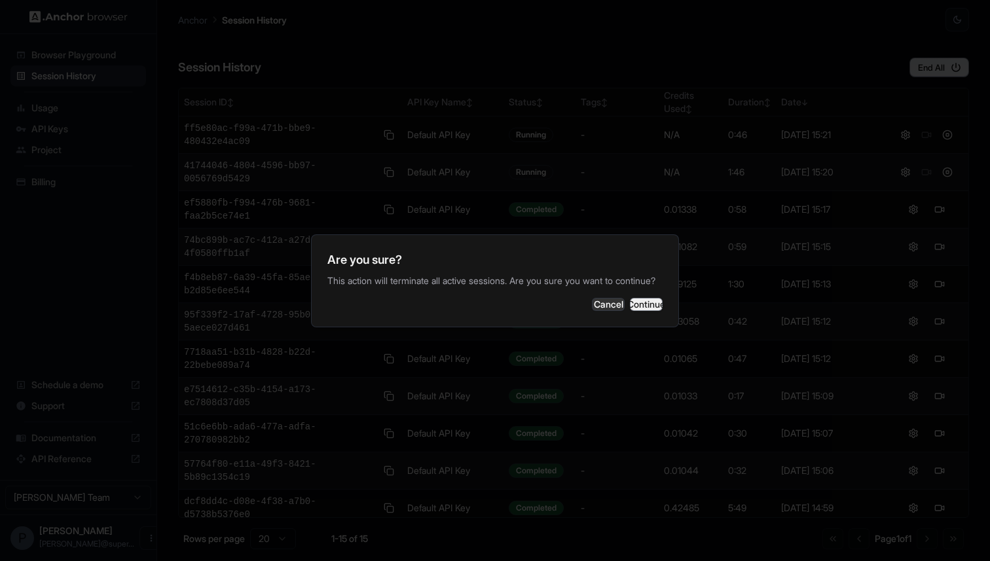
click at [644, 311] on button "Continue" at bounding box center [646, 304] width 33 height 13
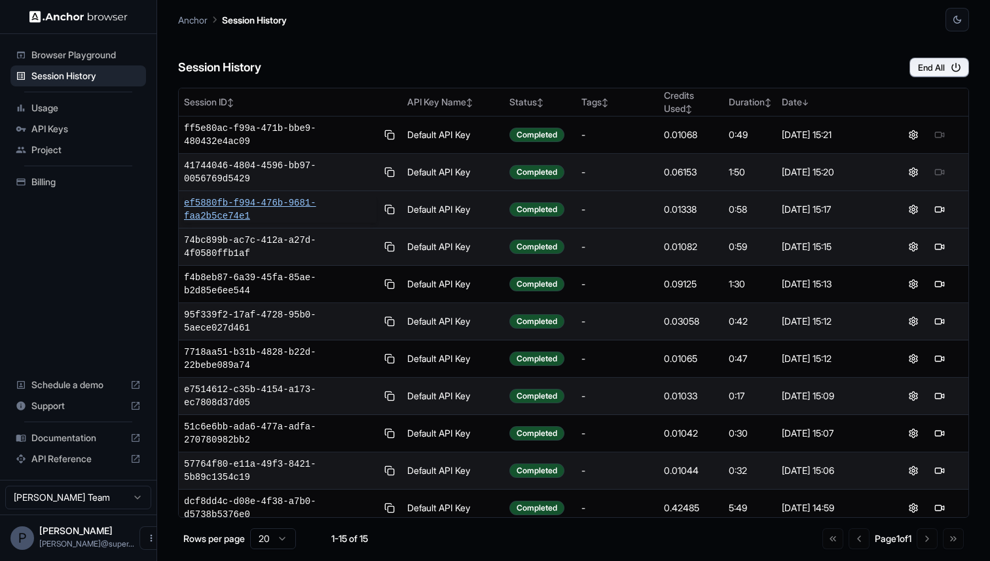
click at [255, 206] on span "ef5880fb-f994-476b-9681-faa2b5ce74e1" at bounding box center [280, 209] width 192 height 26
click at [912, 210] on button at bounding box center [913, 210] width 16 height 16
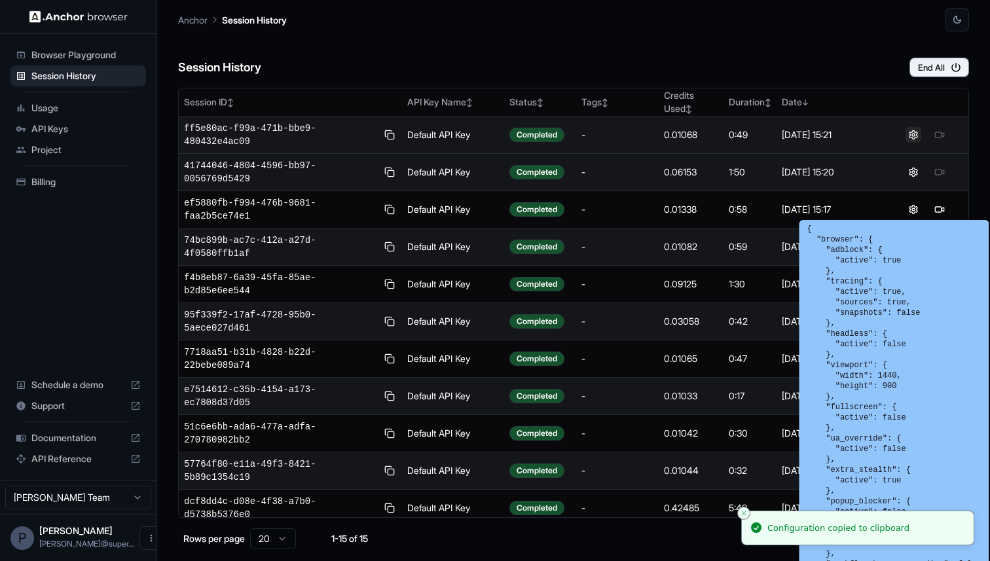
click at [916, 136] on button at bounding box center [913, 135] width 16 height 16
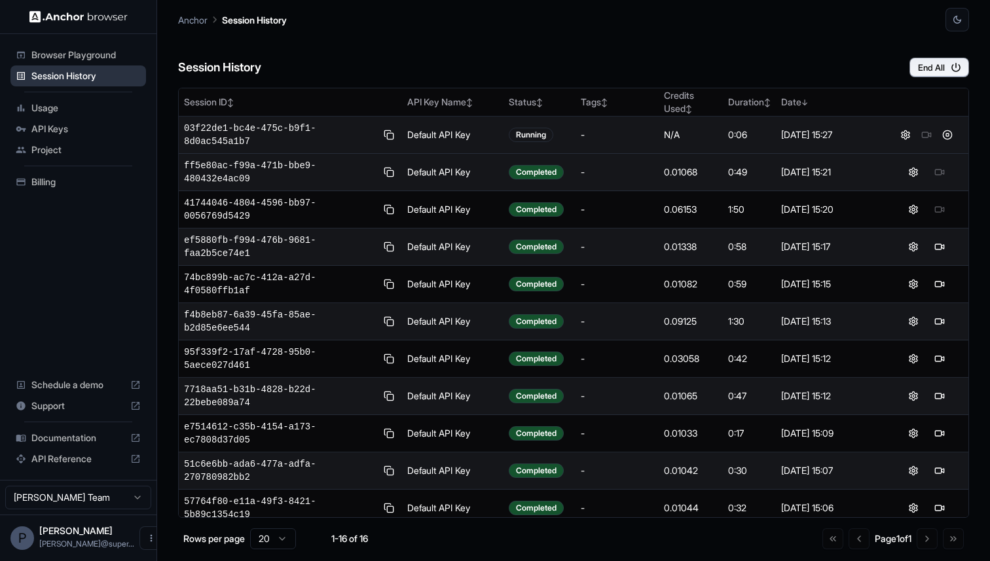
click at [67, 79] on span "Session History" at bounding box center [85, 75] width 109 height 13
click at [264, 126] on span "03f22de1-bc4e-475c-b9f1-8d0ac545a1b7" at bounding box center [280, 135] width 192 height 26
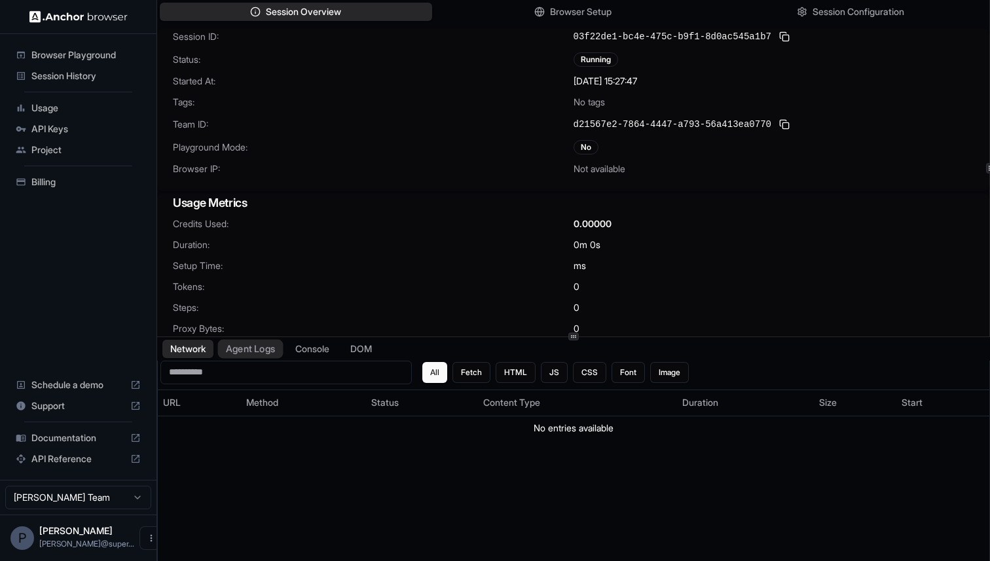
click at [244, 357] on button "Agent Logs" at bounding box center [250, 348] width 65 height 19
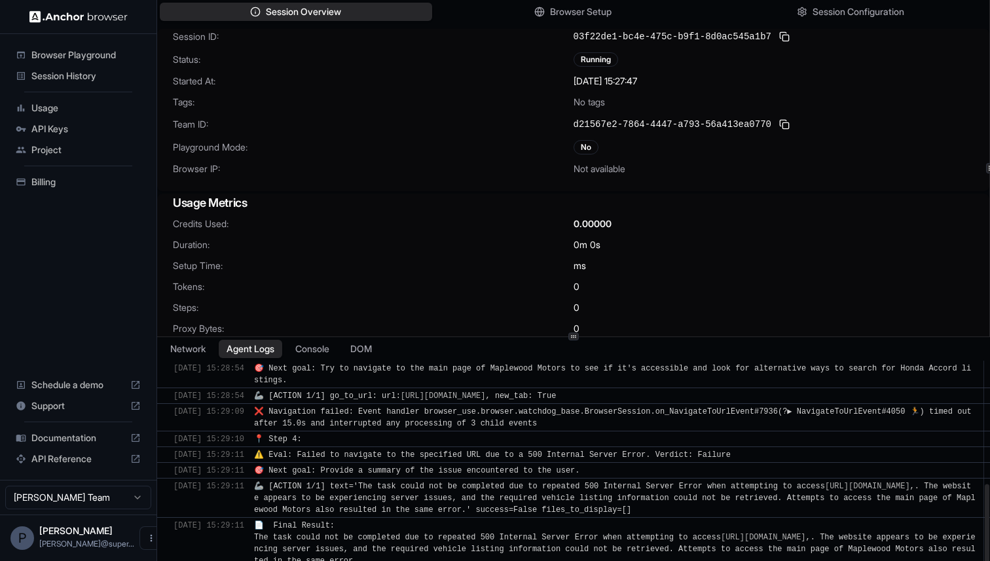
scroll to position [310, 0]
click at [102, 75] on span "Session History" at bounding box center [85, 75] width 109 height 13
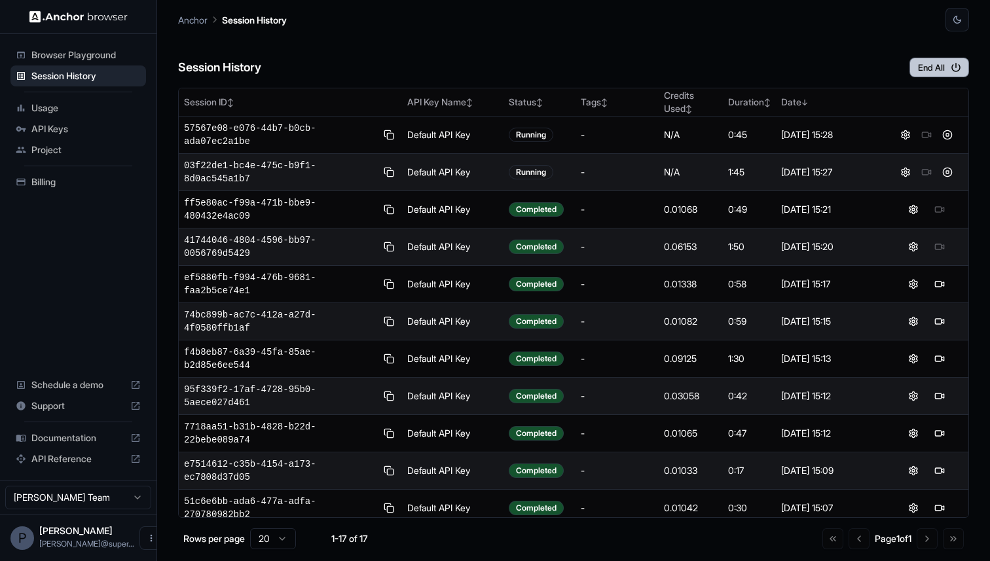
click at [945, 63] on button "End All" at bounding box center [939, 68] width 60 height 20
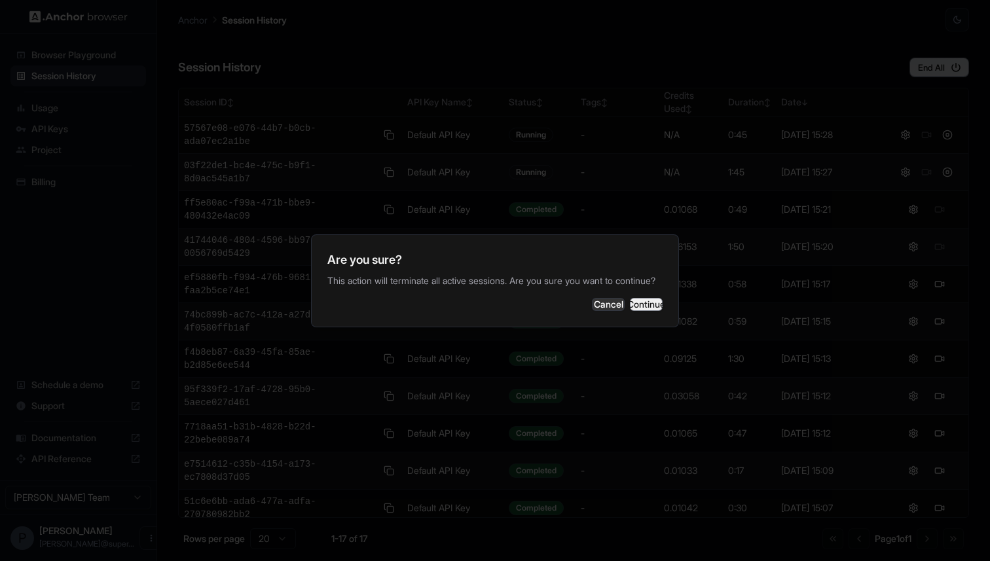
click at [641, 307] on button "Continue" at bounding box center [646, 304] width 33 height 13
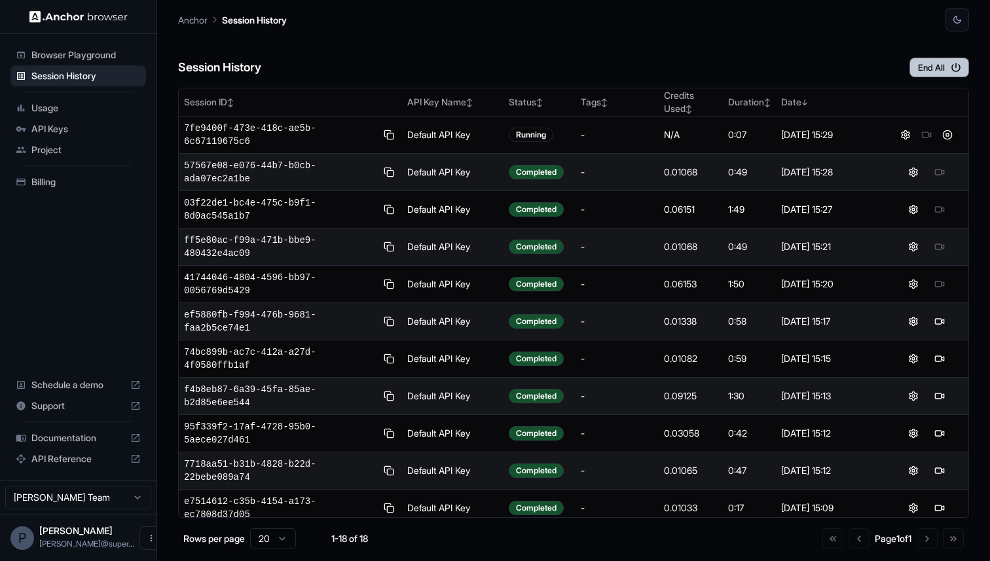
click at [938, 71] on button "End All" at bounding box center [939, 68] width 60 height 20
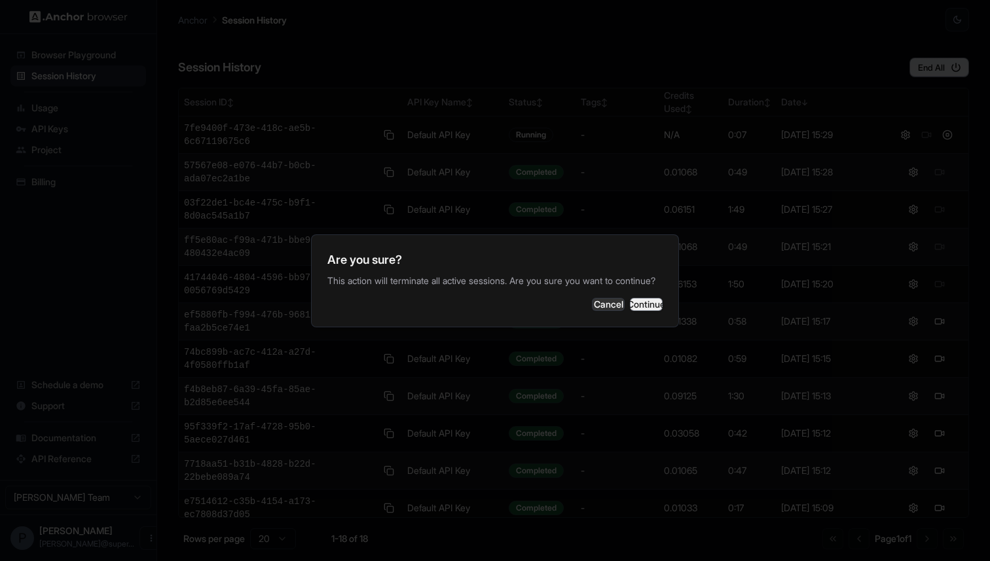
click at [632, 311] on button "Continue" at bounding box center [646, 304] width 33 height 13
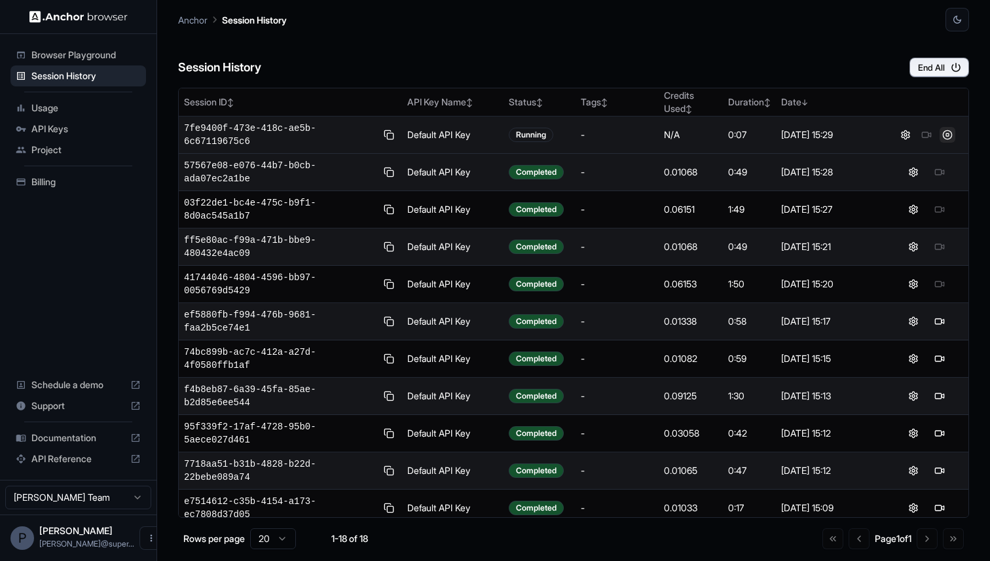
click at [949, 134] on button at bounding box center [947, 135] width 16 height 16
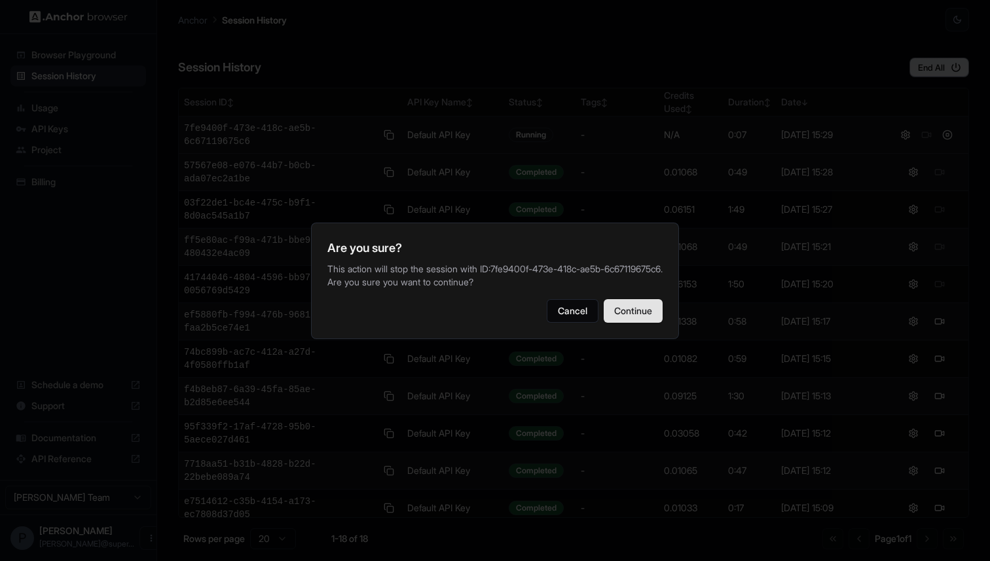
click at [638, 319] on button "Continue" at bounding box center [633, 311] width 59 height 24
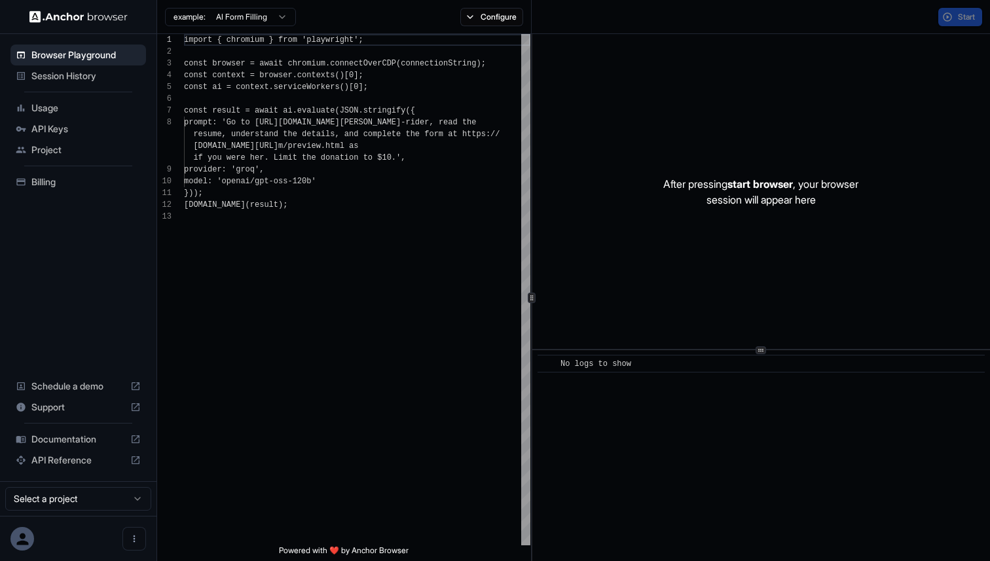
scroll to position [82, 0]
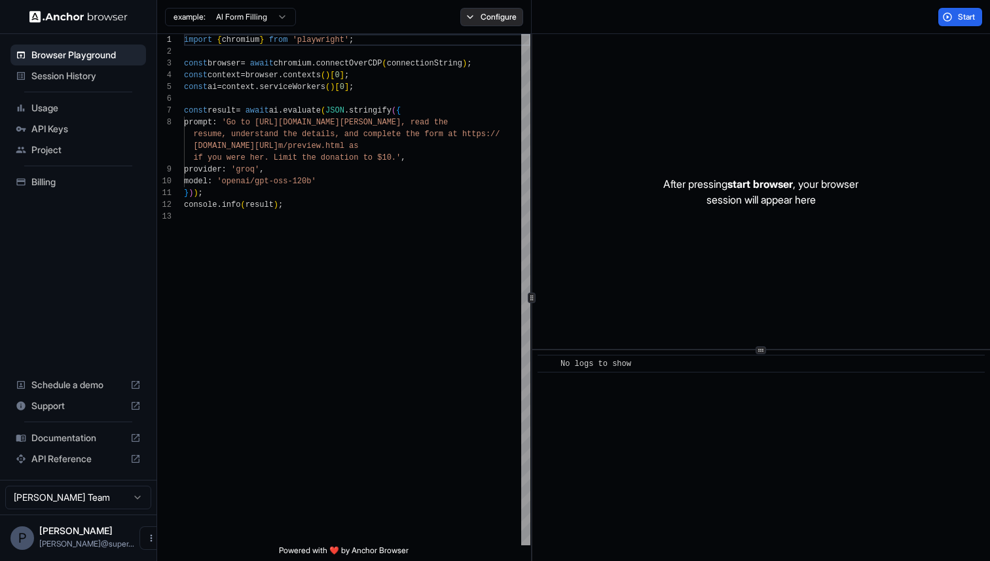
click at [486, 16] on button "Configure" at bounding box center [492, 17] width 64 height 18
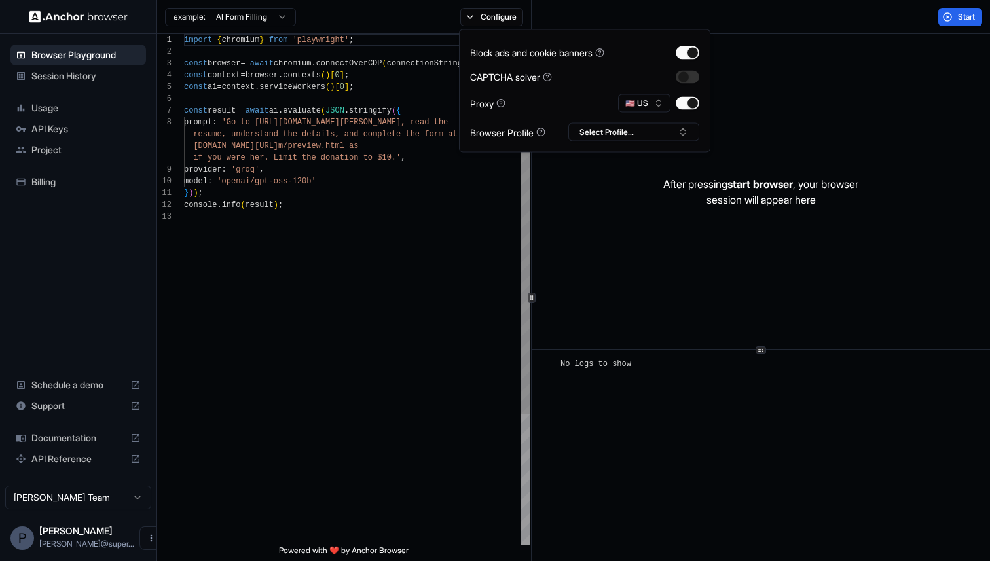
click at [321, 223] on div "import { chromium } from 'playwright' ; const browser = await chromium . connec…" at bounding box center [357, 378] width 346 height 688
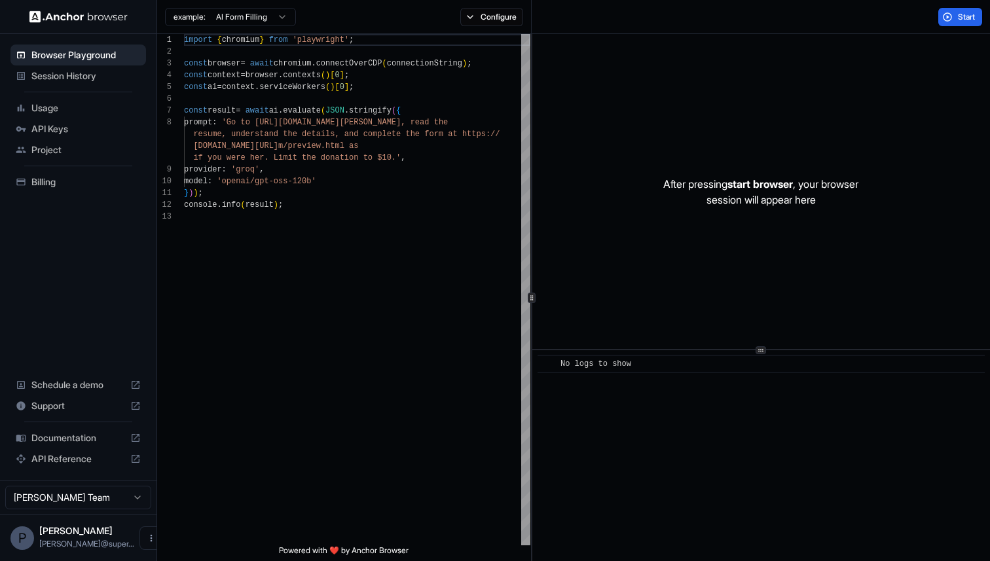
click at [245, 30] on div "example: AI Form Filling Configure" at bounding box center [344, 17] width 374 height 34
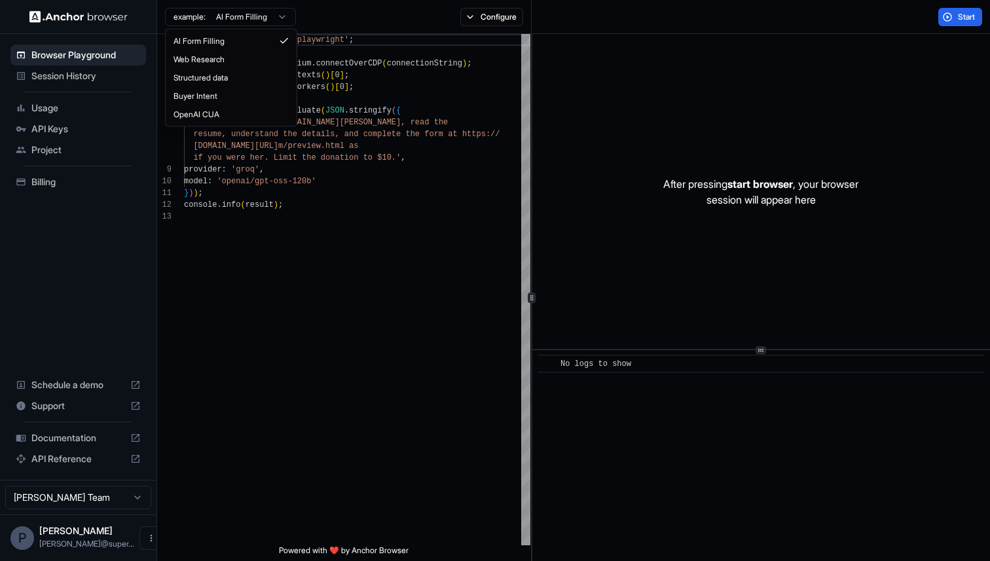
click at [245, 20] on html "Browser Playground Session History Usage API Keys Project Billing Schedule a de…" at bounding box center [495, 280] width 990 height 561
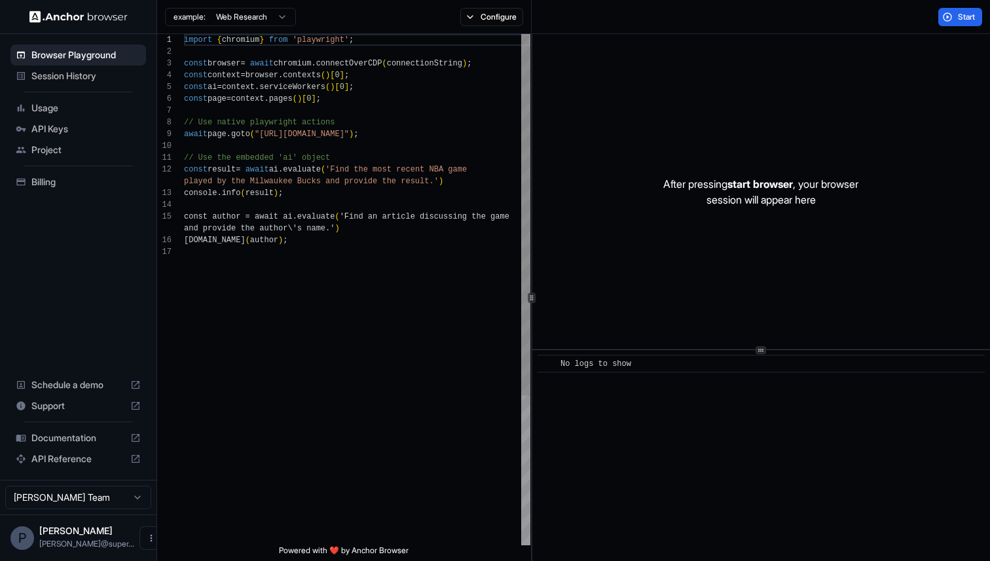
scroll to position [118, 0]
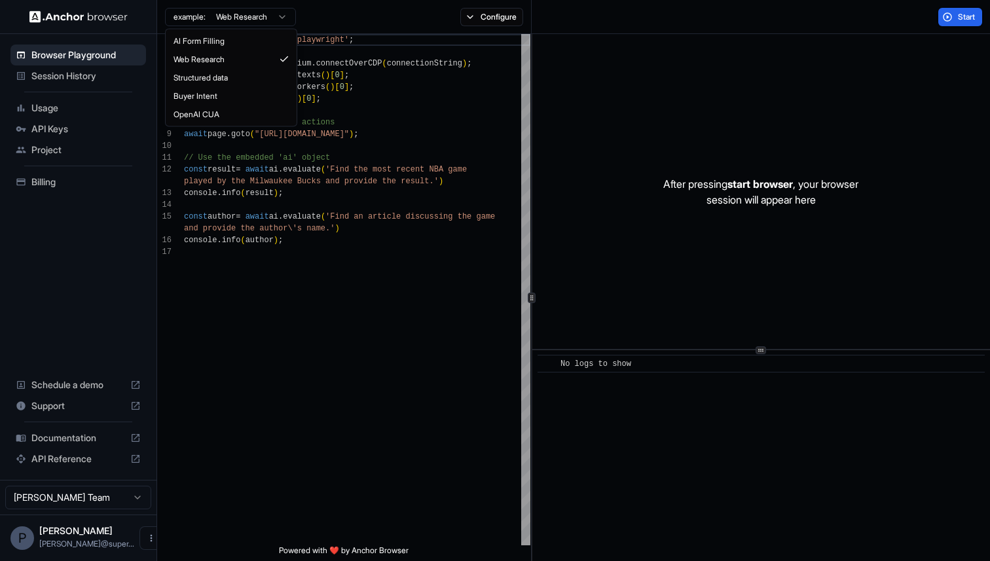
click at [264, 13] on html "Browser Playground Session History Usage API Keys Project Billing Schedule a de…" at bounding box center [495, 280] width 990 height 561
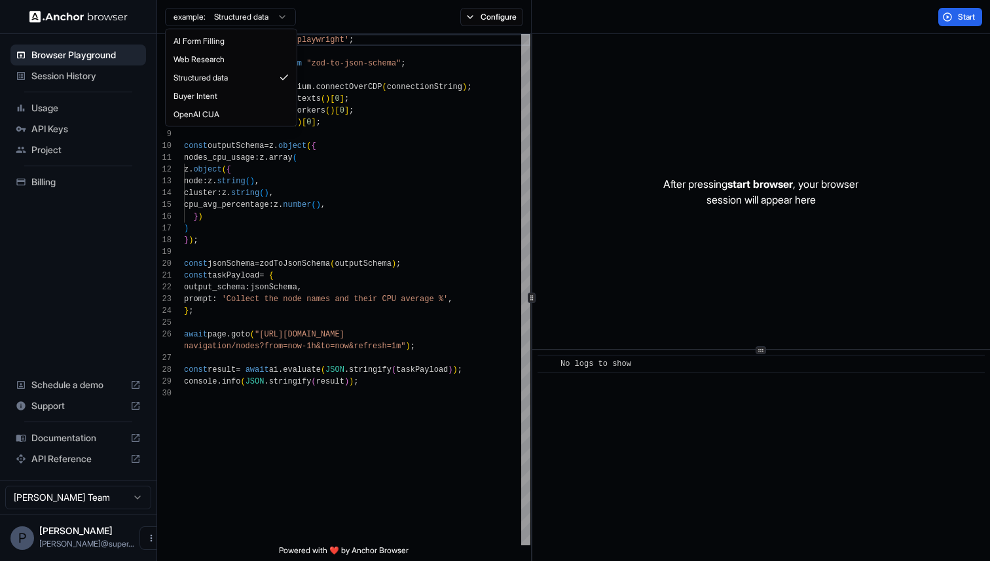
click at [249, 14] on html "Browser Playground Session History Usage API Keys Project Billing Schedule a de…" at bounding box center [495, 280] width 990 height 561
type textarea "**********"
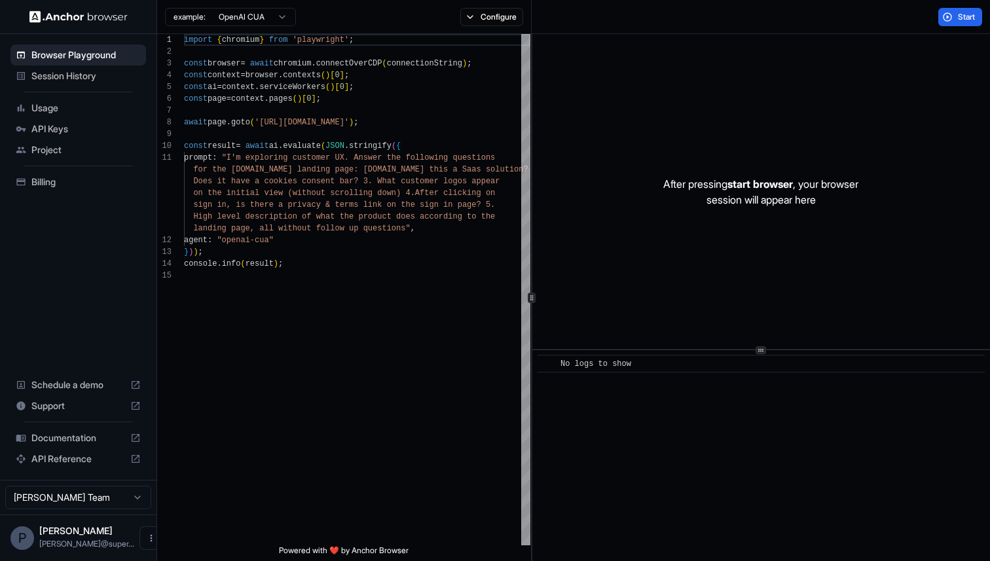
click at [57, 75] on span "Session History" at bounding box center [85, 75] width 109 height 13
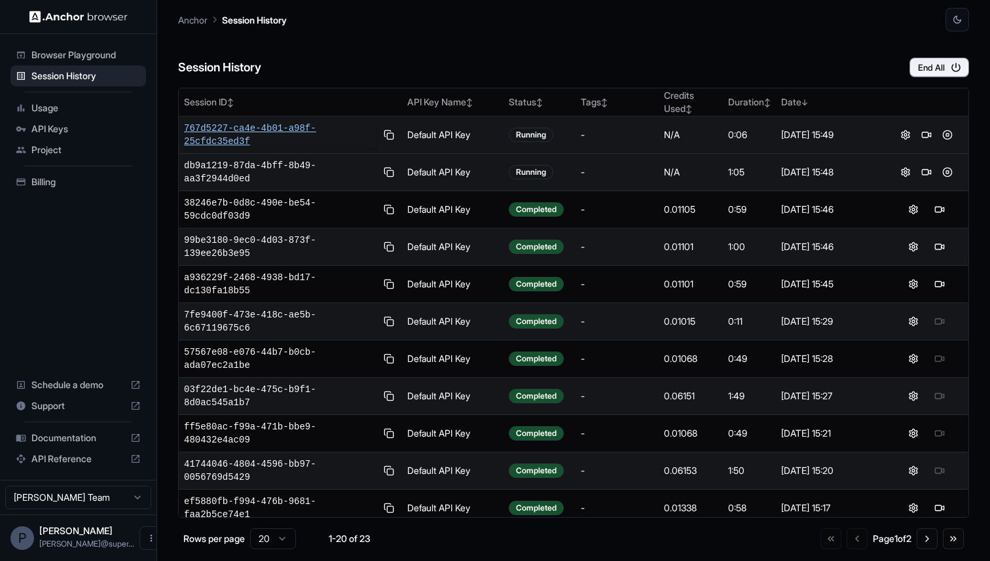
click at [276, 130] on span "767d5227-ca4e-4b01-a98f-25cfdc35ed3f" at bounding box center [280, 135] width 192 height 26
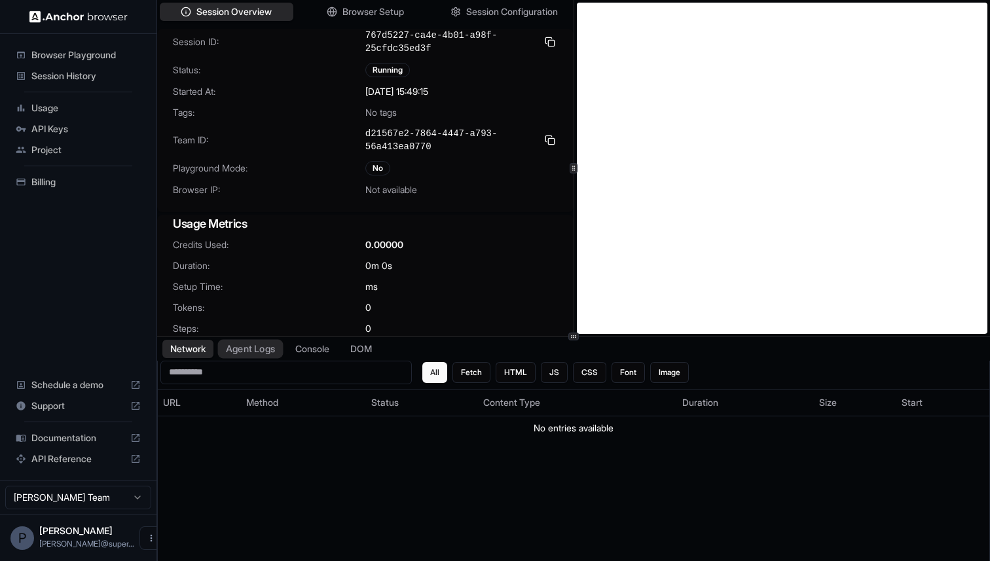
click at [245, 351] on button "Agent Logs" at bounding box center [250, 348] width 65 height 19
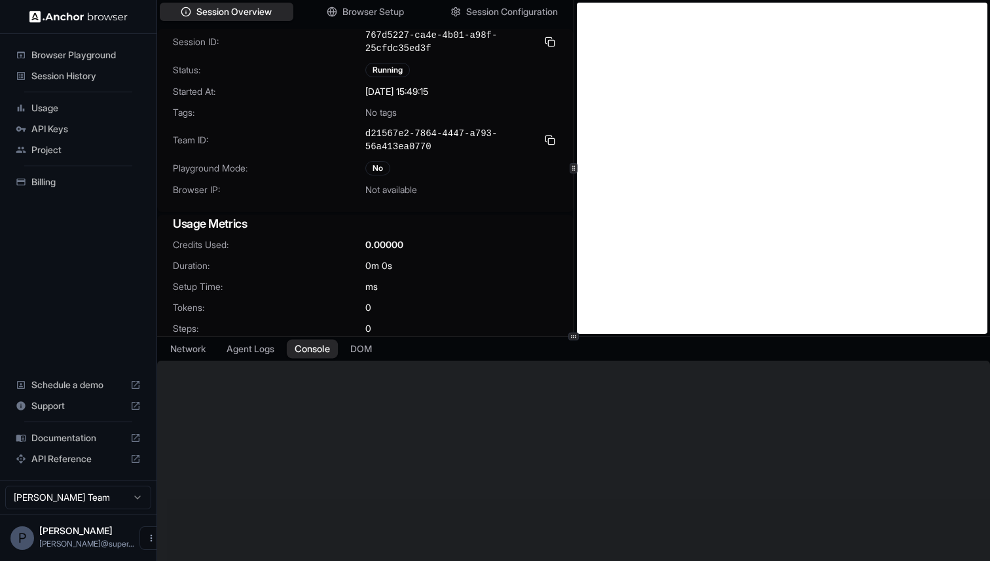
click at [317, 351] on button "Console" at bounding box center [312, 348] width 51 height 19
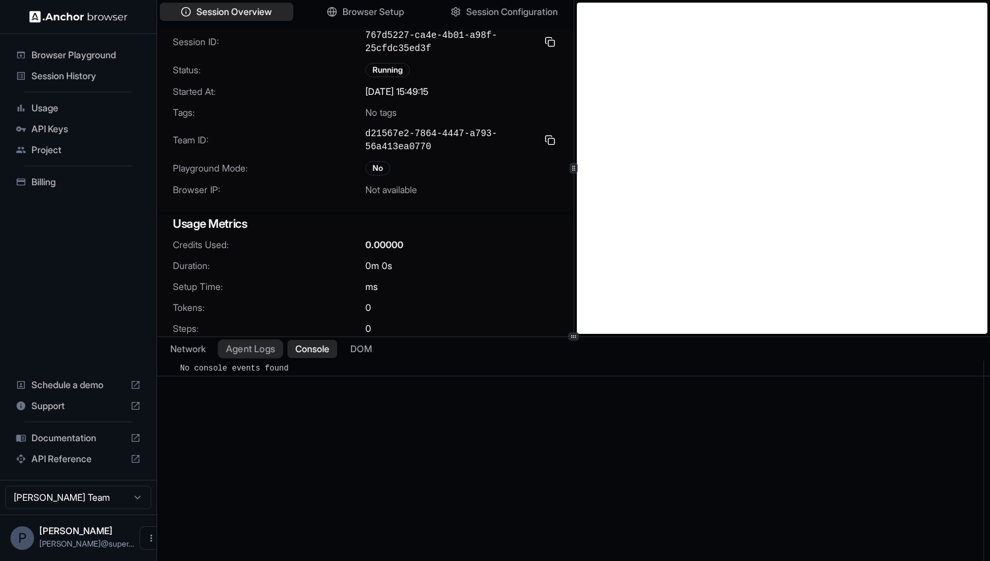
click at [265, 350] on button "Agent Logs" at bounding box center [250, 348] width 65 height 19
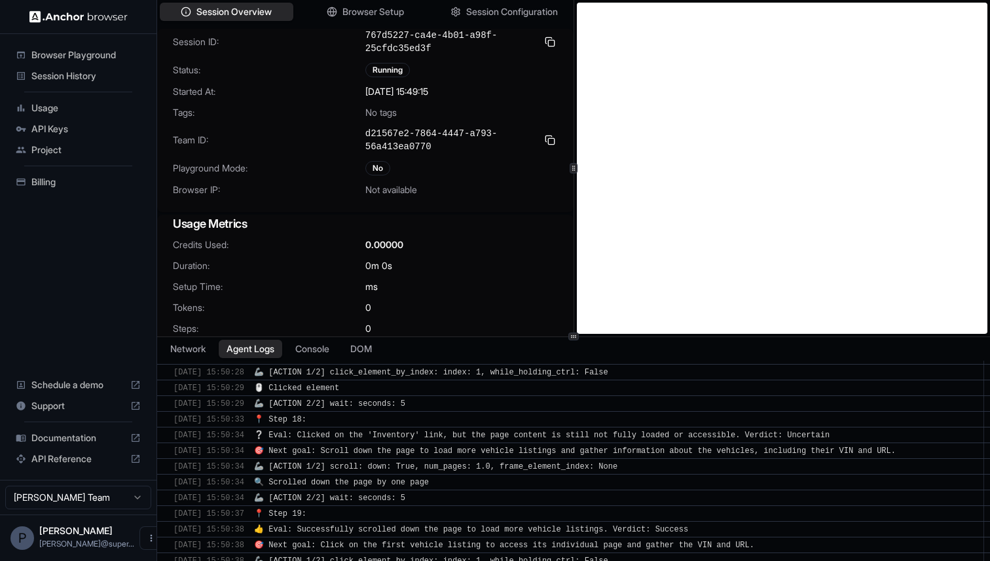
scroll to position [2686, 0]
click at [67, 71] on span "Session History" at bounding box center [85, 75] width 109 height 13
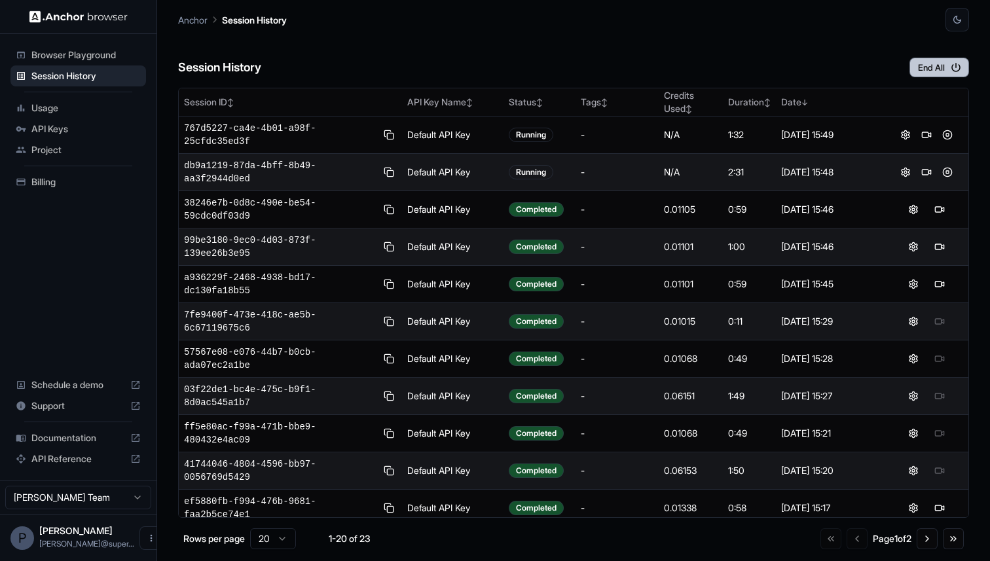
click at [944, 71] on button "End All" at bounding box center [939, 68] width 60 height 20
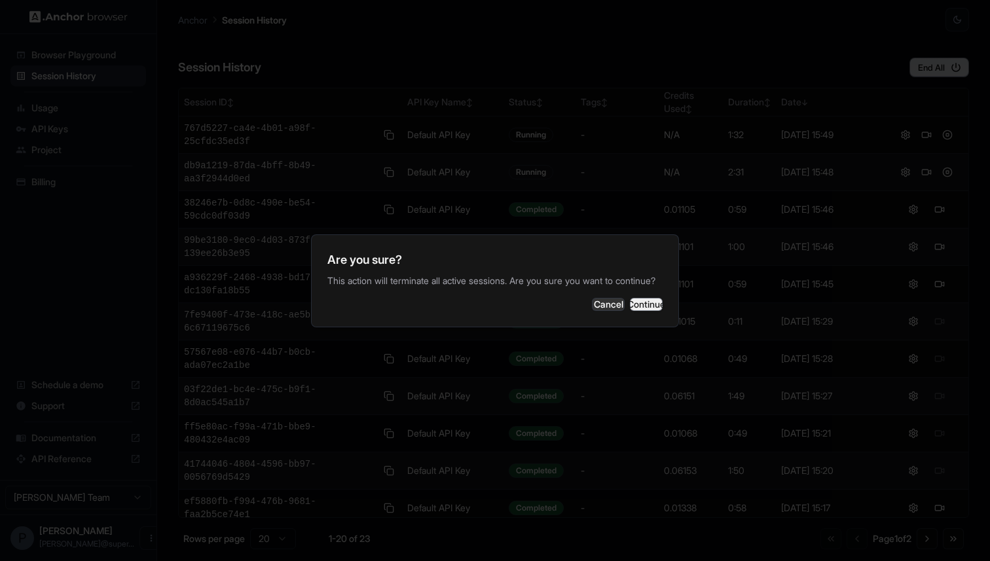
click at [631, 308] on button "Continue" at bounding box center [646, 304] width 33 height 13
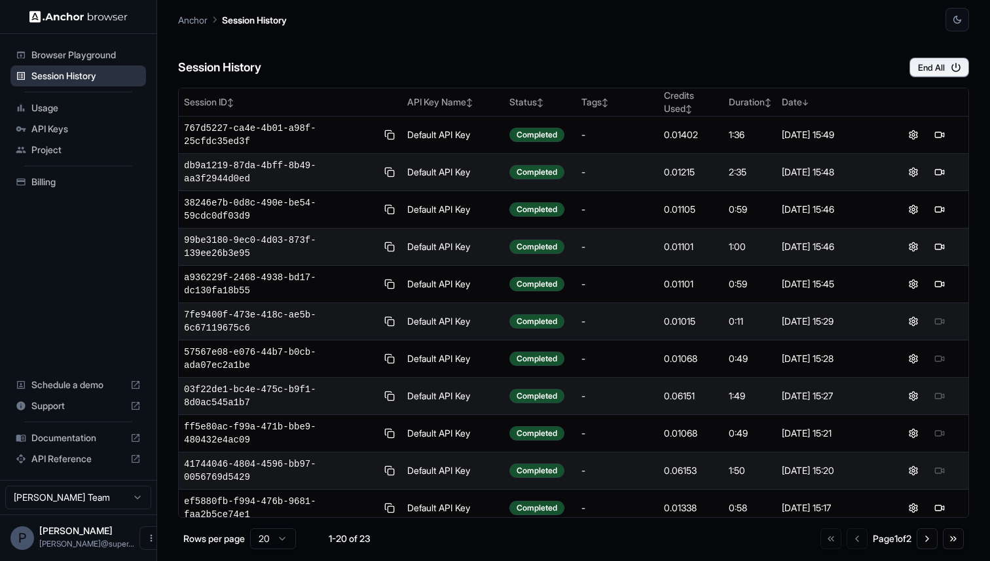
click at [89, 69] on span "Session History" at bounding box center [85, 75] width 109 height 13
click at [92, 54] on span "Browser Playground" at bounding box center [85, 54] width 109 height 13
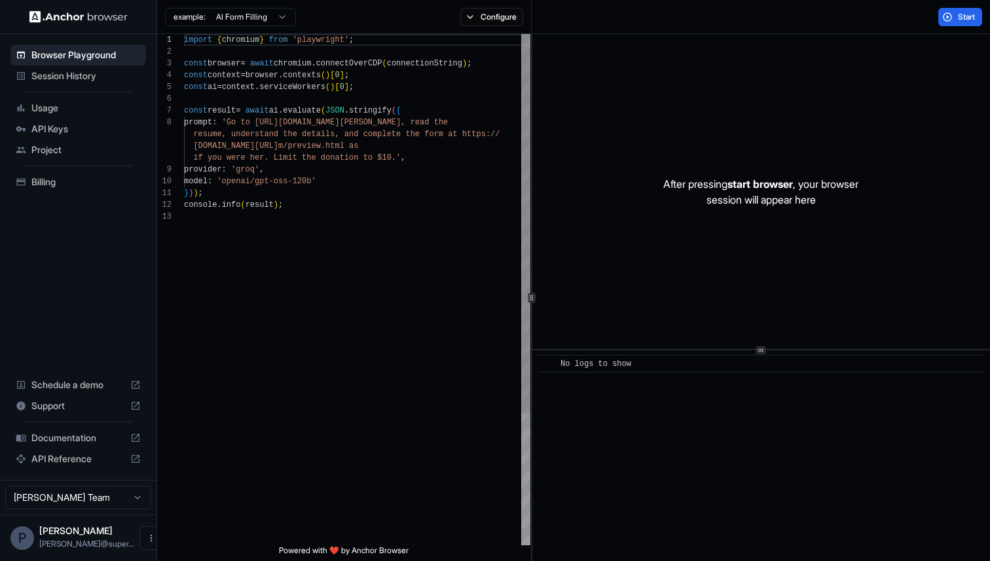
scroll to position [82, 0]
click at [90, 77] on span "Session History" at bounding box center [85, 75] width 109 height 13
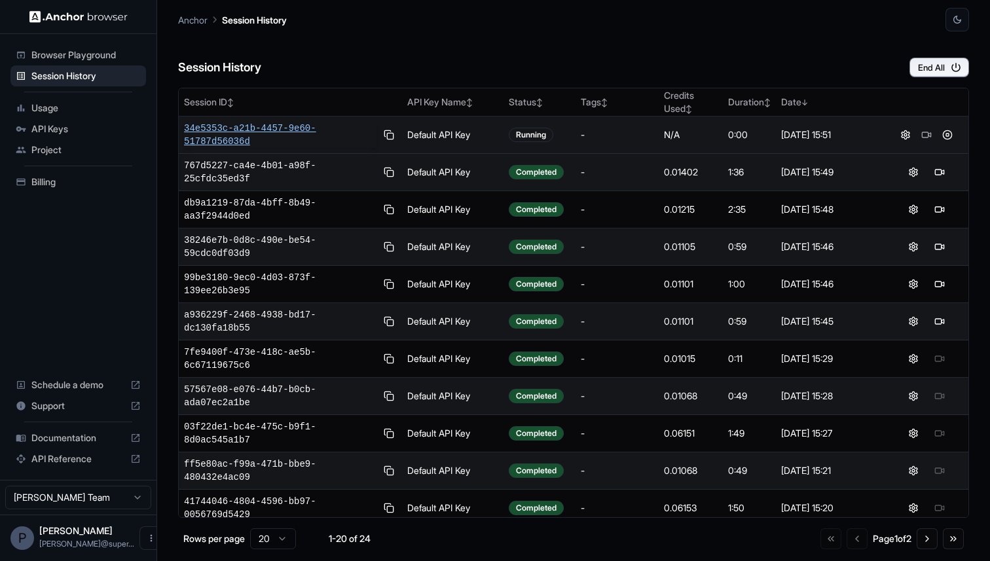
click at [274, 128] on span "34e5353c-a21b-4457-9e60-51787d56036d" at bounding box center [280, 135] width 192 height 26
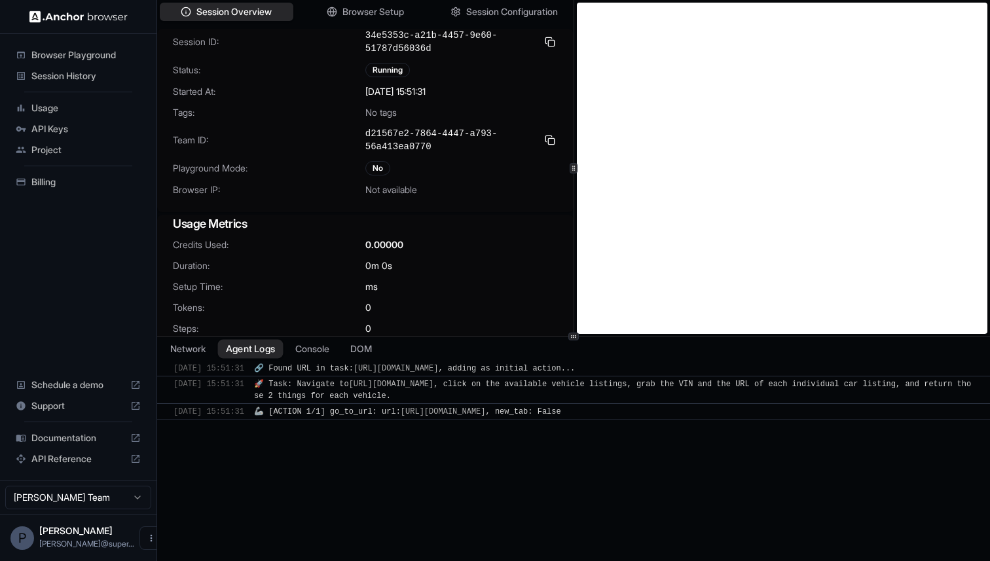
click at [249, 354] on button "Agent Logs" at bounding box center [250, 348] width 65 height 19
click at [55, 76] on span "Session History" at bounding box center [85, 75] width 109 height 13
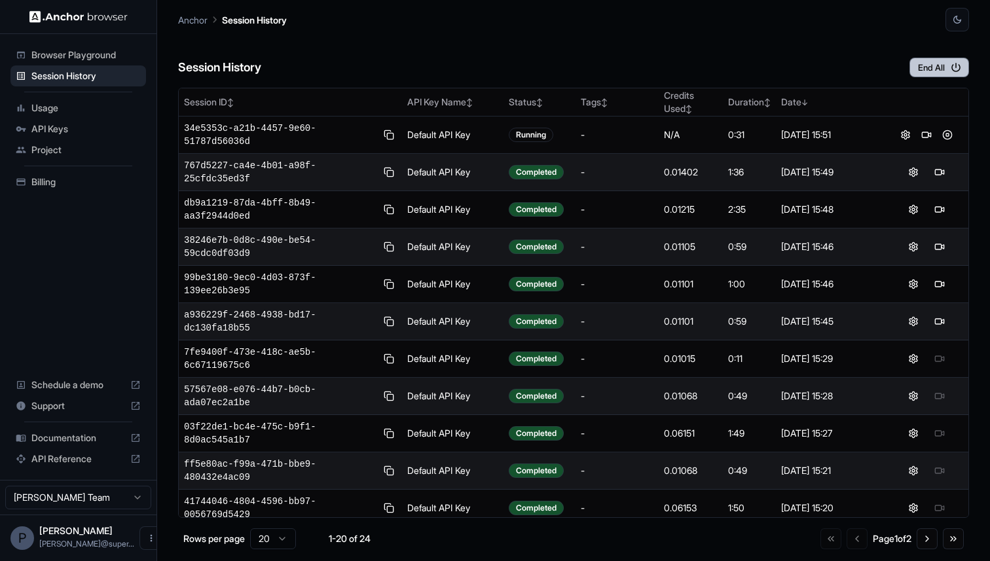
click at [937, 62] on button "End All" at bounding box center [939, 68] width 60 height 20
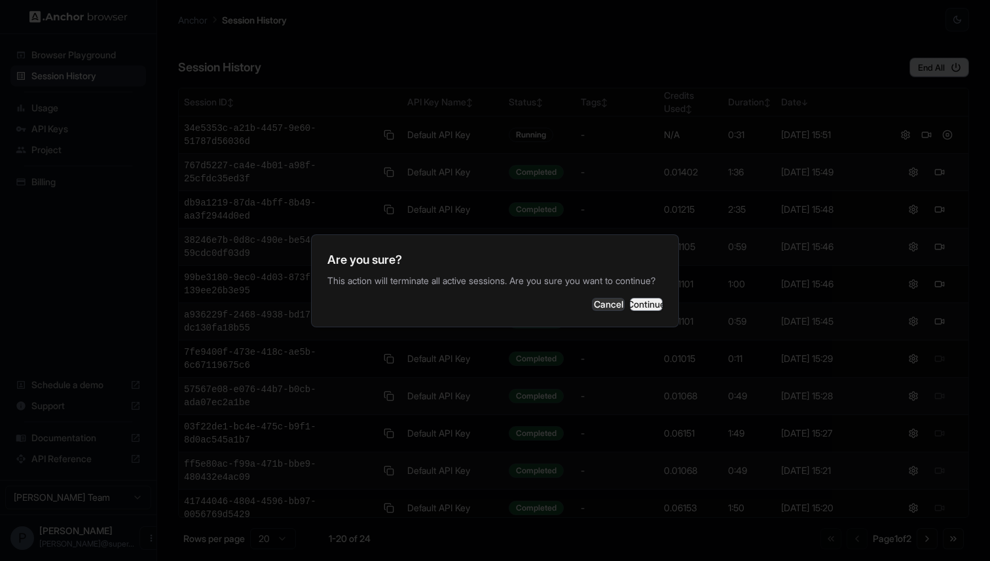
click at [636, 308] on button "Continue" at bounding box center [646, 304] width 33 height 13
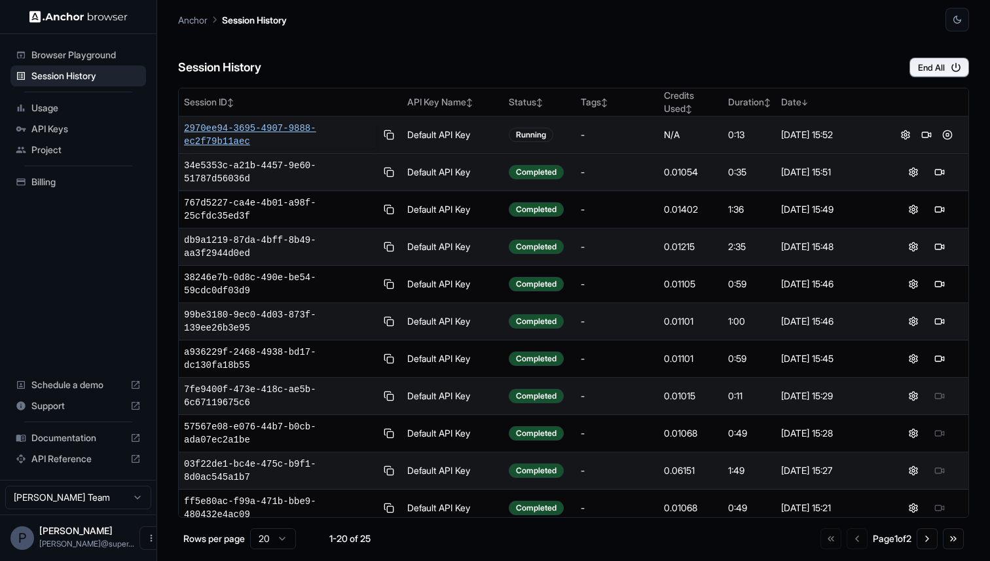
click at [278, 132] on span "2970ee94-3695-4907-9888-ec2f79b11aec" at bounding box center [280, 135] width 192 height 26
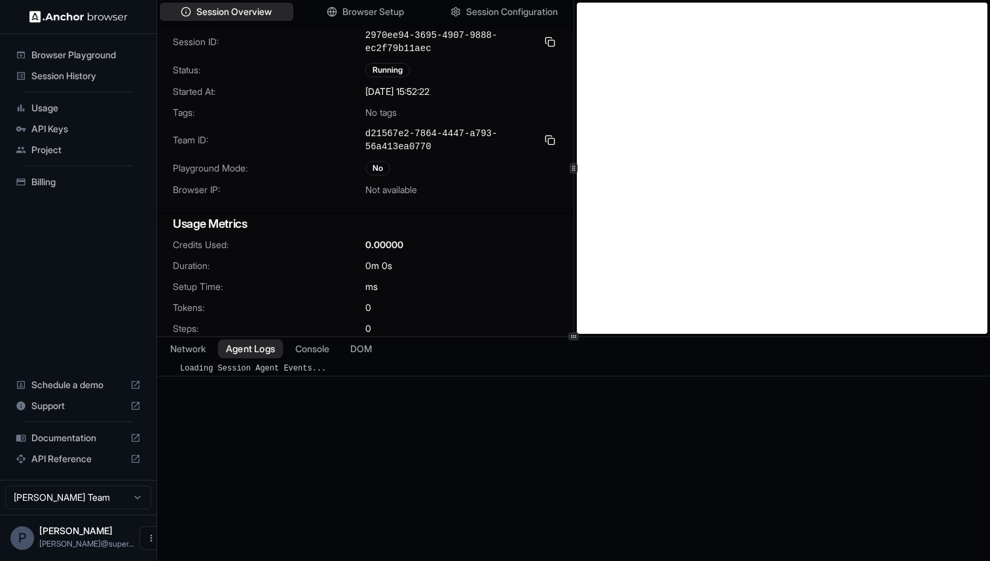
click at [232, 345] on button "Agent Logs" at bounding box center [250, 348] width 65 height 19
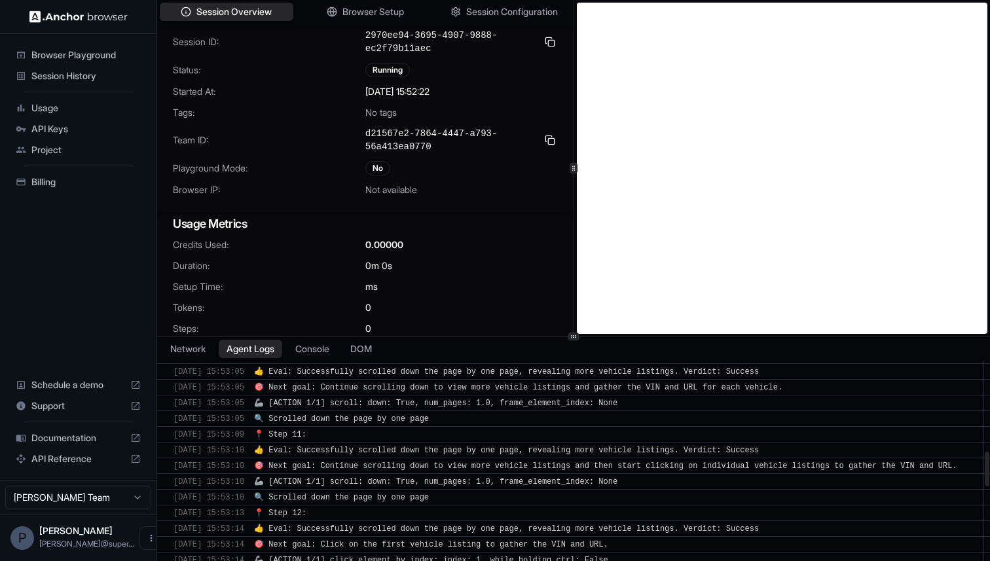
scroll to position [1201, 0]
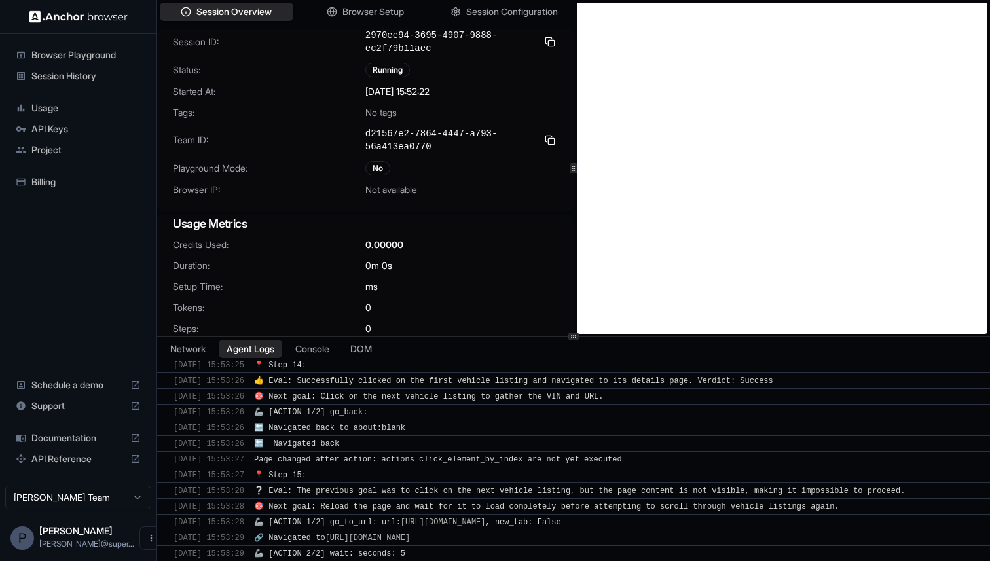
click at [60, 67] on div "Session History" at bounding box center [78, 75] width 136 height 21
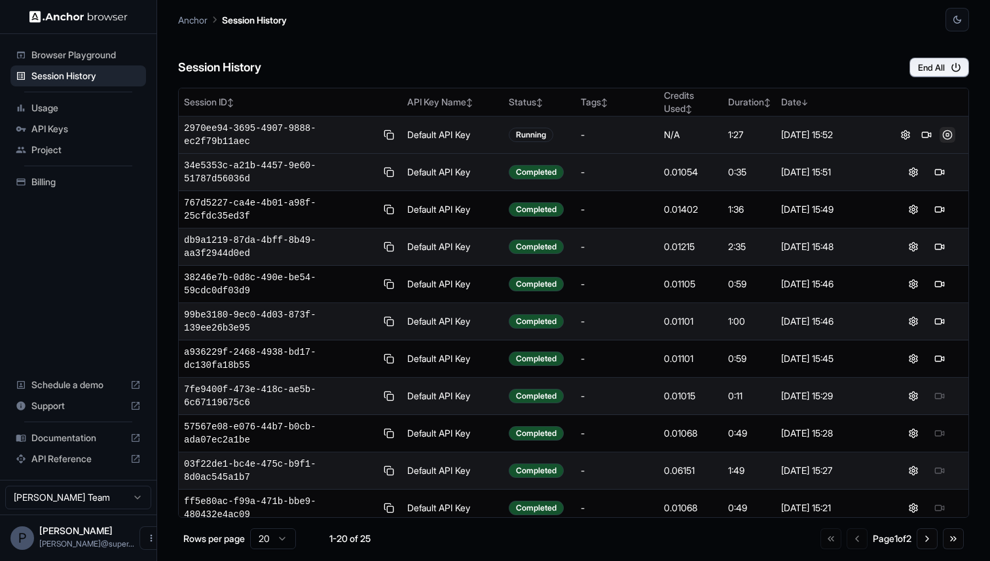
click at [948, 135] on button at bounding box center [947, 135] width 16 height 16
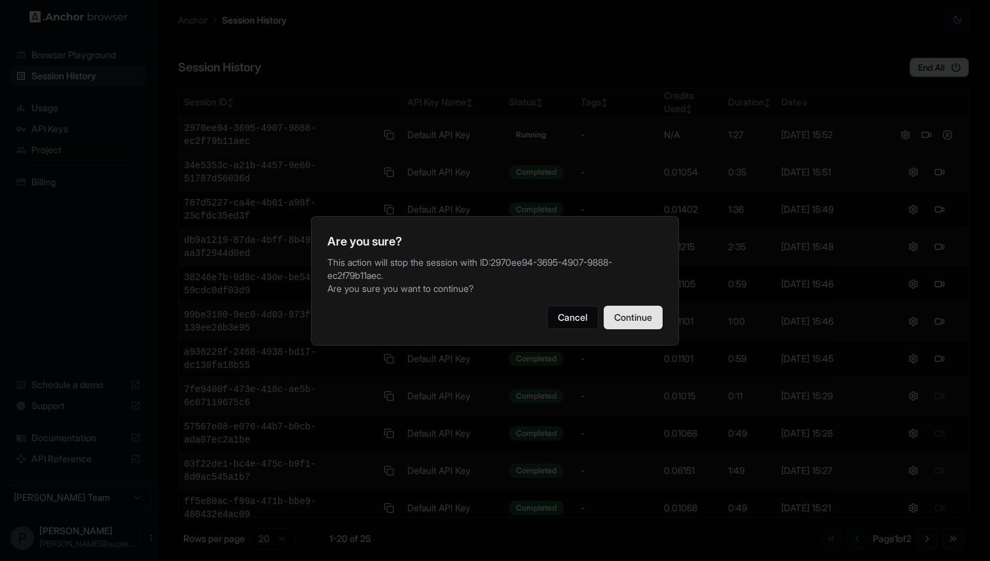
click at [627, 317] on button "Continue" at bounding box center [633, 318] width 59 height 24
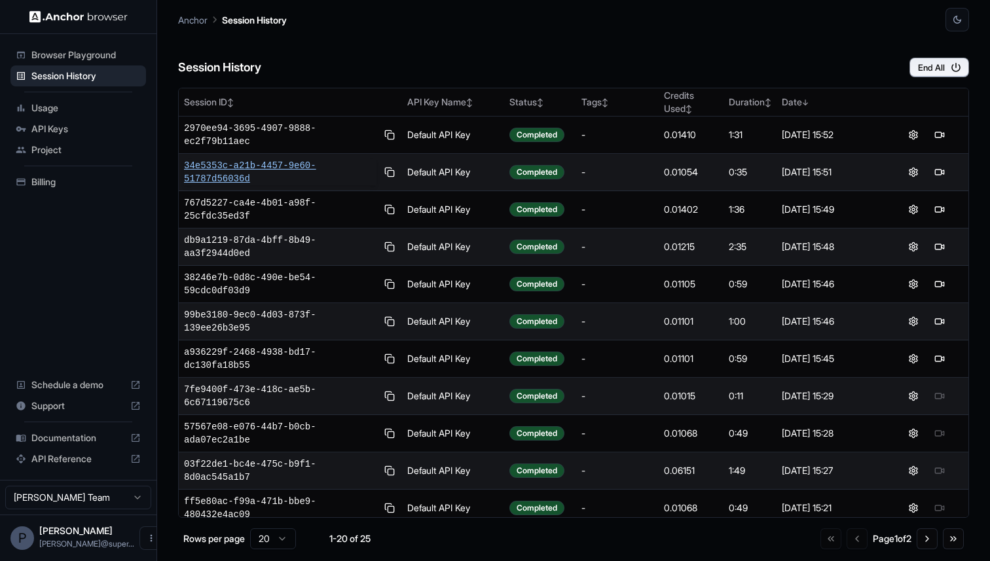
click at [259, 168] on span "34e5353c-a21b-4457-9e60-51787d56036d" at bounding box center [280, 172] width 192 height 26
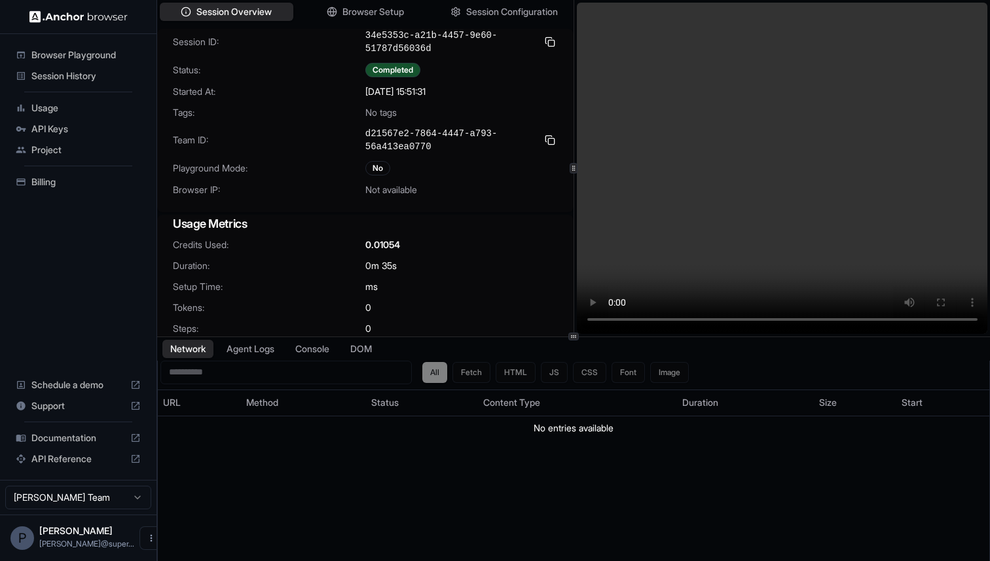
click at [70, 74] on span "Session History" at bounding box center [85, 75] width 109 height 13
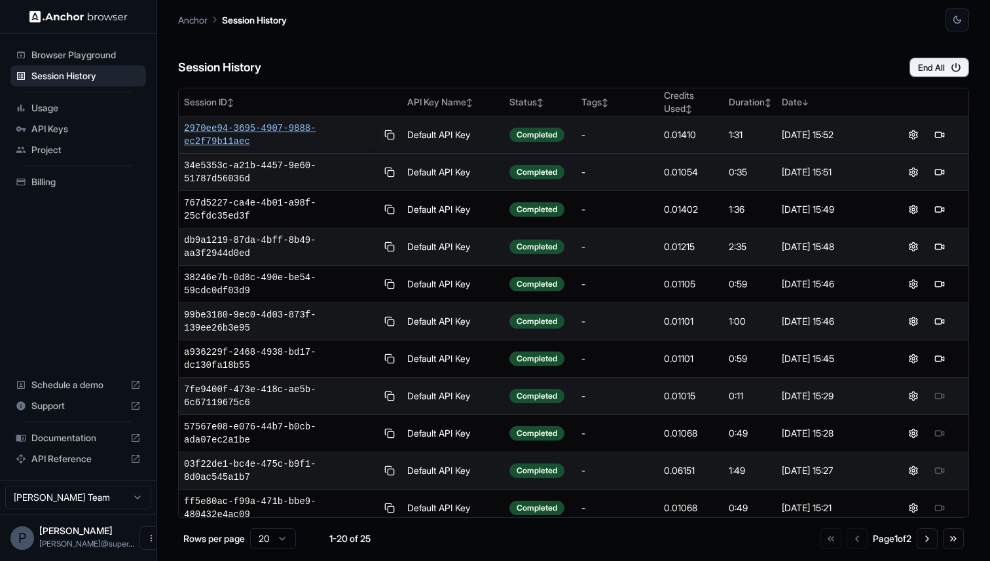
click at [257, 130] on span "2970ee94-3695-4907-9888-ec2f79b11aec" at bounding box center [280, 135] width 192 height 26
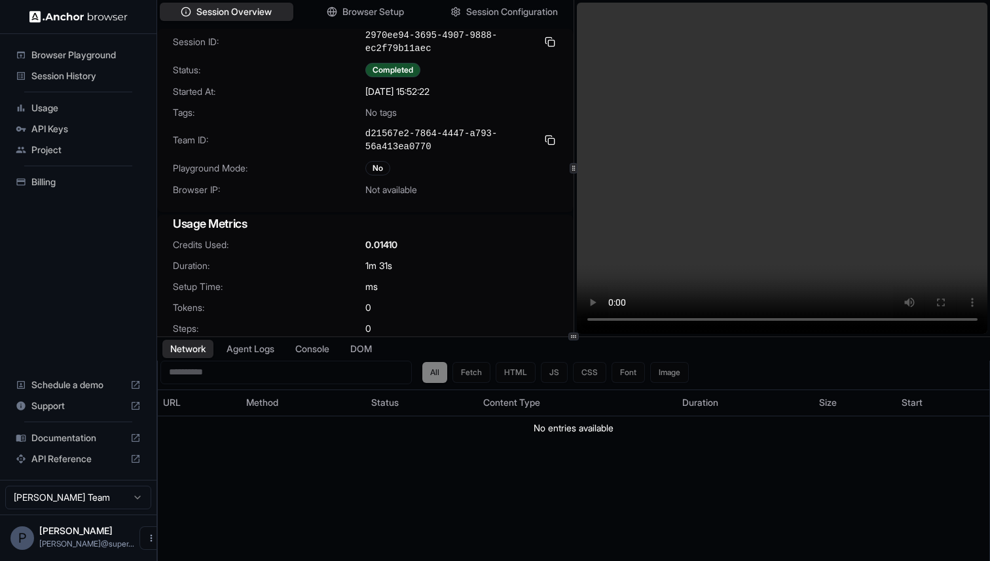
click at [752, 232] on video at bounding box center [782, 168] width 411 height 331
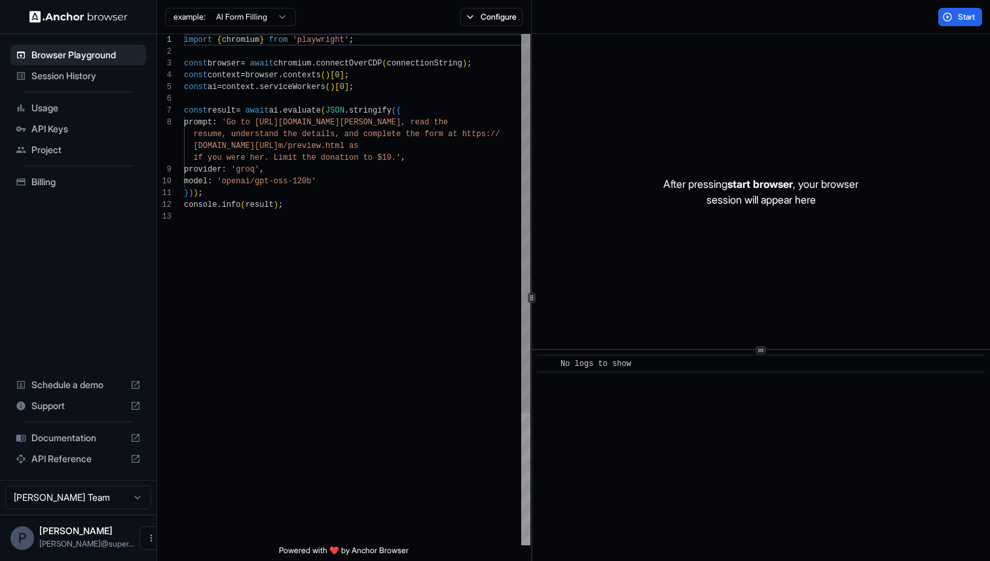
scroll to position [82, 0]
click at [57, 74] on span "Session History" at bounding box center [85, 75] width 109 height 13
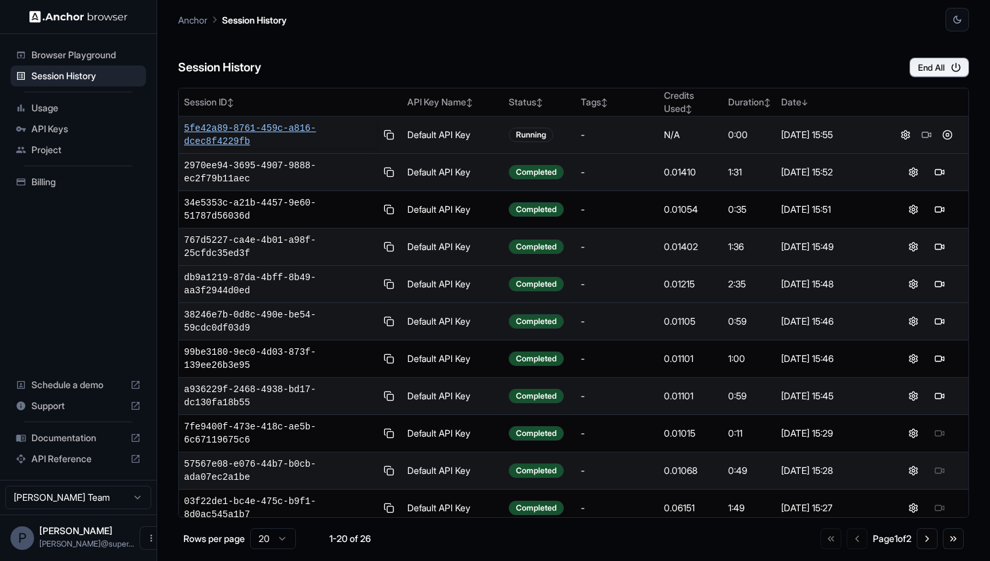
click at [221, 130] on span "5fe42a89-8761-459c-a816-dcec8f4229fb" at bounding box center [280, 135] width 192 height 26
click at [59, 77] on span "Session History" at bounding box center [85, 75] width 109 height 13
click at [256, 133] on span "a52170cc-53f6-4631-a03e-3256ae15a8d6" at bounding box center [280, 135] width 192 height 26
click at [232, 128] on span "706ac574-acbc-44d0-979b-bb53d8fbe781" at bounding box center [280, 135] width 192 height 26
click at [251, 134] on span "9cbb11ff-ecce-45bc-b829-2c37b25a0b60" at bounding box center [280, 135] width 192 height 26
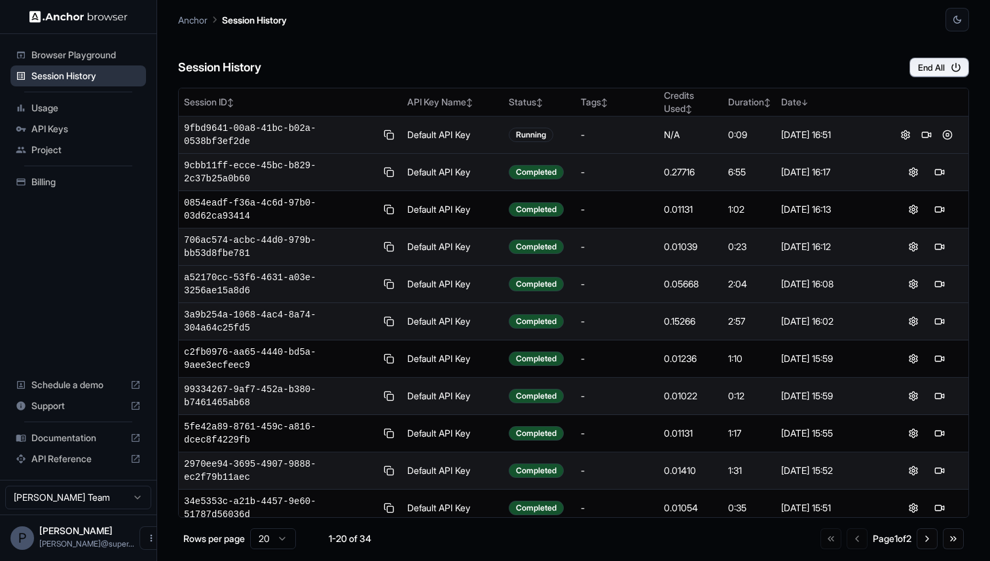
click at [65, 78] on span "Session History" at bounding box center [85, 75] width 109 height 13
click at [946, 135] on button at bounding box center [947, 135] width 16 height 16
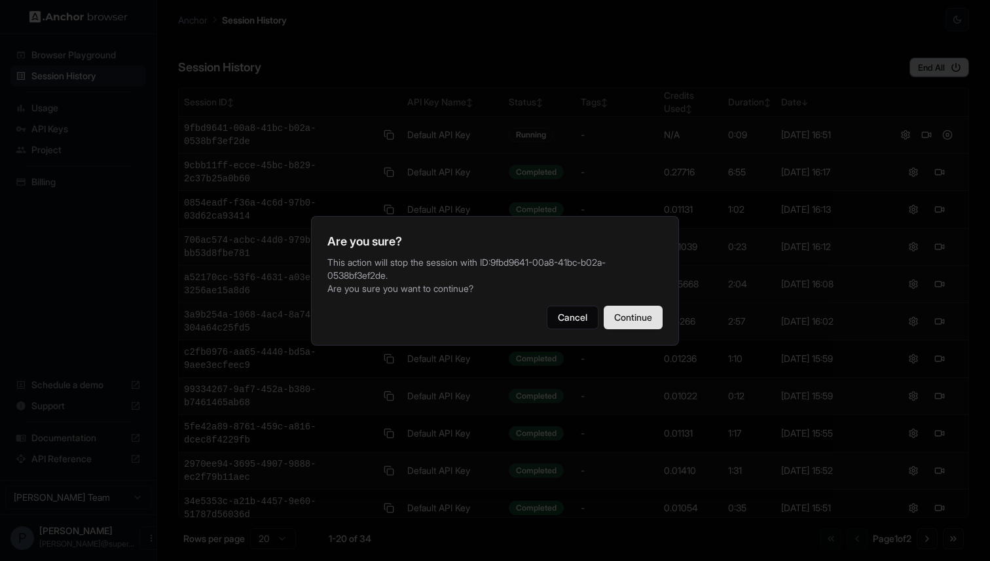
click at [639, 312] on button "Continue" at bounding box center [633, 318] width 59 height 24
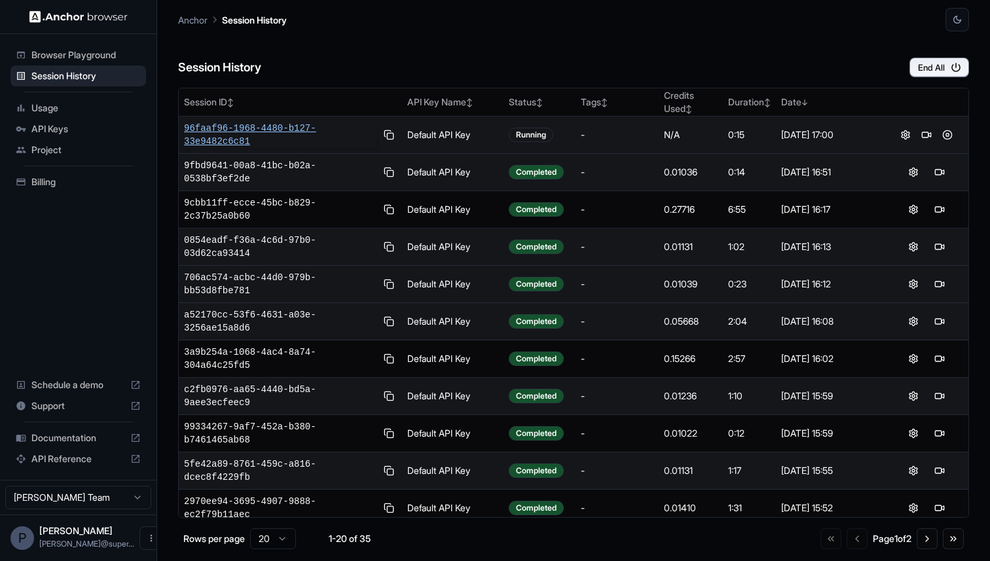
click at [243, 130] on span "96faaf96-1968-4480-b127-33e9482c6c81" at bounding box center [280, 135] width 192 height 26
click at [951, 67] on icon "button" at bounding box center [956, 68] width 12 height 12
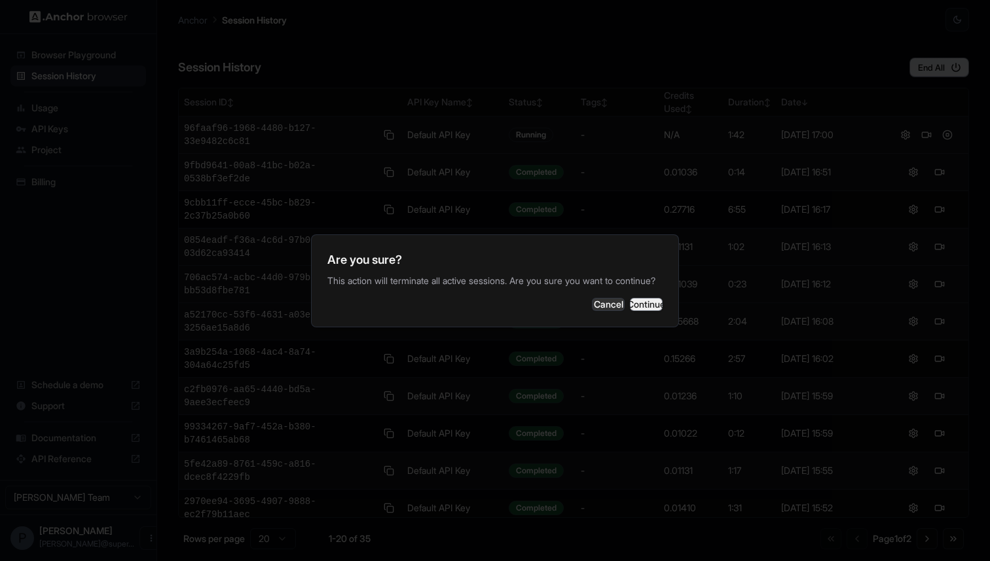
click at [648, 308] on button "Continue" at bounding box center [646, 304] width 33 height 13
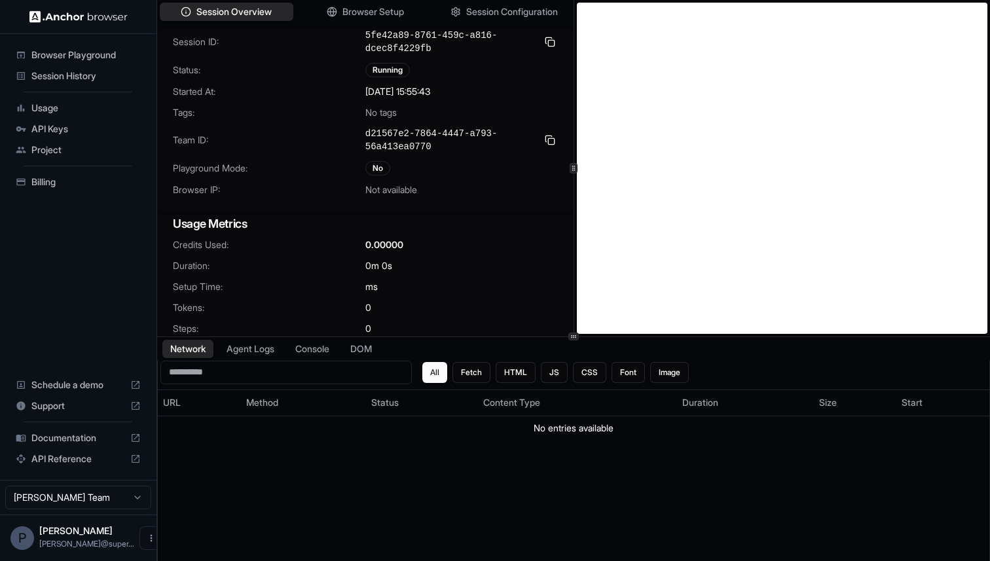
click at [62, 82] on span "Session History" at bounding box center [85, 75] width 109 height 13
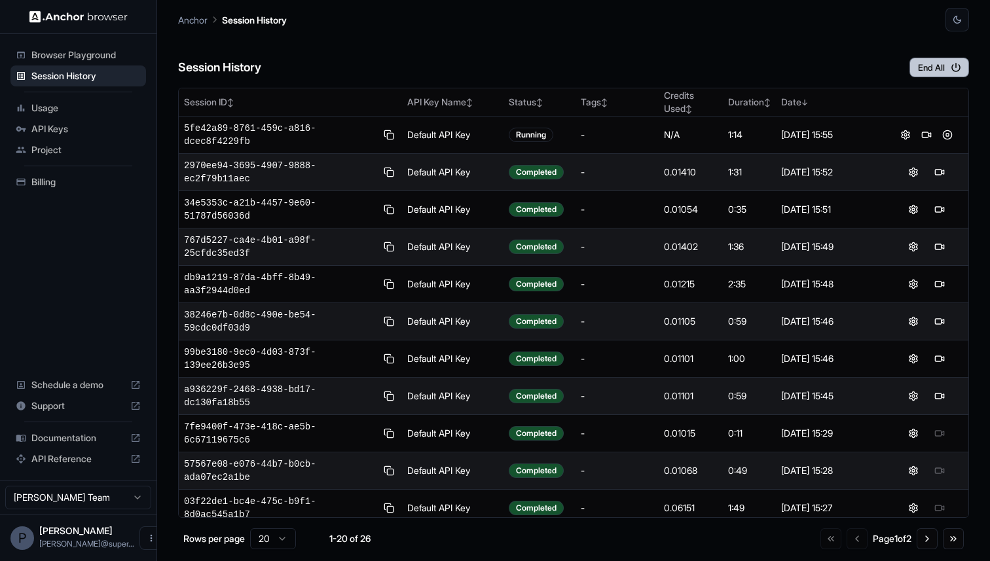
click at [941, 73] on button "End All" at bounding box center [939, 68] width 60 height 20
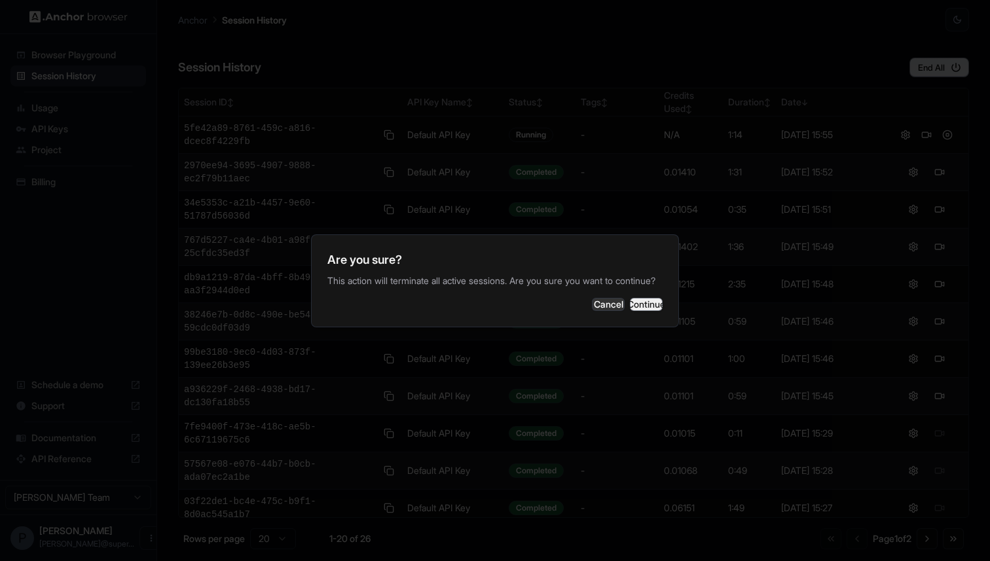
click at [641, 311] on button "Continue" at bounding box center [646, 304] width 33 height 13
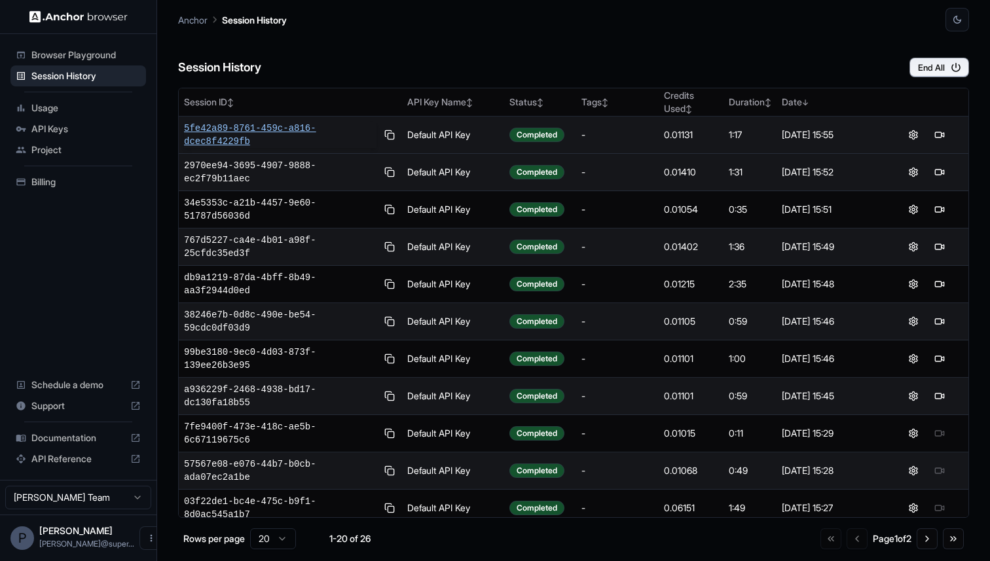
click at [269, 128] on span "5fe42a89-8761-459c-a816-dcec8f4229fb" at bounding box center [280, 135] width 192 height 26
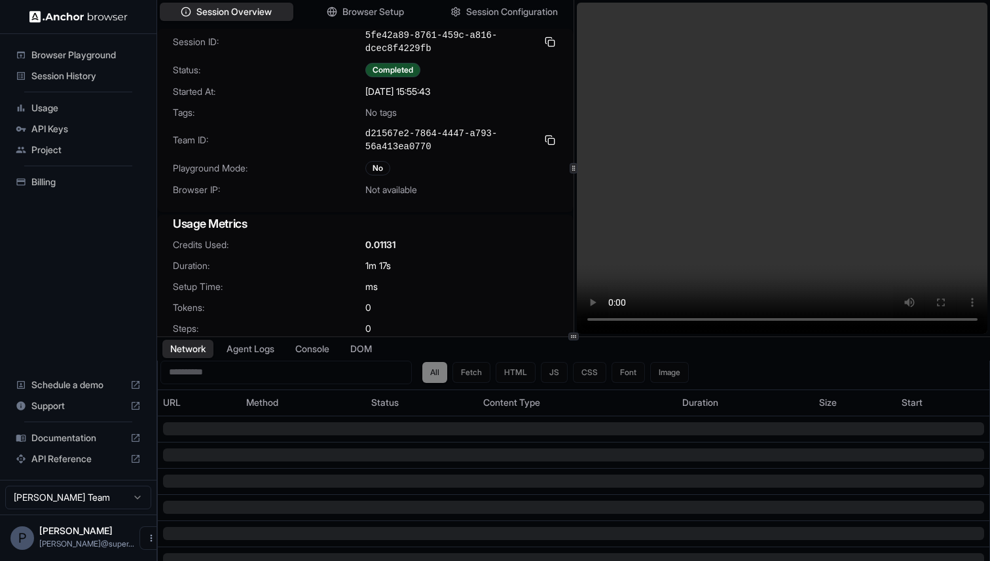
click at [757, 249] on video at bounding box center [782, 168] width 411 height 331
click at [64, 76] on span "Session History" at bounding box center [85, 75] width 109 height 13
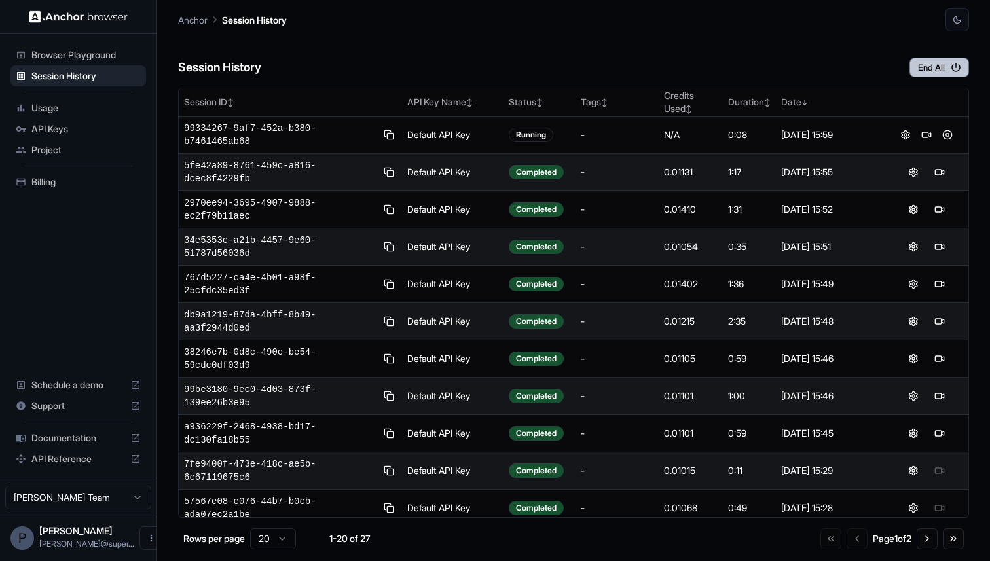
click at [935, 68] on button "End All" at bounding box center [939, 68] width 60 height 20
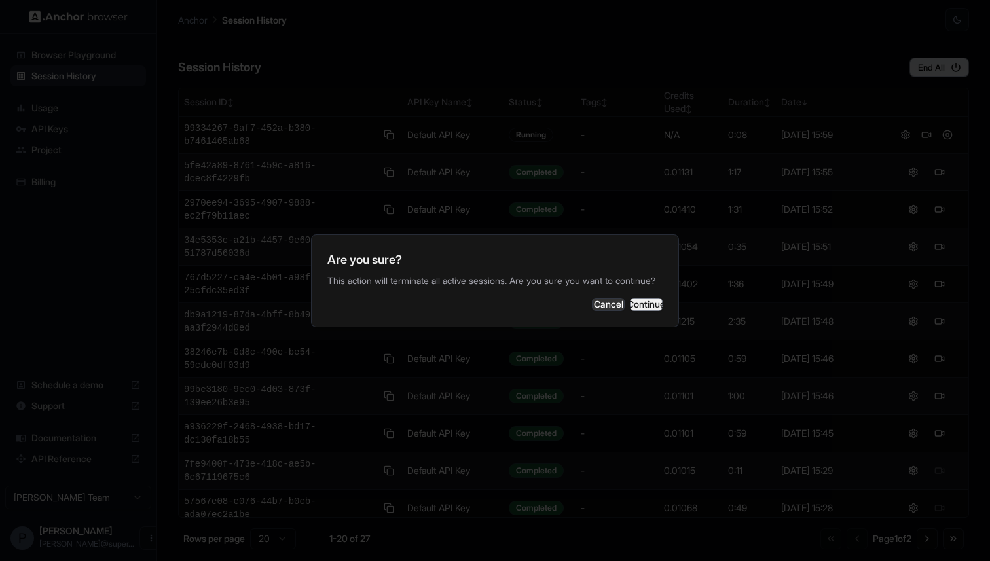
click at [630, 310] on button "Continue" at bounding box center [646, 304] width 33 height 13
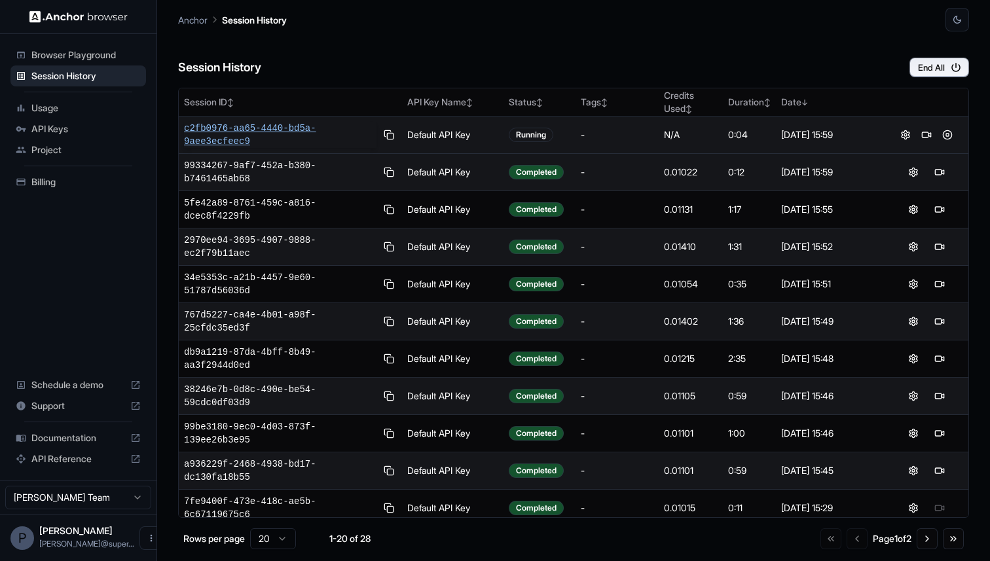
click at [274, 128] on span "c2fb0976-aa65-4440-bd5a-9aee3ecfeec9" at bounding box center [280, 135] width 192 height 26
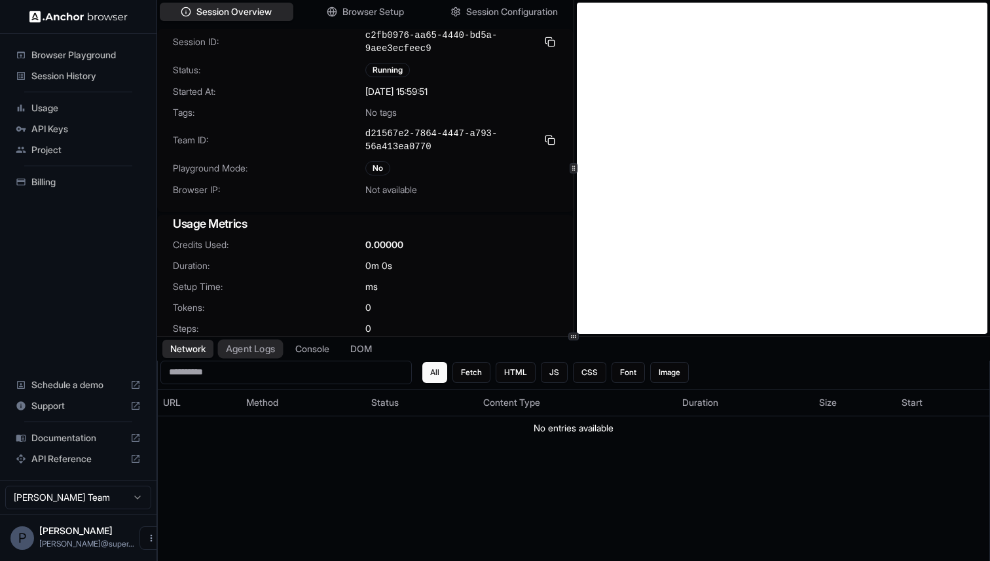
click at [264, 350] on button "Agent Logs" at bounding box center [250, 348] width 65 height 19
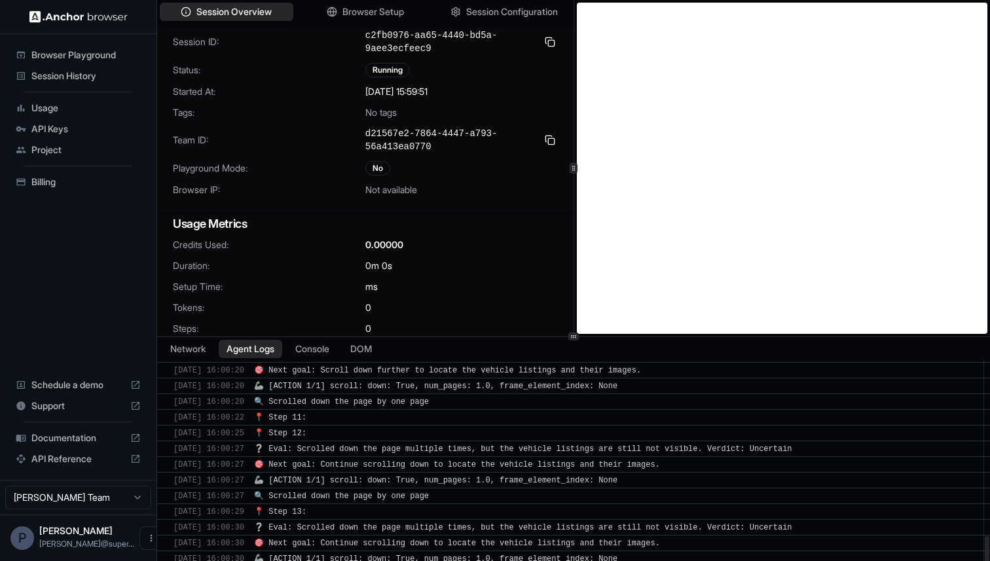
scroll to position [816, 0]
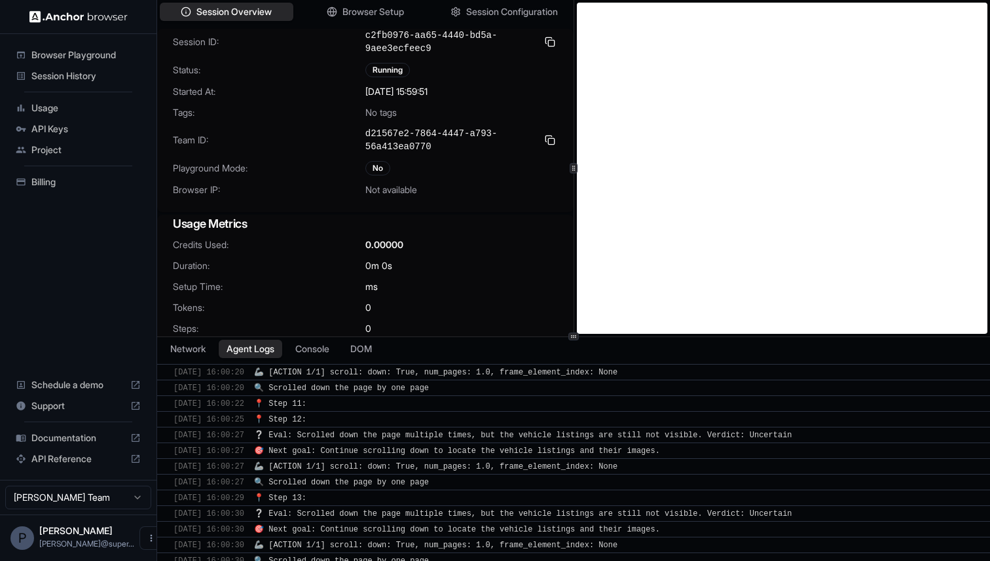
click at [87, 75] on span "Session History" at bounding box center [85, 75] width 109 height 13
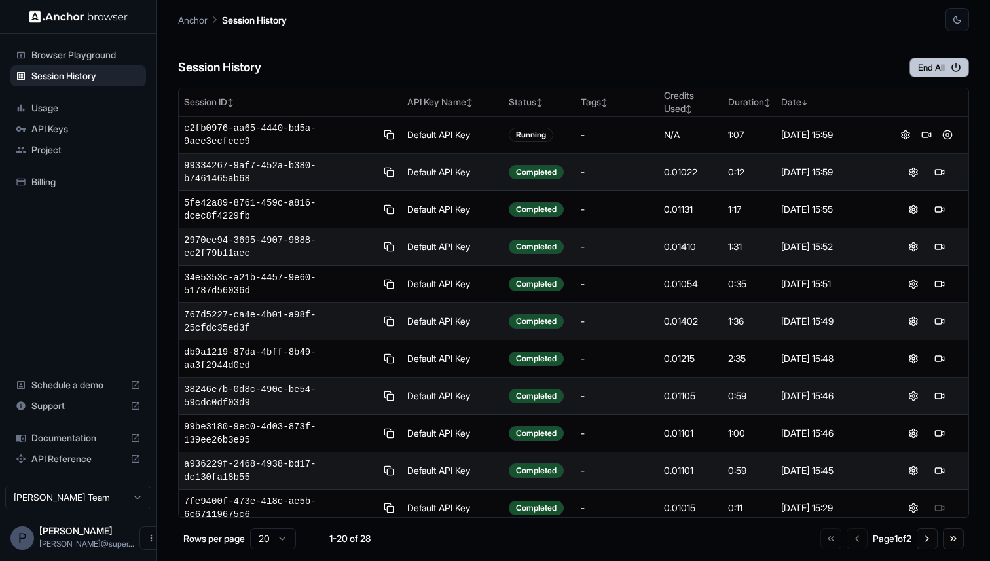
click at [953, 62] on icon "button" at bounding box center [956, 68] width 12 height 12
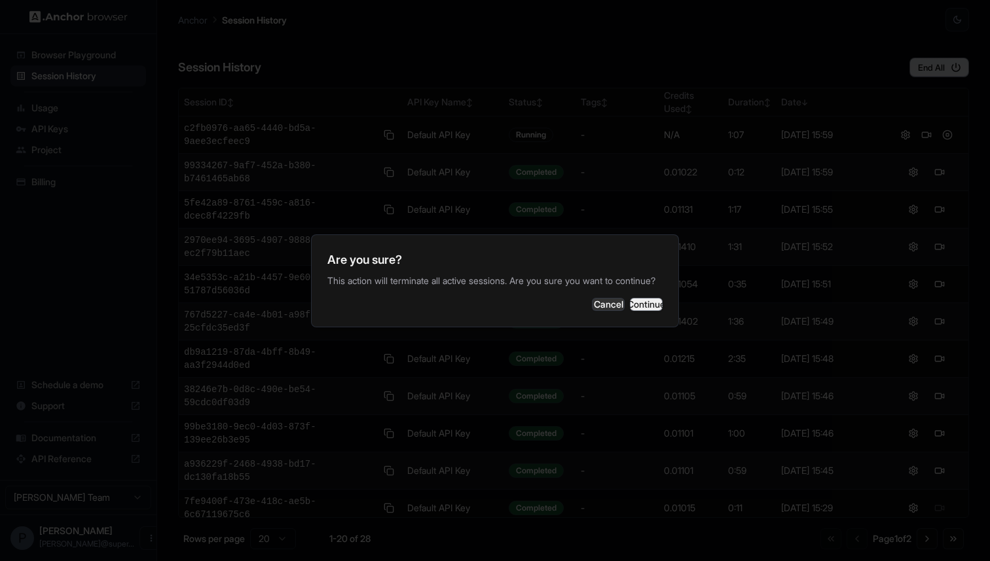
click at [648, 310] on button "Continue" at bounding box center [646, 304] width 33 height 13
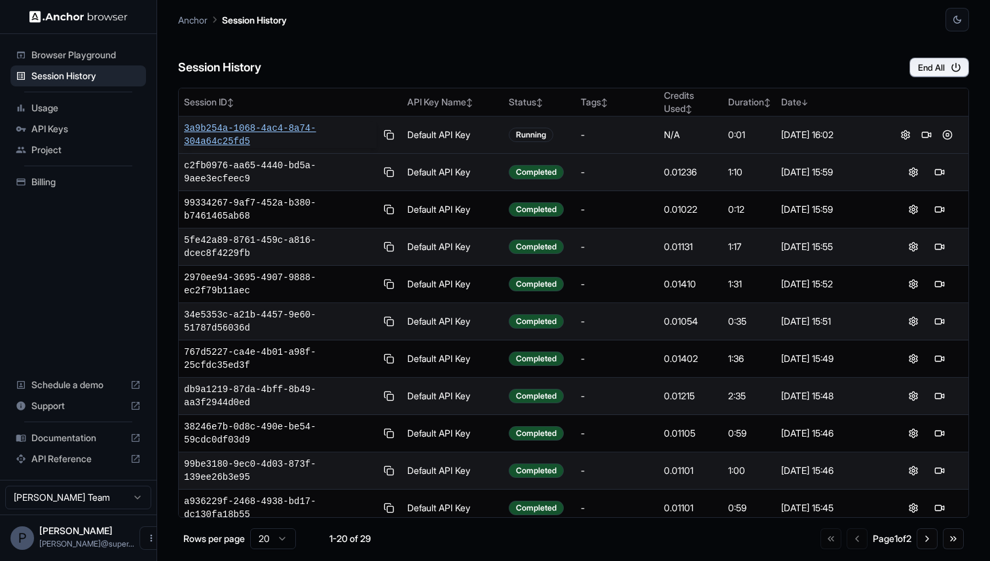
click at [291, 128] on span "3a9b254a-1068-4ac4-8a74-304a64c25fd5" at bounding box center [280, 135] width 192 height 26
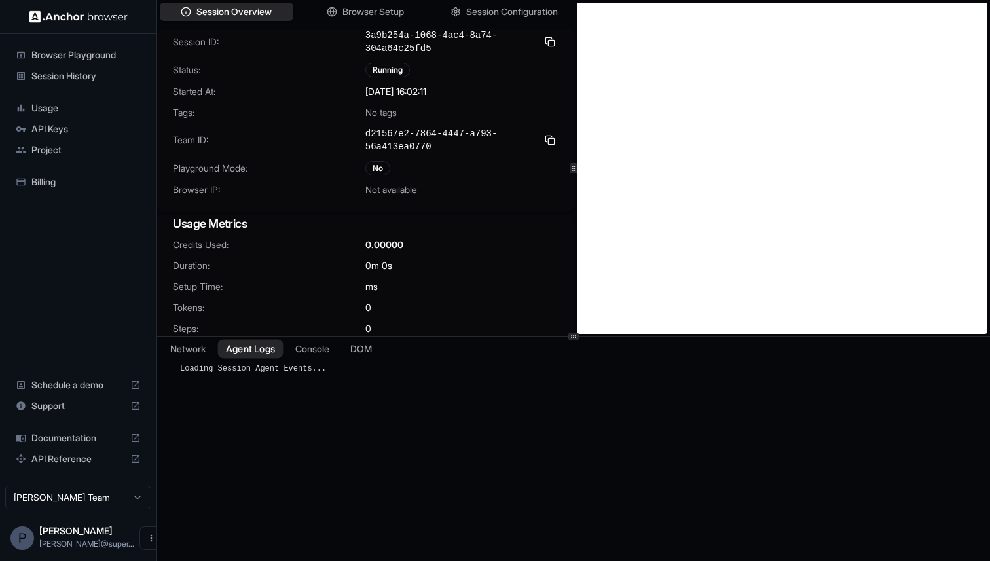
click at [245, 347] on button "Agent Logs" at bounding box center [250, 348] width 65 height 19
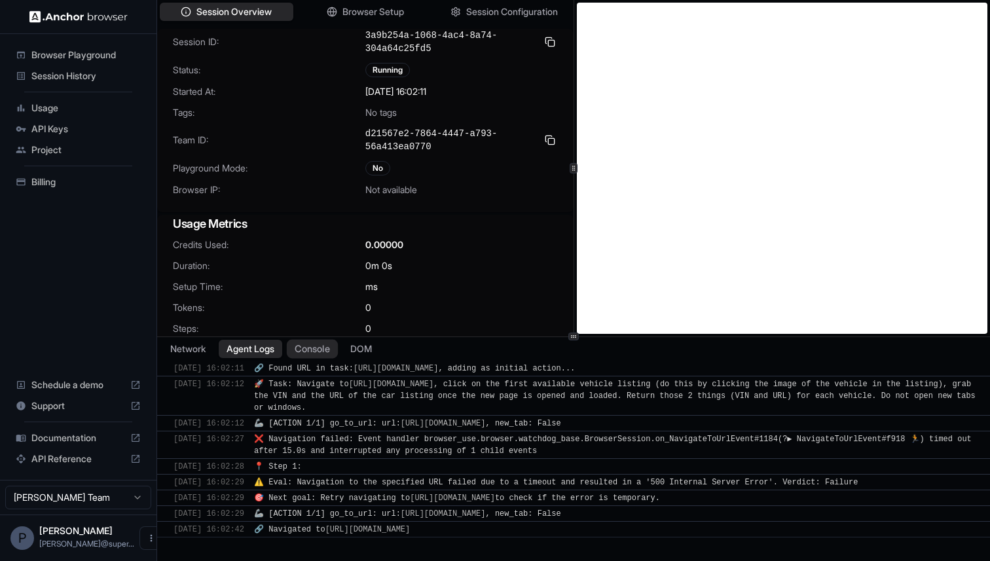
click at [320, 349] on button "Console" at bounding box center [312, 348] width 51 height 19
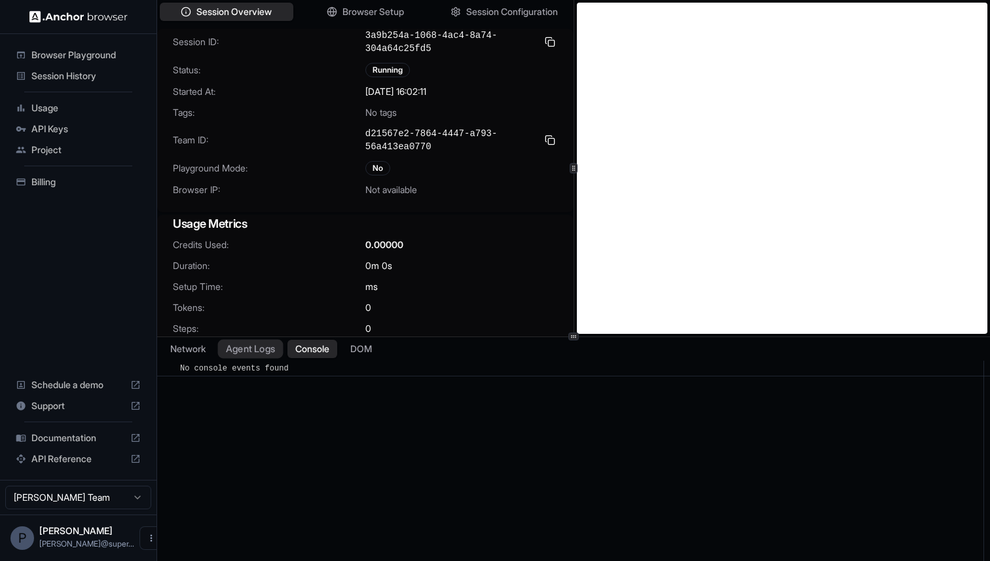
click at [261, 350] on button "Agent Logs" at bounding box center [250, 348] width 65 height 19
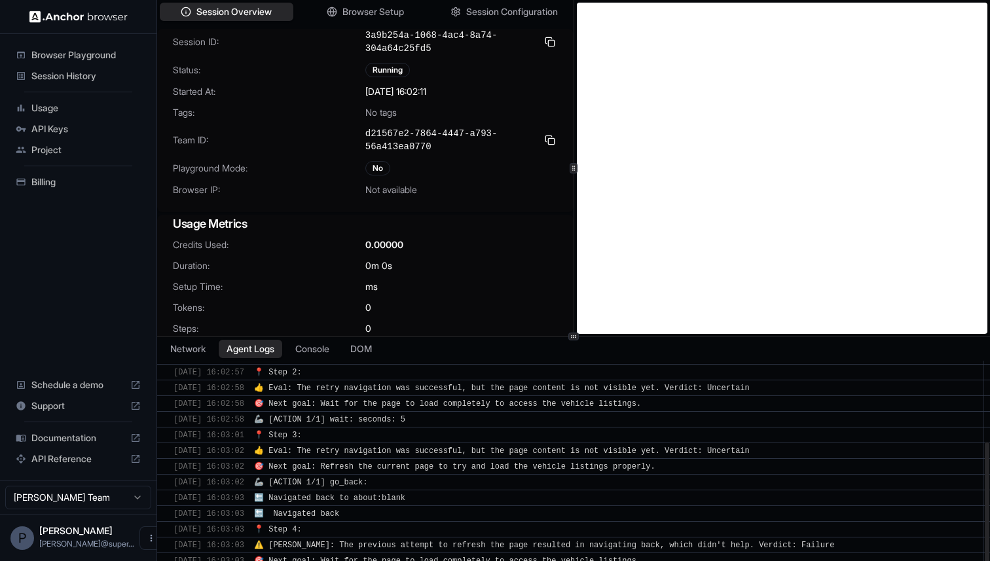
scroll to position [184, 0]
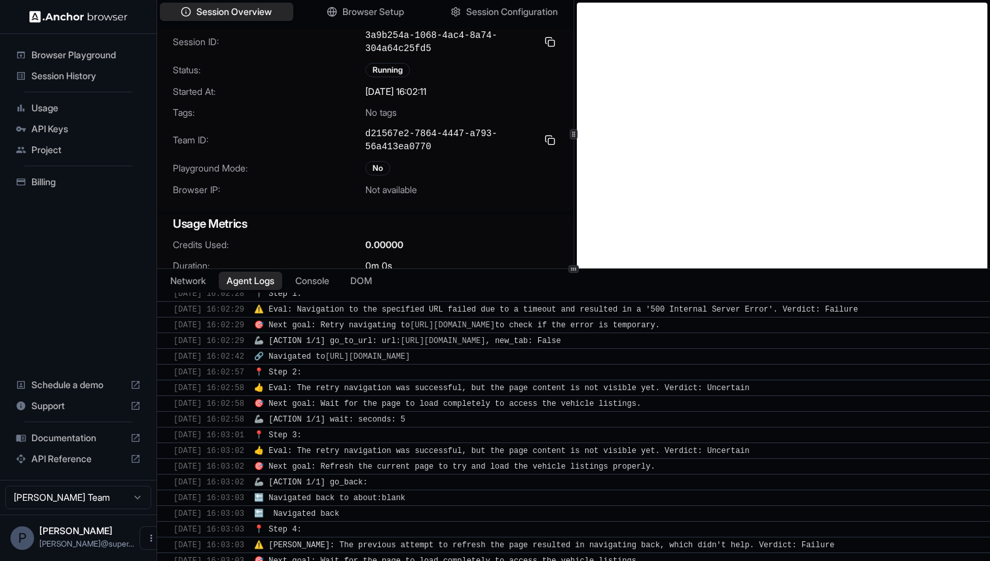
click at [574, 267] on icon at bounding box center [573, 269] width 7 height 7
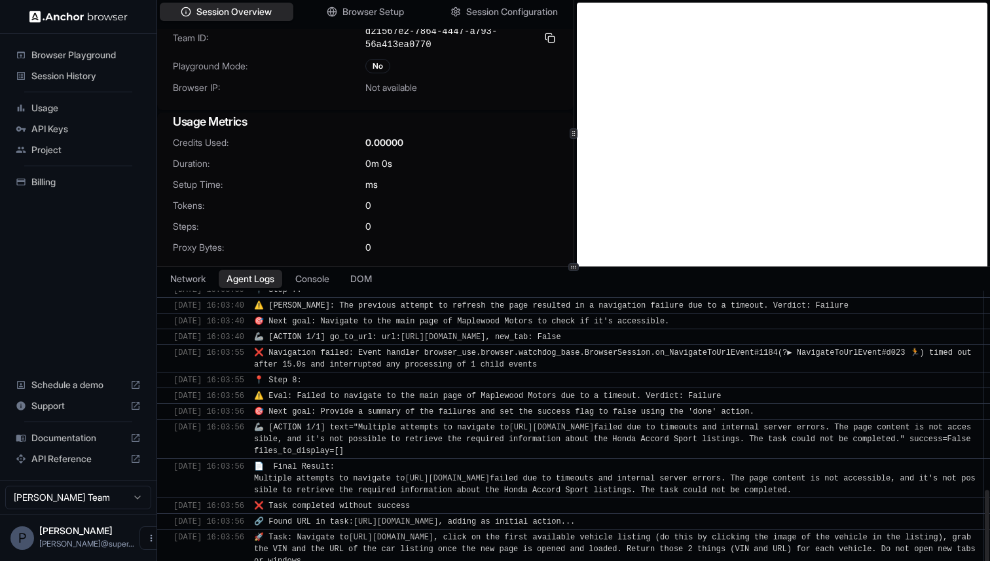
scroll to position [621, 0]
click at [69, 73] on span "Session History" at bounding box center [85, 75] width 109 height 13
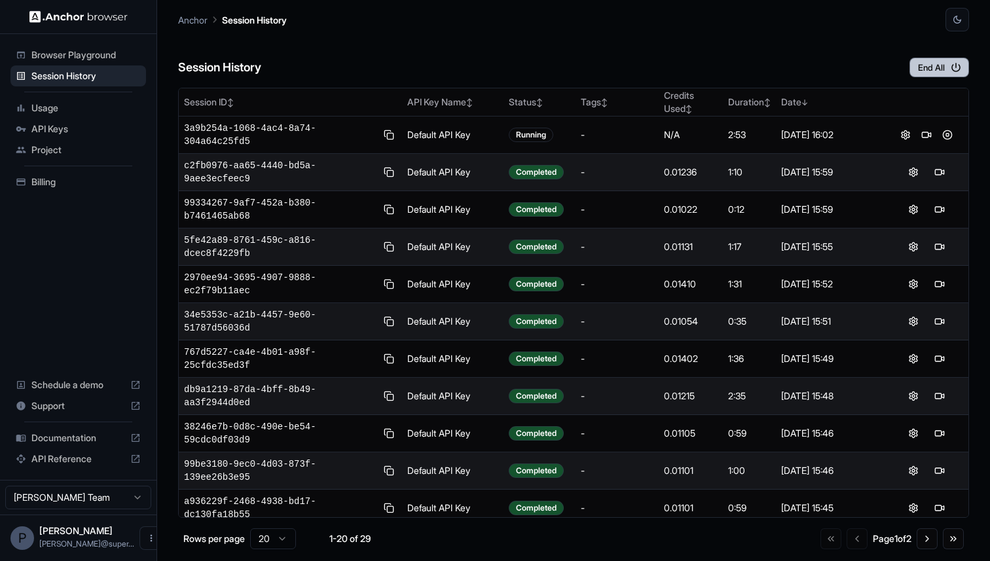
click at [960, 67] on icon "button" at bounding box center [956, 68] width 12 height 12
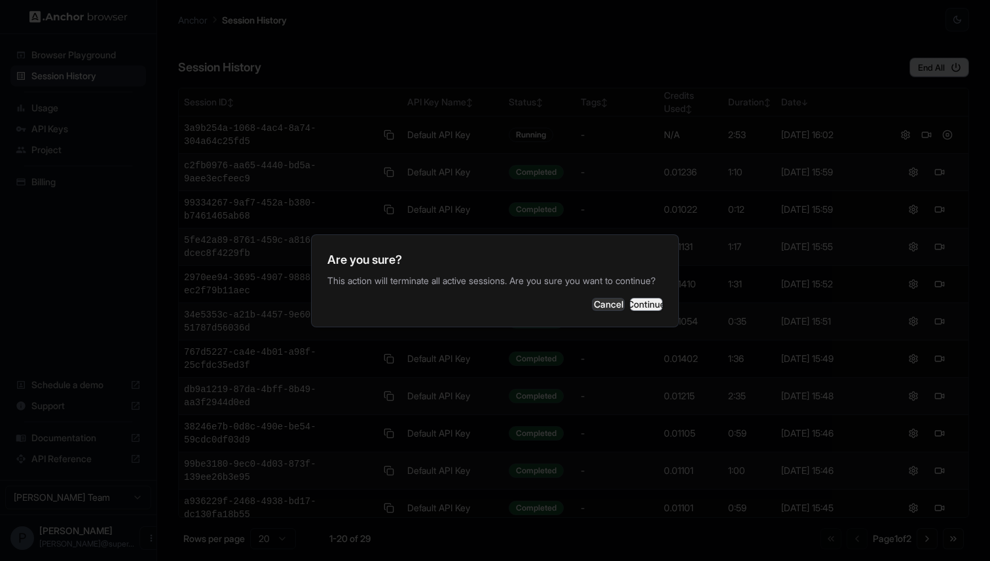
click at [646, 306] on button "Continue" at bounding box center [646, 304] width 33 height 13
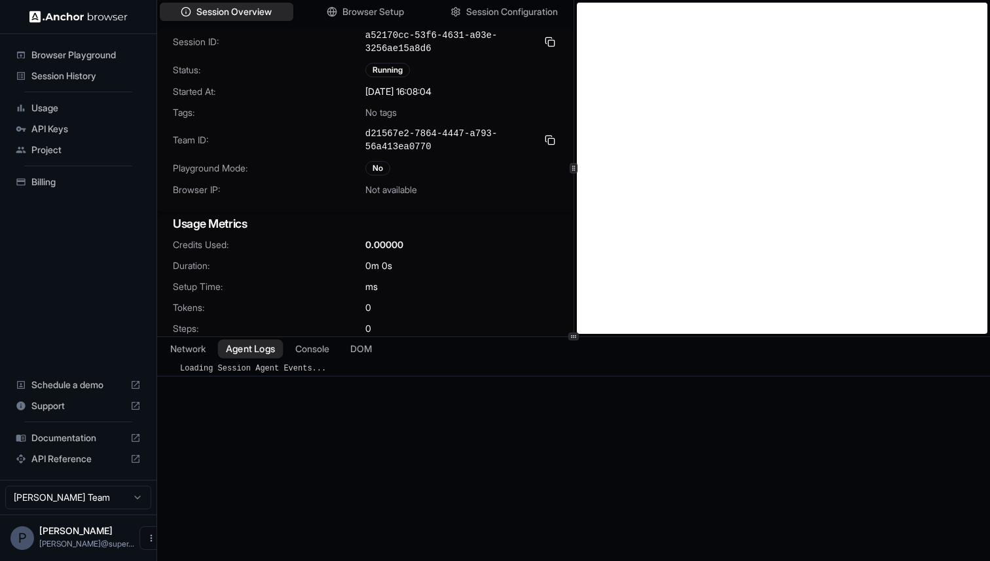
click at [249, 346] on button "Agent Logs" at bounding box center [250, 348] width 65 height 19
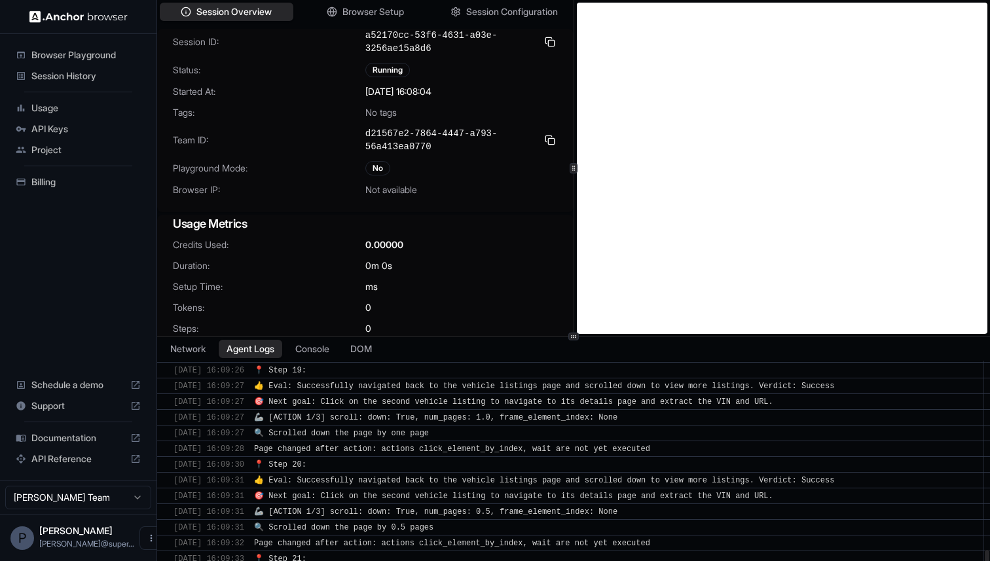
scroll to position [2234, 0]
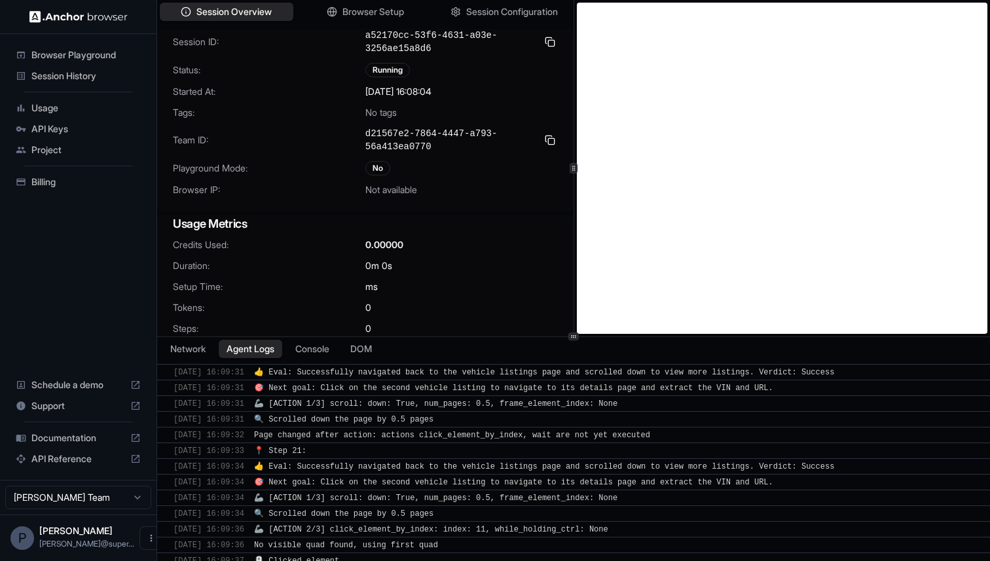
click at [69, 77] on span "Session History" at bounding box center [85, 75] width 109 height 13
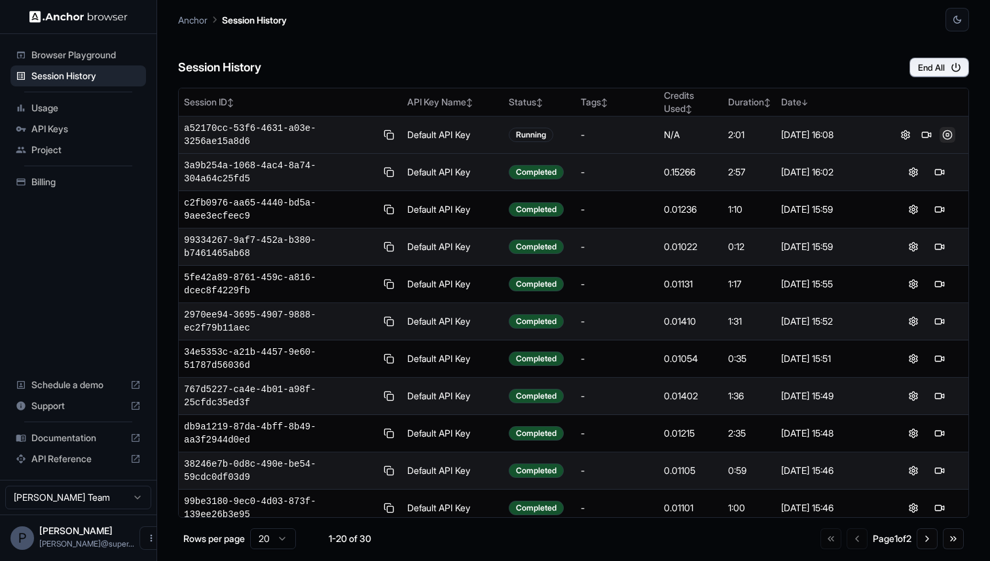
click at [945, 135] on button at bounding box center [947, 135] width 16 height 16
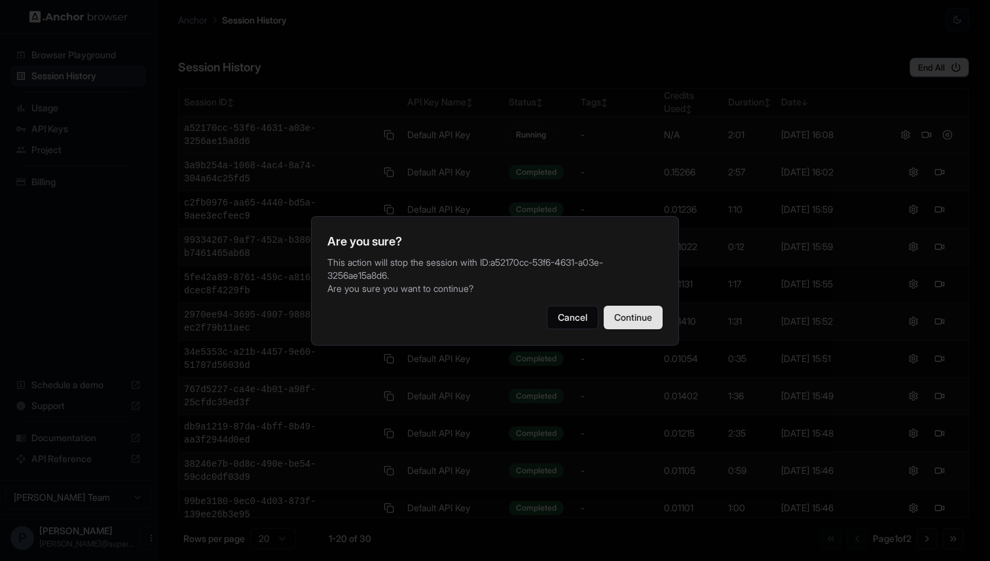
click at [627, 321] on button "Continue" at bounding box center [633, 318] width 59 height 24
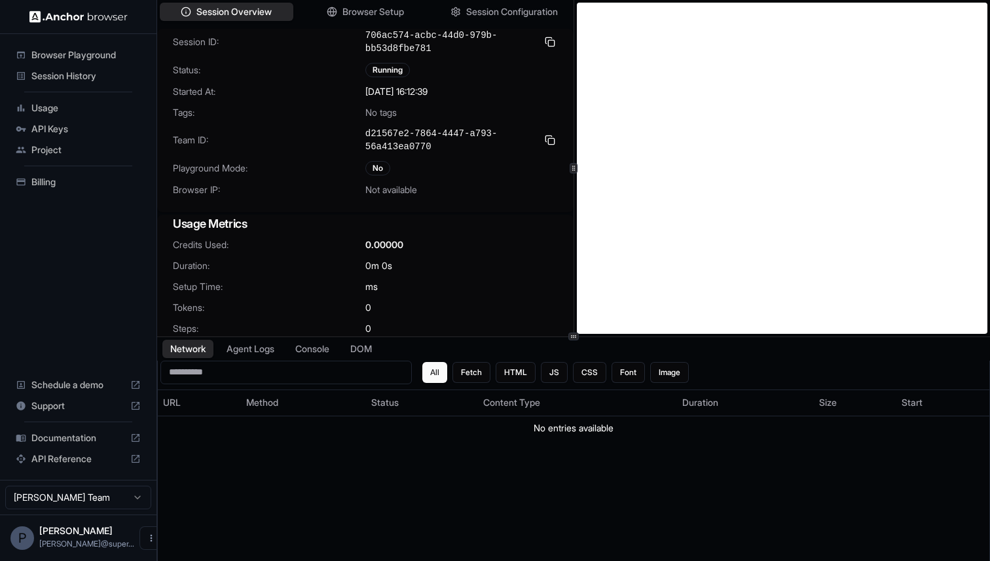
click at [82, 75] on span "Session History" at bounding box center [85, 75] width 109 height 13
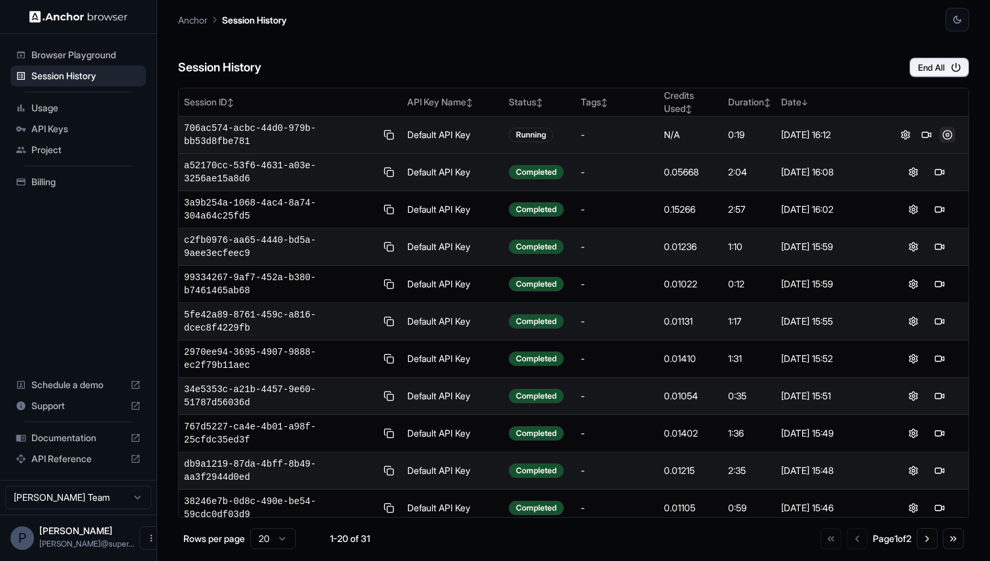
click at [945, 137] on button at bounding box center [947, 135] width 16 height 16
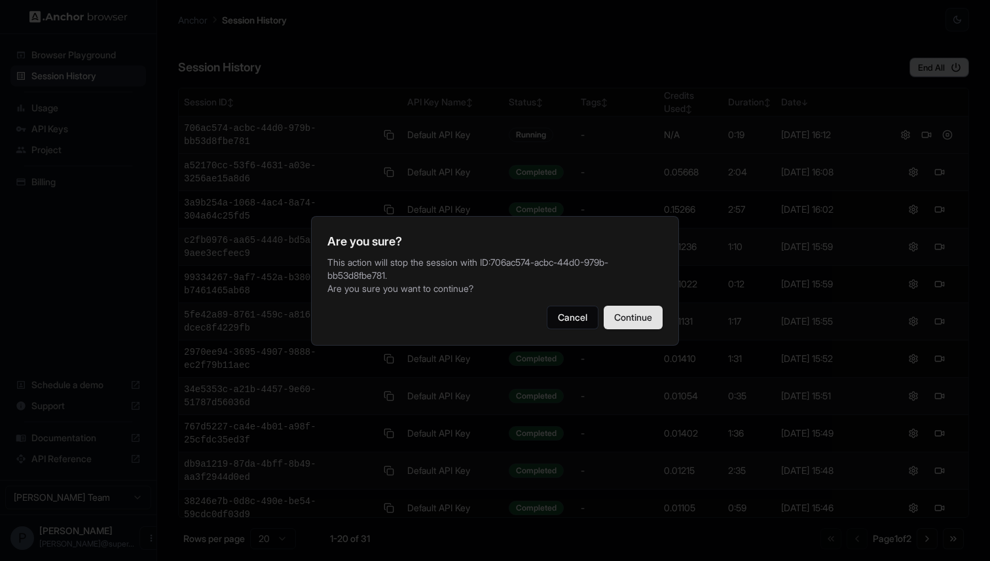
click at [625, 323] on button "Continue" at bounding box center [633, 318] width 59 height 24
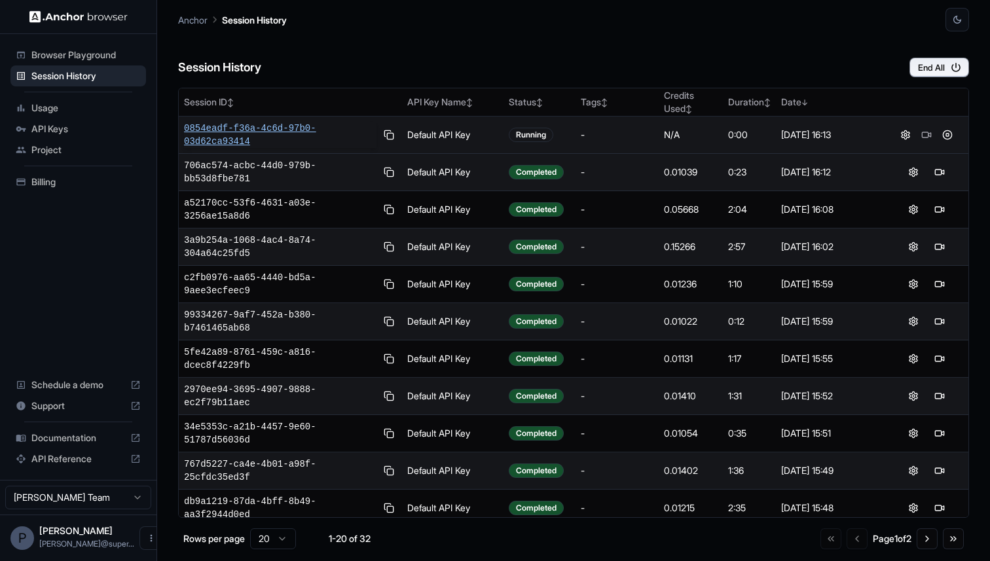
click at [215, 135] on span "0854eadf-f36a-4c6d-97b0-03d62ca93414" at bounding box center [280, 135] width 192 height 26
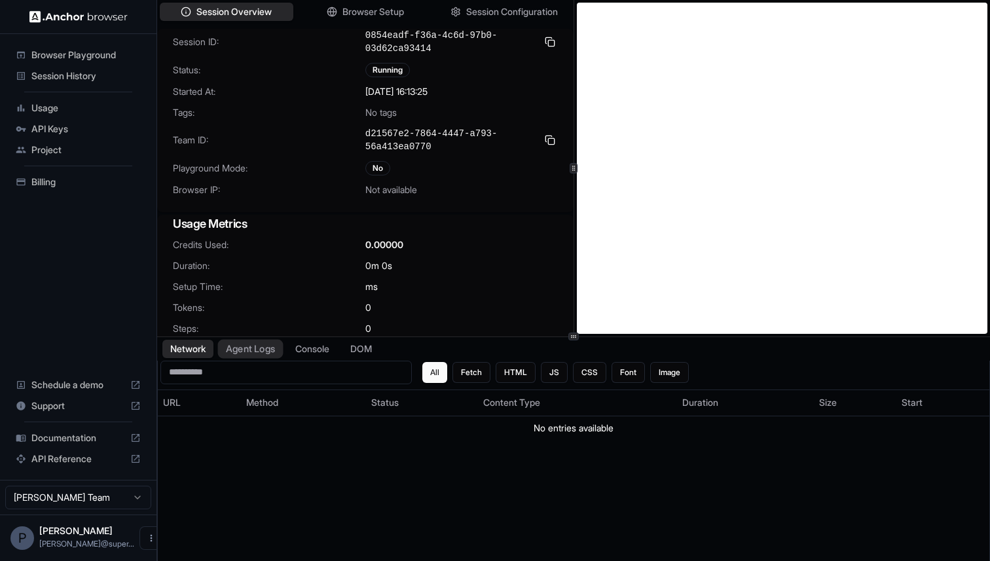
click at [259, 346] on button "Agent Logs" at bounding box center [250, 348] width 65 height 19
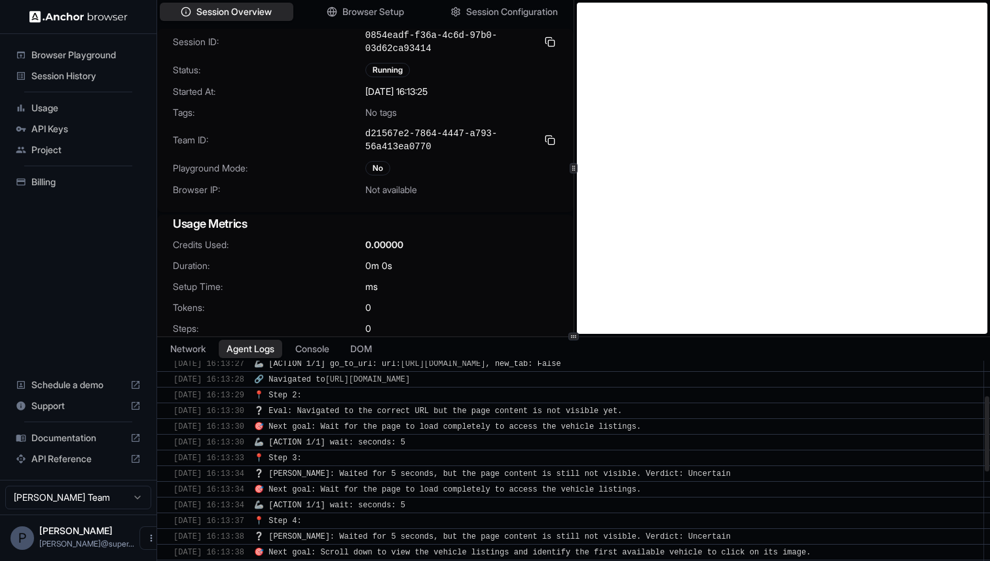
scroll to position [435, 0]
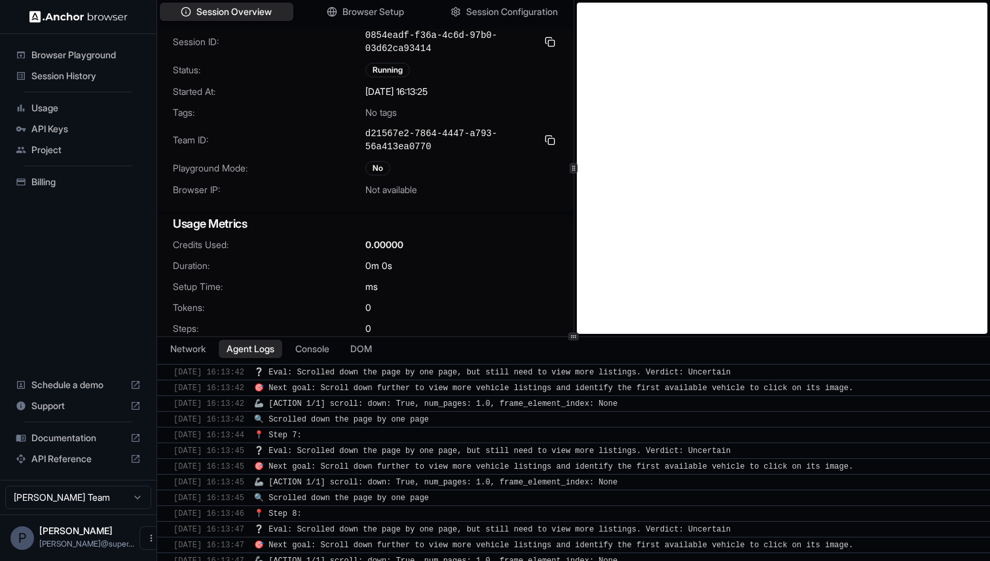
click at [69, 79] on span "Session History" at bounding box center [85, 75] width 109 height 13
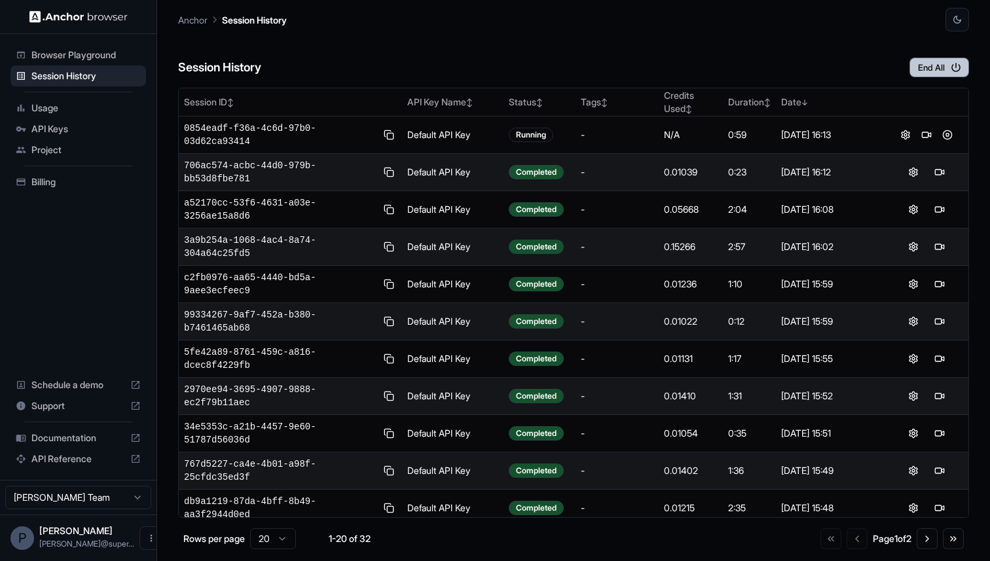
click at [939, 67] on button "End All" at bounding box center [939, 68] width 60 height 20
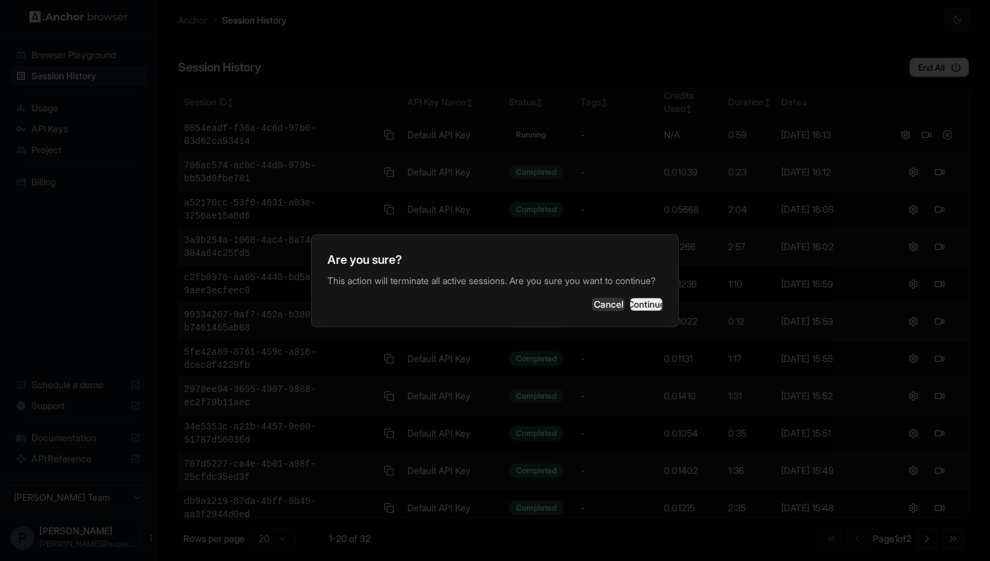
click at [649, 308] on button "Continue" at bounding box center [646, 304] width 33 height 13
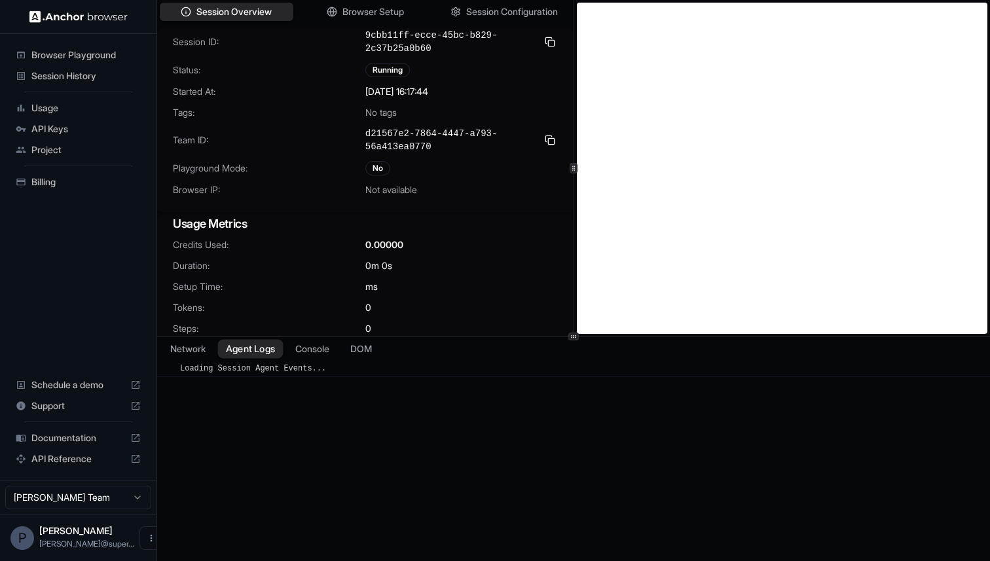
click at [253, 352] on button "Agent Logs" at bounding box center [250, 348] width 65 height 19
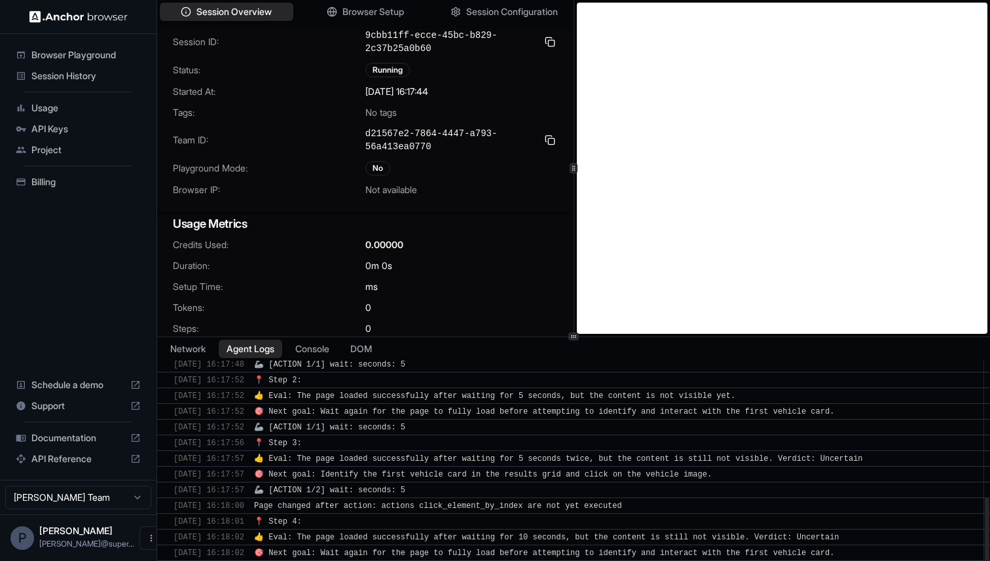
scroll to position [502, 0]
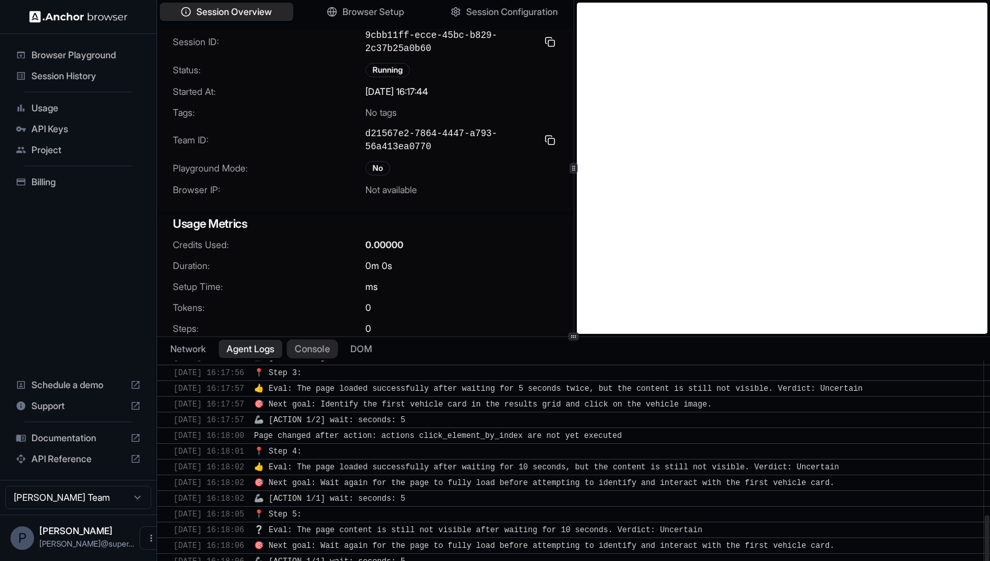
click at [306, 354] on button "Console" at bounding box center [312, 348] width 51 height 19
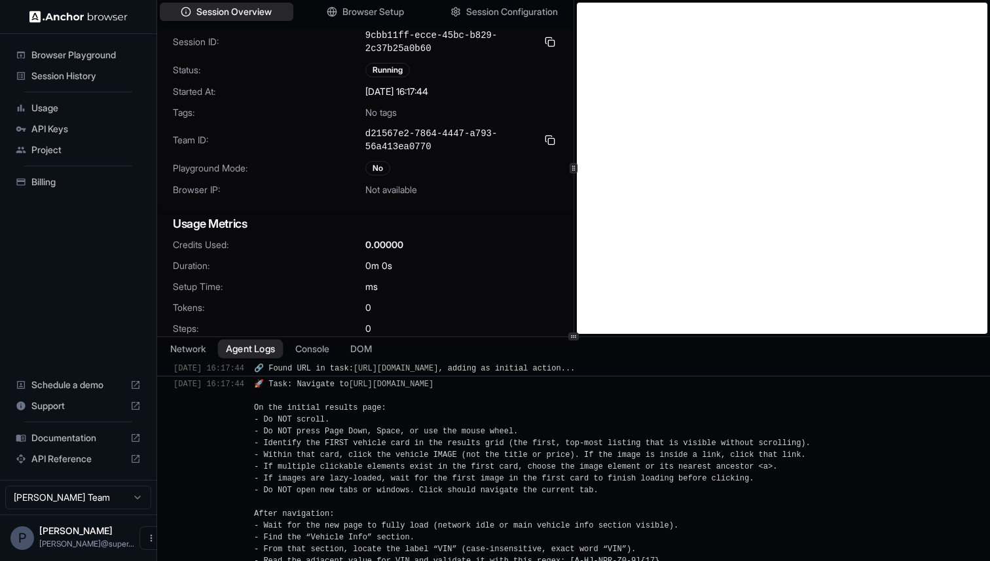
click at [259, 354] on button "Agent Logs" at bounding box center [250, 348] width 65 height 19
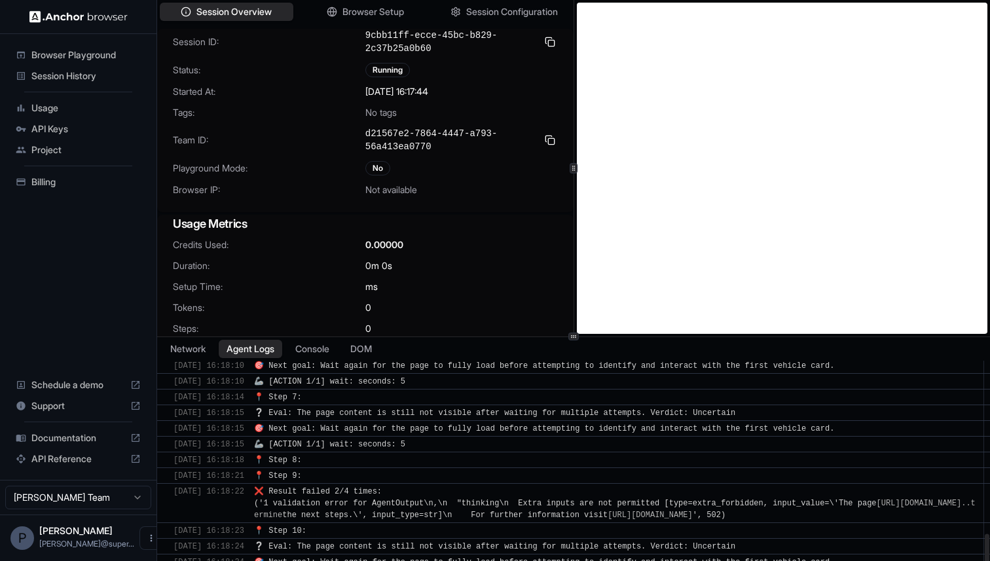
scroll to position [808, 0]
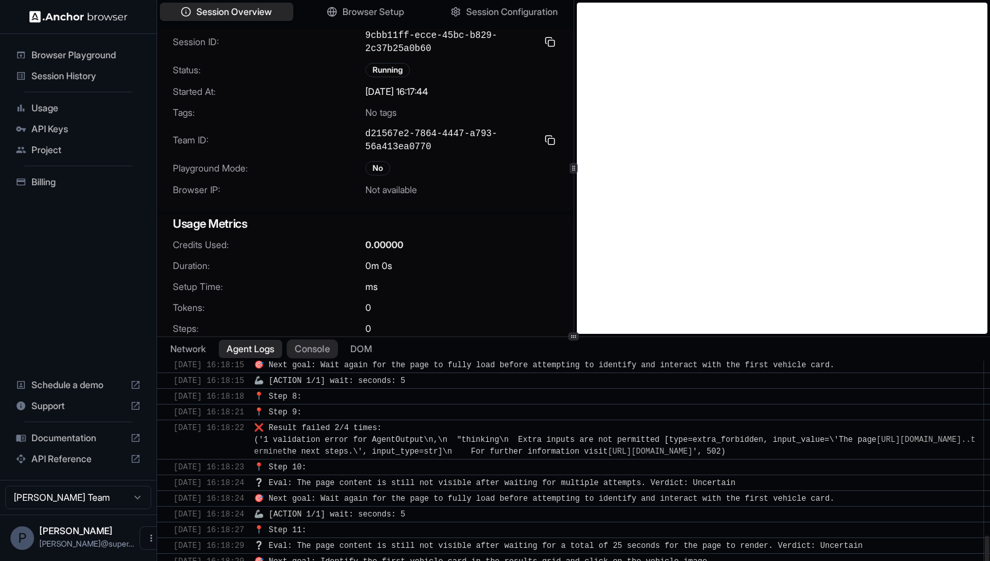
click at [321, 345] on button "Console" at bounding box center [312, 348] width 51 height 19
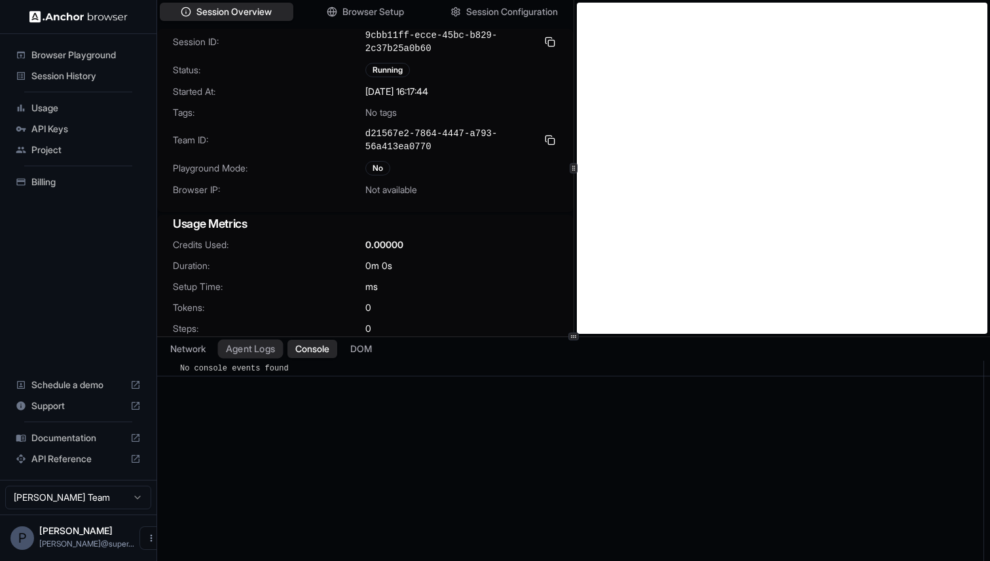
click at [259, 349] on button "Agent Logs" at bounding box center [250, 348] width 65 height 19
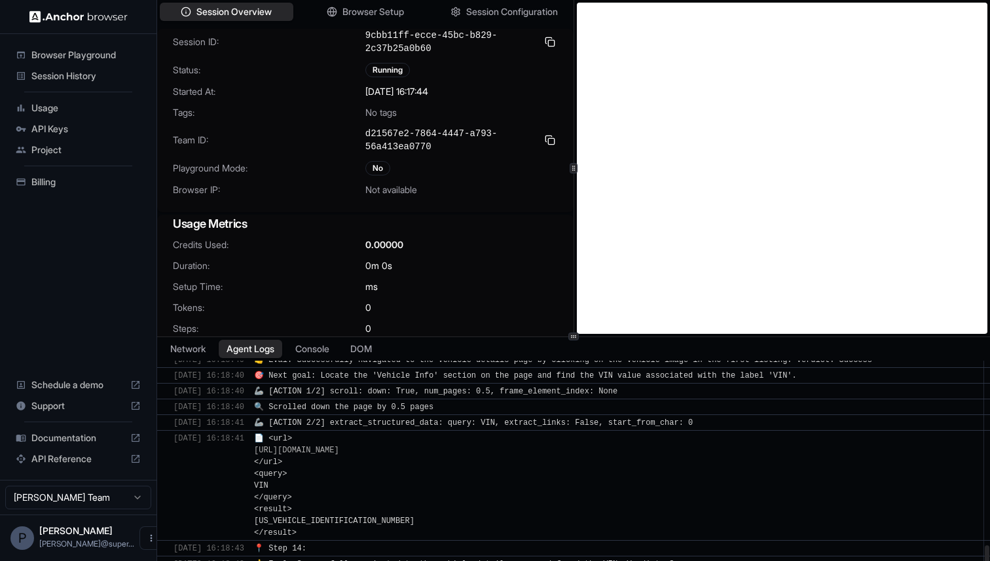
scroll to position [1421, 0]
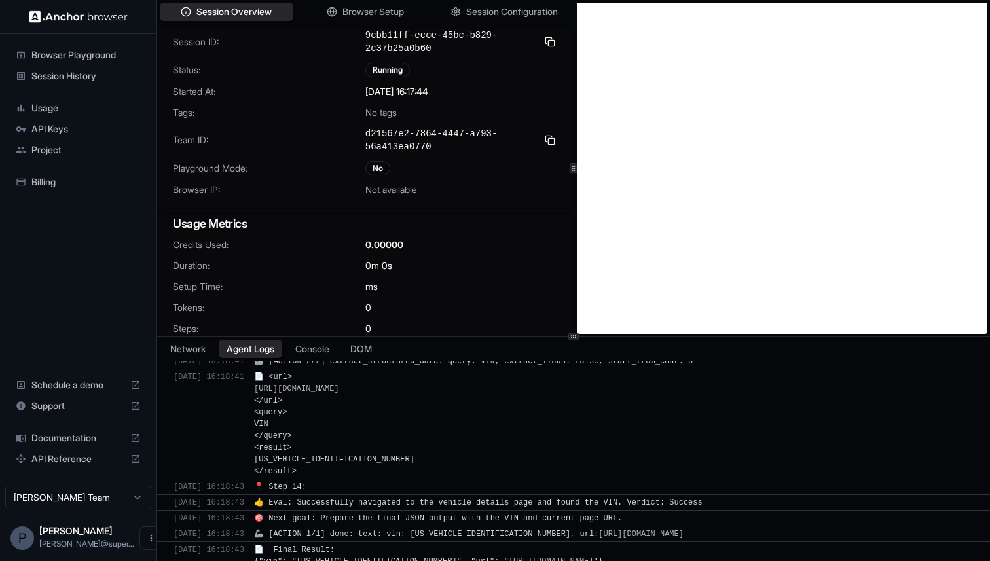
click at [84, 79] on span "Session History" at bounding box center [85, 75] width 109 height 13
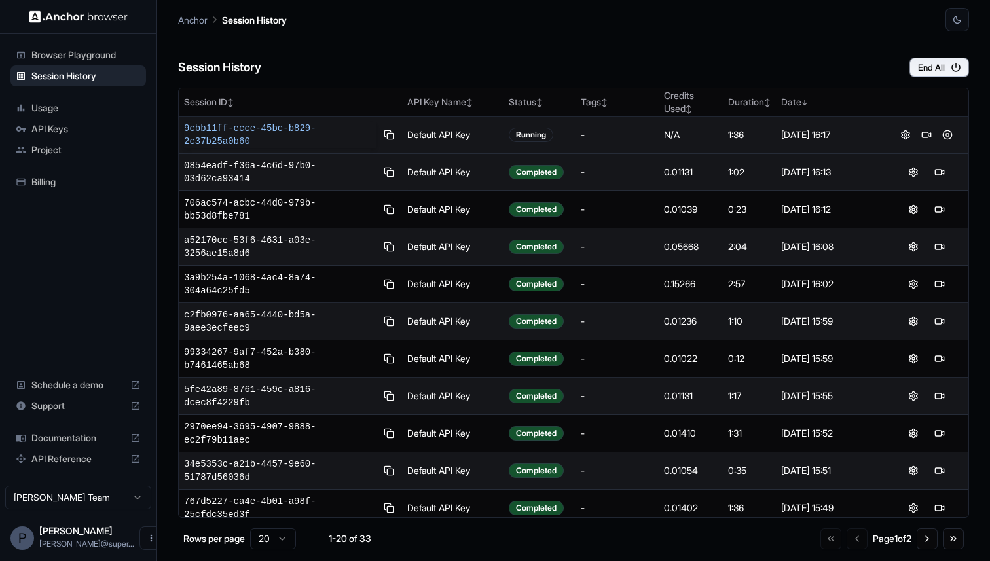
click at [251, 134] on span "9cbb11ff-ecce-45bc-b829-2c37b25a0b60" at bounding box center [280, 135] width 192 height 26
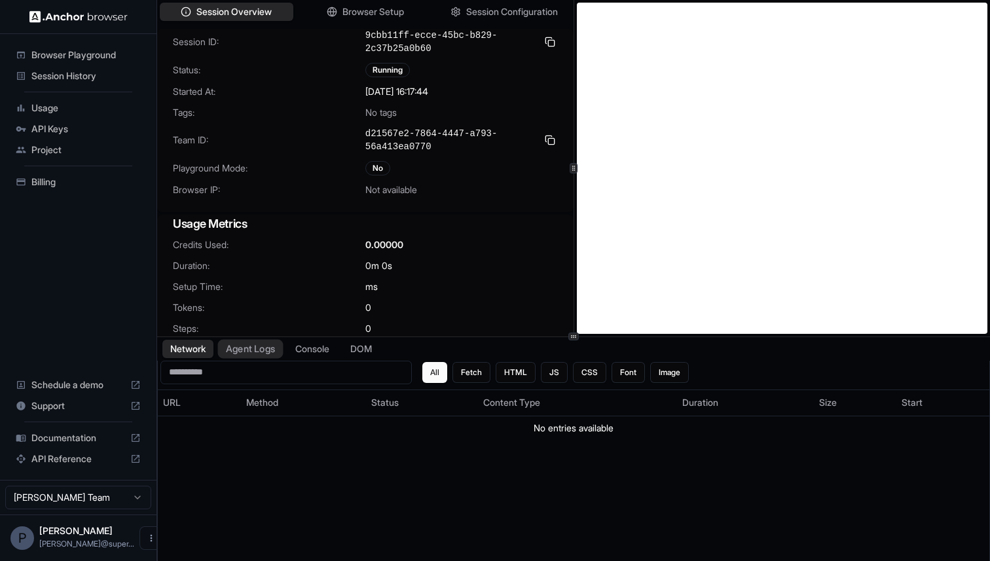
click at [263, 350] on button "Agent Logs" at bounding box center [250, 348] width 65 height 19
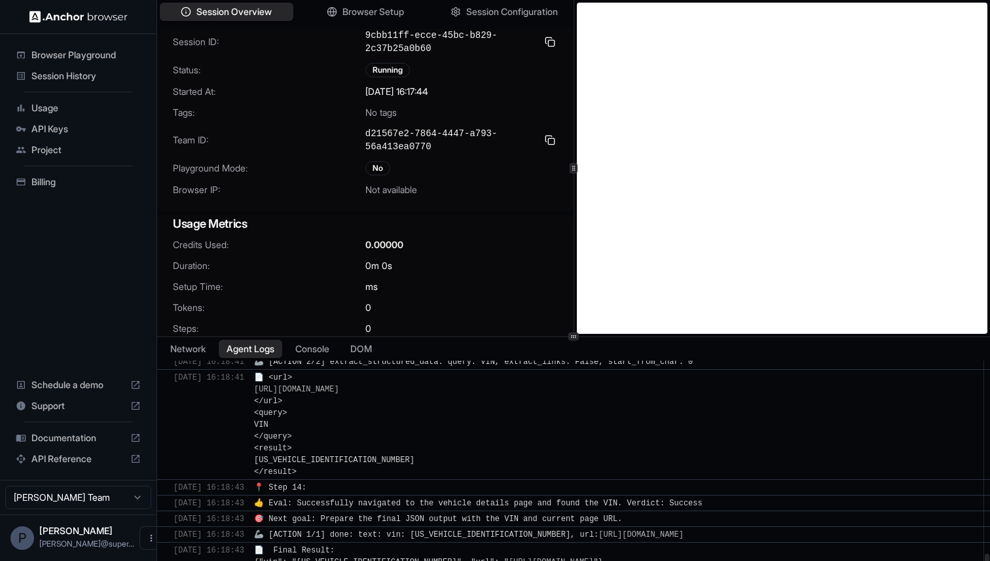
scroll to position [1421, 0]
click at [48, 103] on span "Usage" at bounding box center [85, 107] width 109 height 13
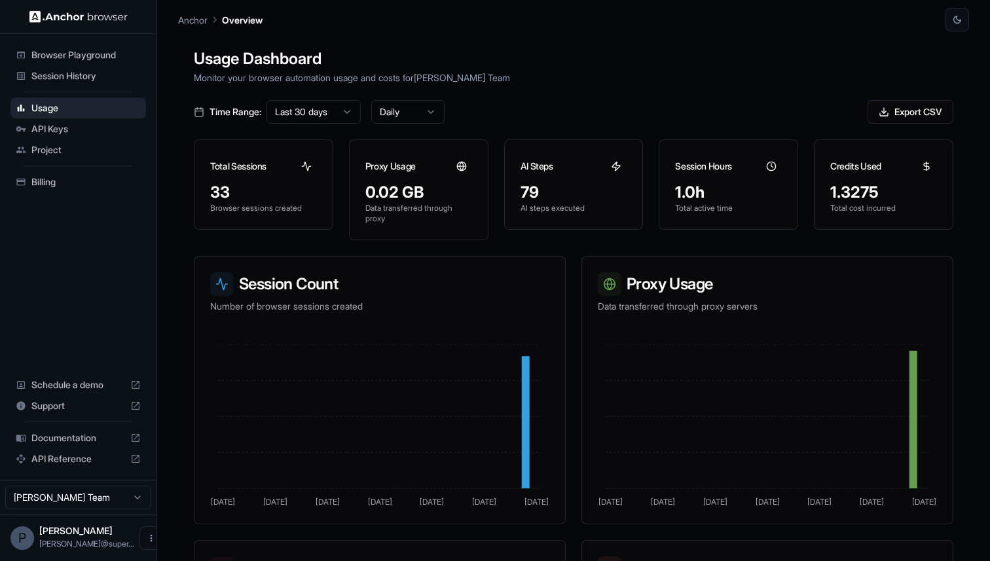
click at [77, 77] on span "Session History" at bounding box center [85, 75] width 109 height 13
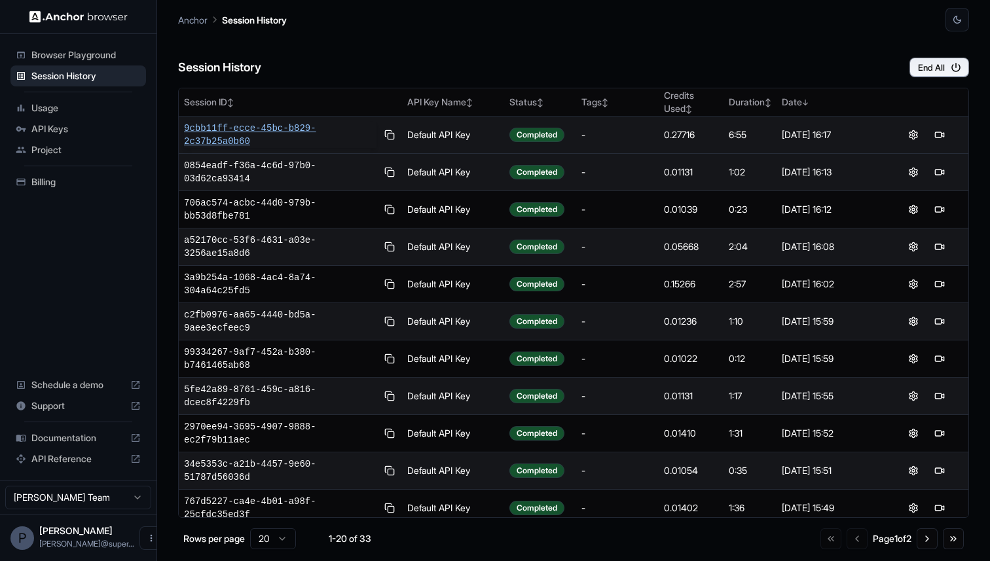
click at [276, 125] on span "9cbb11ff-ecce-45bc-b829-2c37b25a0b60" at bounding box center [280, 135] width 192 height 26
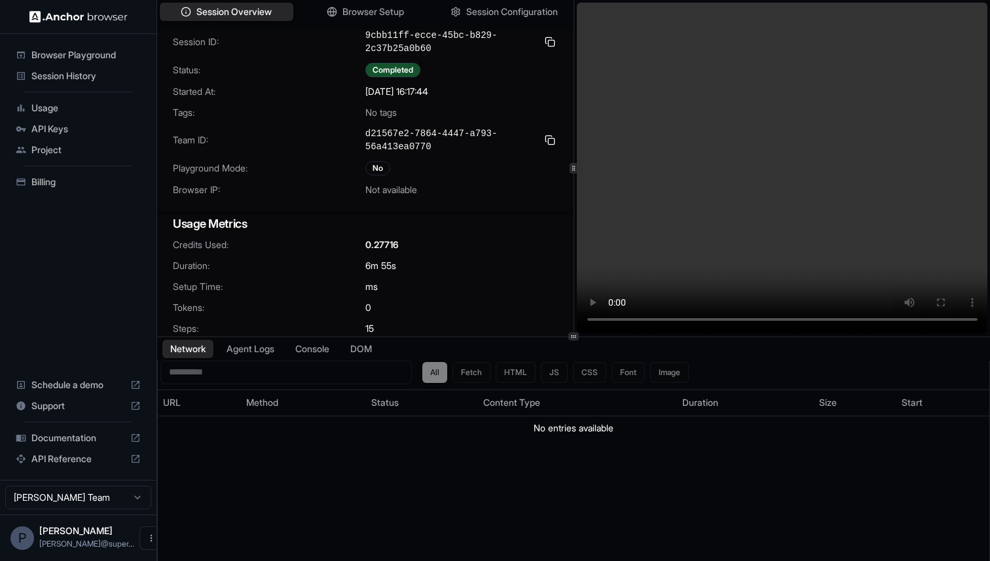
click at [52, 113] on span "Usage" at bounding box center [85, 107] width 109 height 13
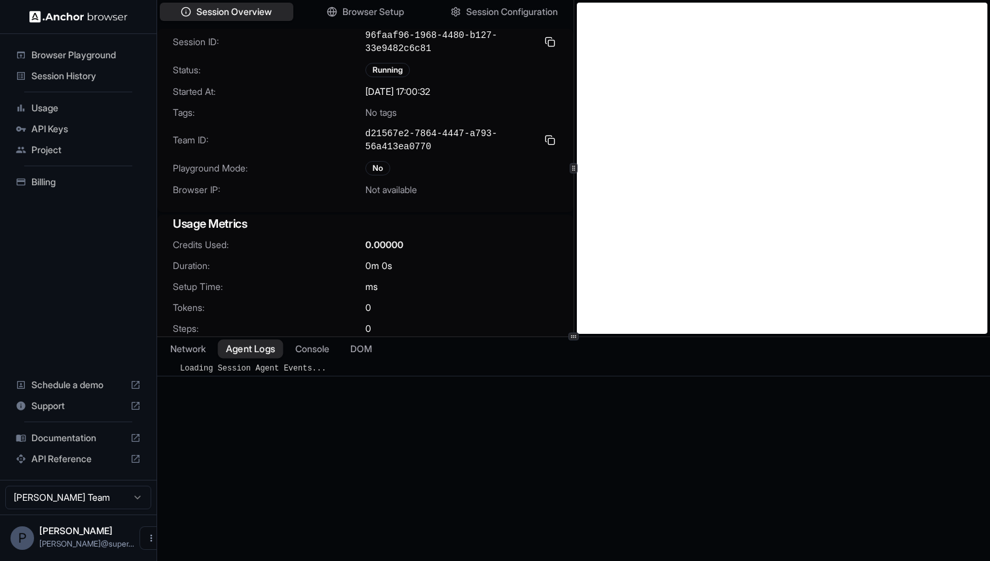
click at [264, 350] on button "Agent Logs" at bounding box center [250, 348] width 65 height 19
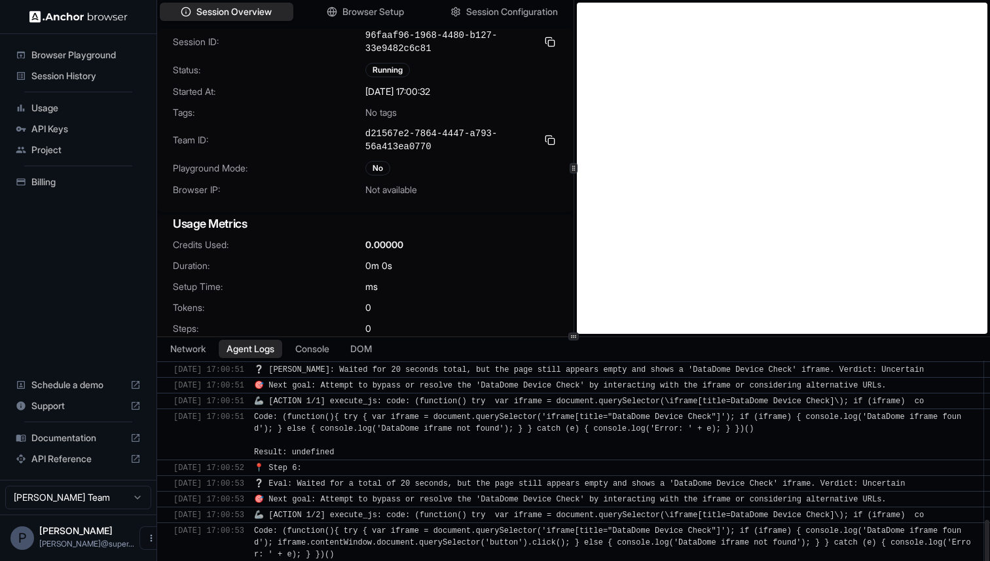
scroll to position [675, 0]
